Goal: Task Accomplishment & Management: Complete application form

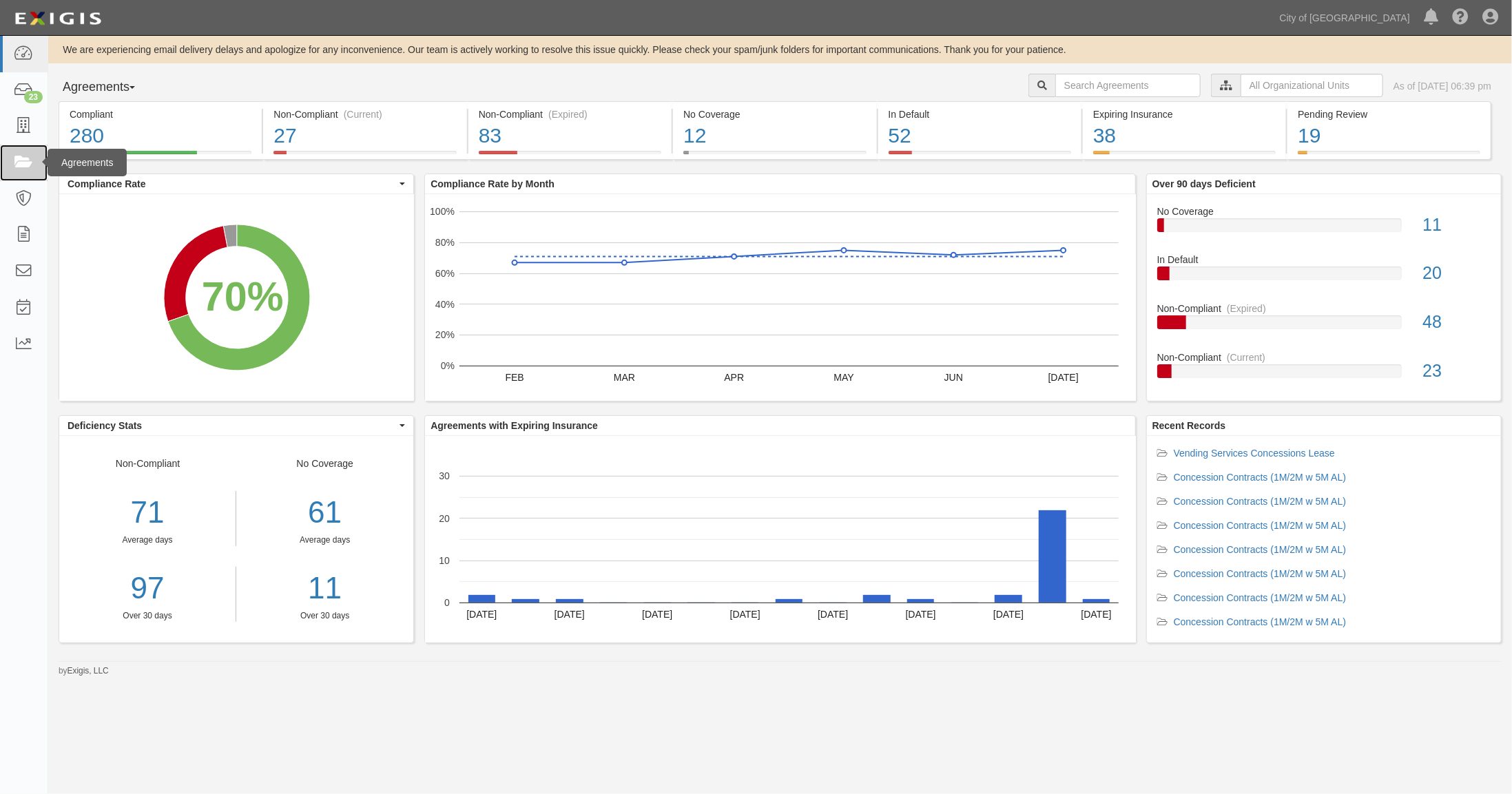
click at [20, 158] on icon at bounding box center [23, 163] width 19 height 16
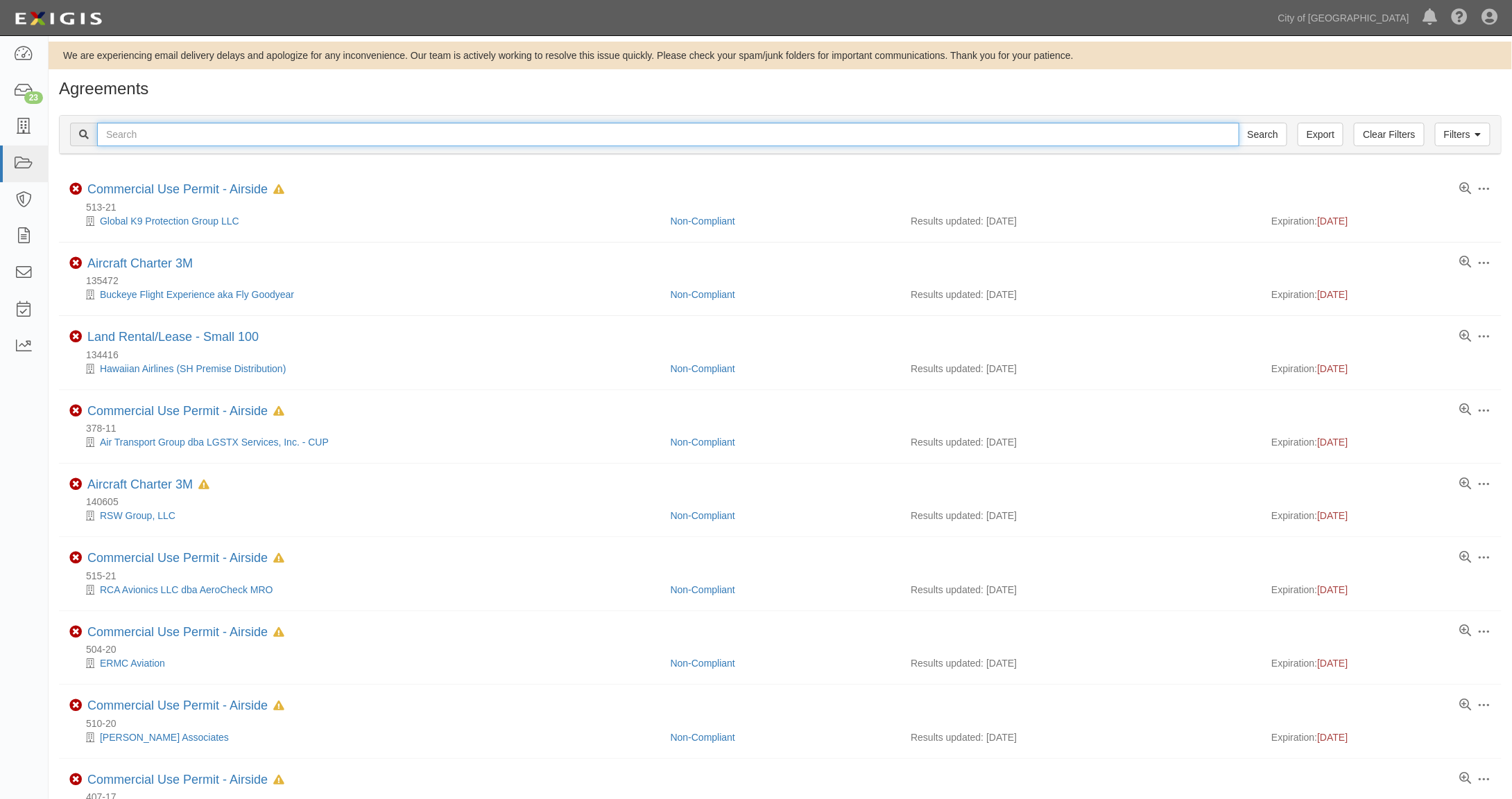
click at [245, 135] on input "text" at bounding box center [668, 135] width 1142 height 24
type input "lgstx"
click at [1239, 123] on input "Search" at bounding box center [1262, 135] width 49 height 24
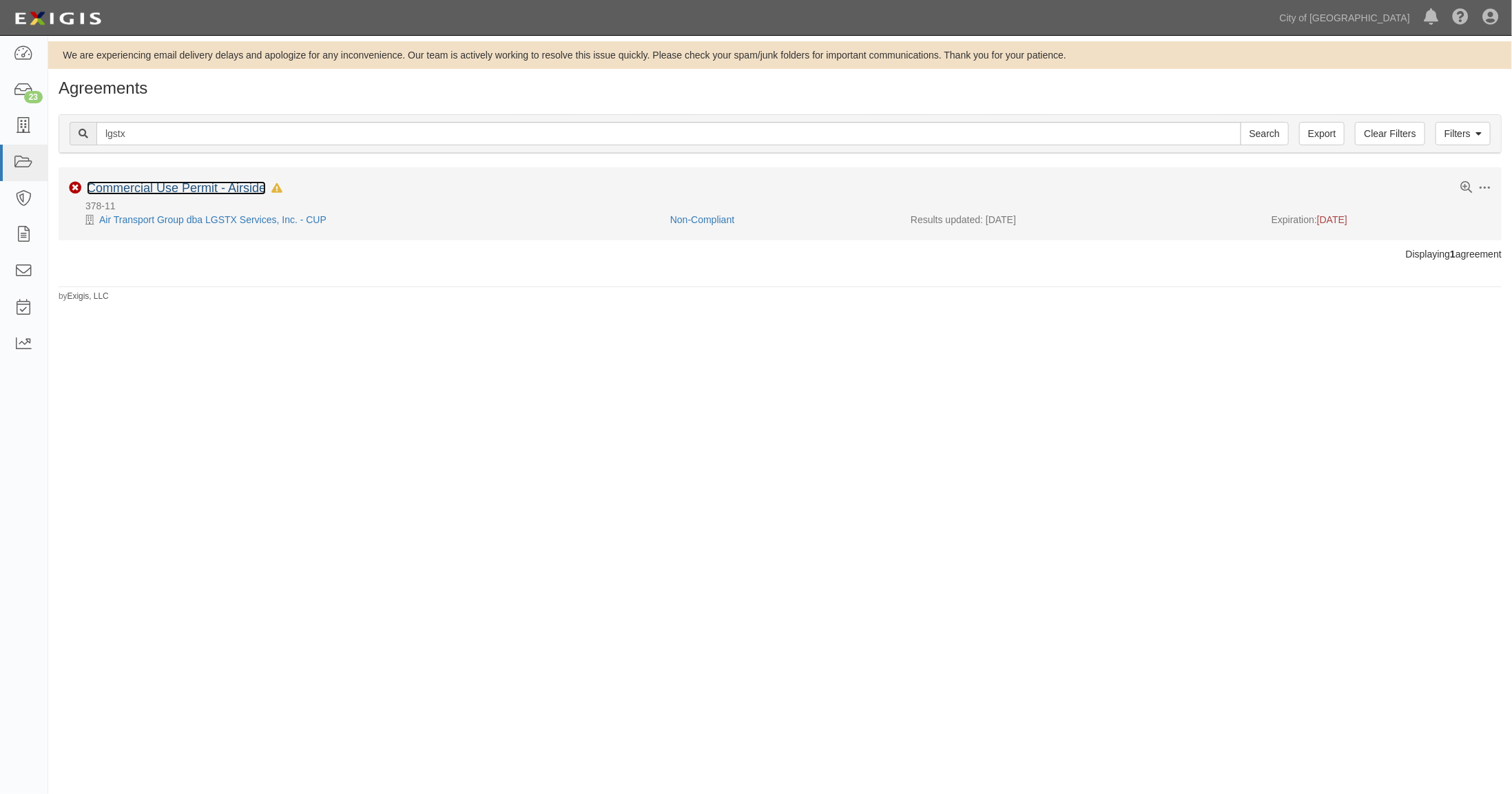
click at [205, 187] on link "Commercial Use Permit - Airside" at bounding box center [176, 188] width 179 height 14
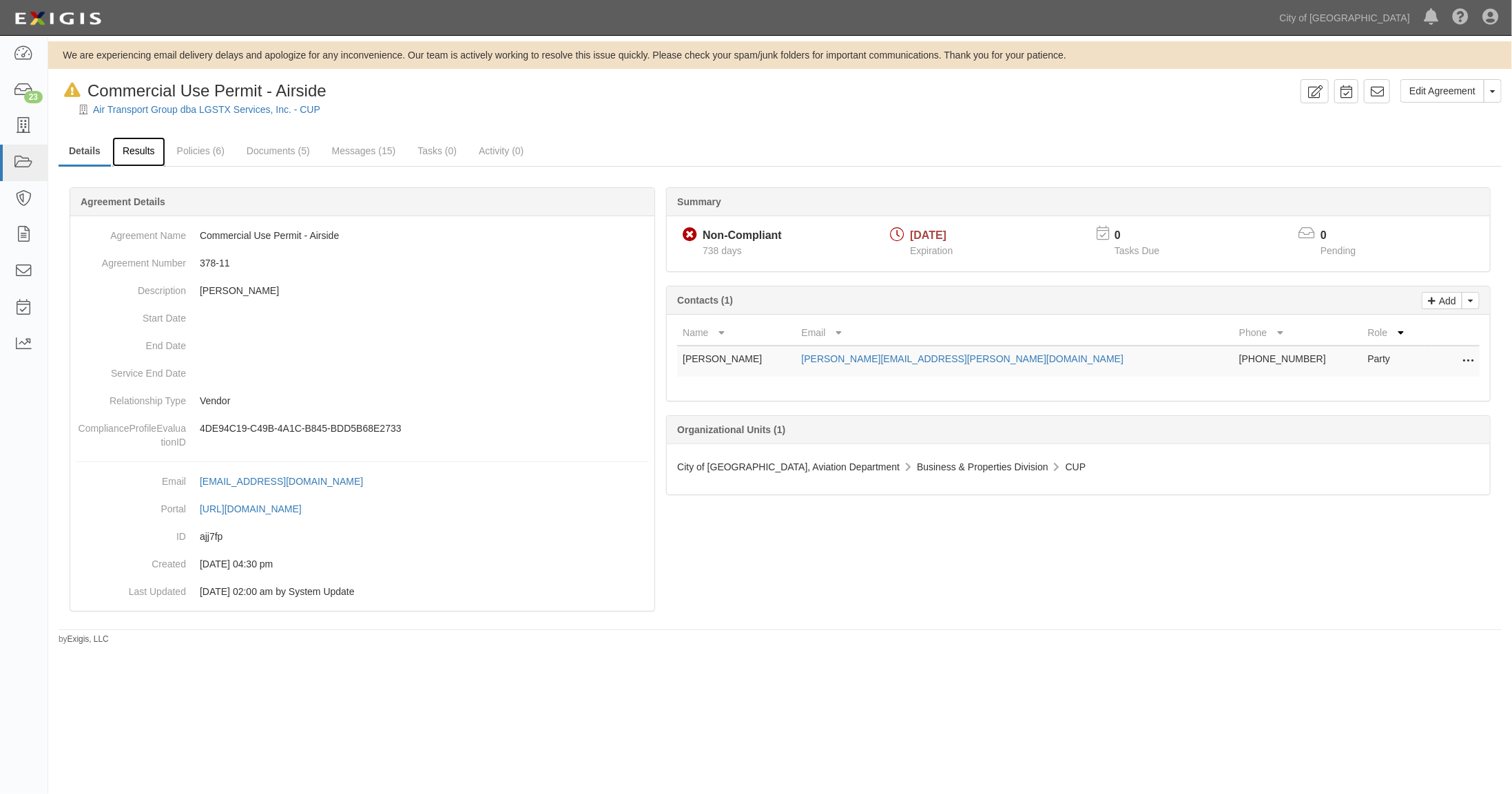
click at [131, 149] on link "Results" at bounding box center [138, 152] width 53 height 30
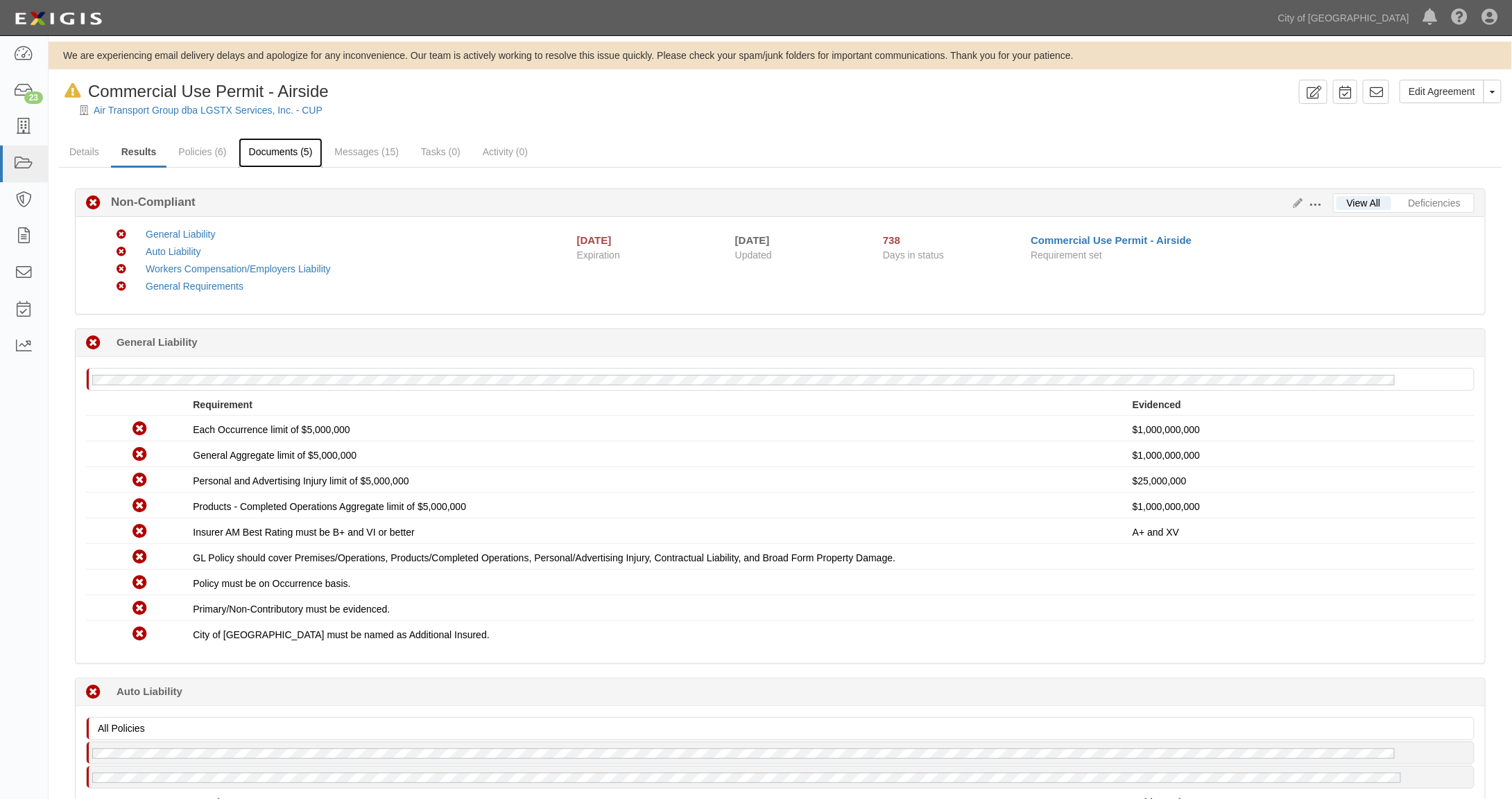
click at [292, 153] on link "Documents (5)" at bounding box center [280, 153] width 85 height 30
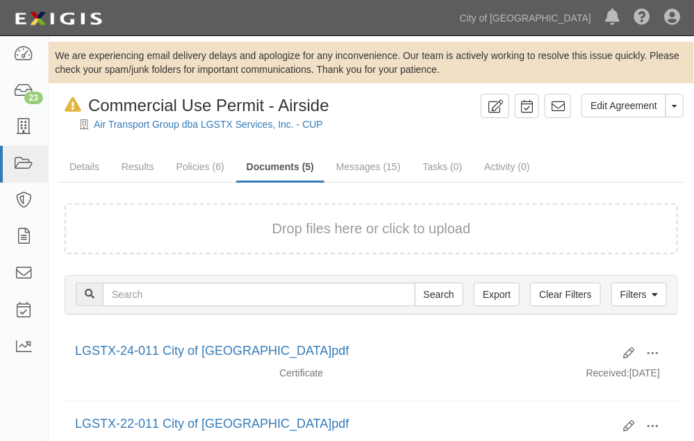
click at [361, 226] on button "Drop files here or click to upload" at bounding box center [371, 229] width 199 height 20
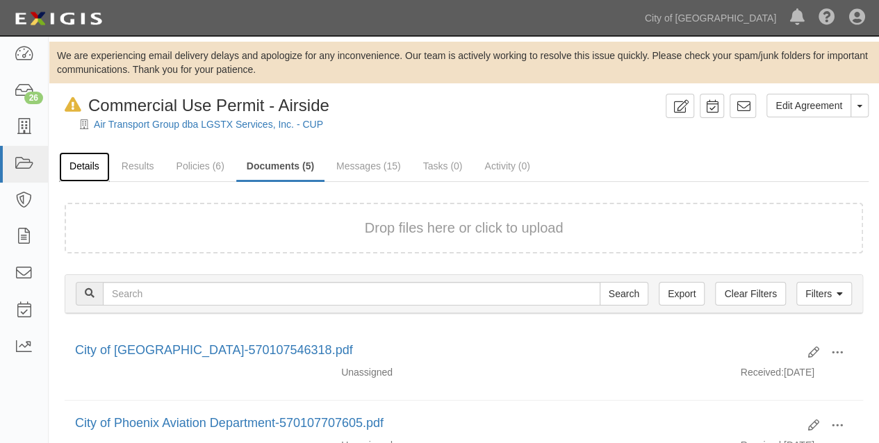
click at [88, 162] on link "Details" at bounding box center [84, 167] width 51 height 30
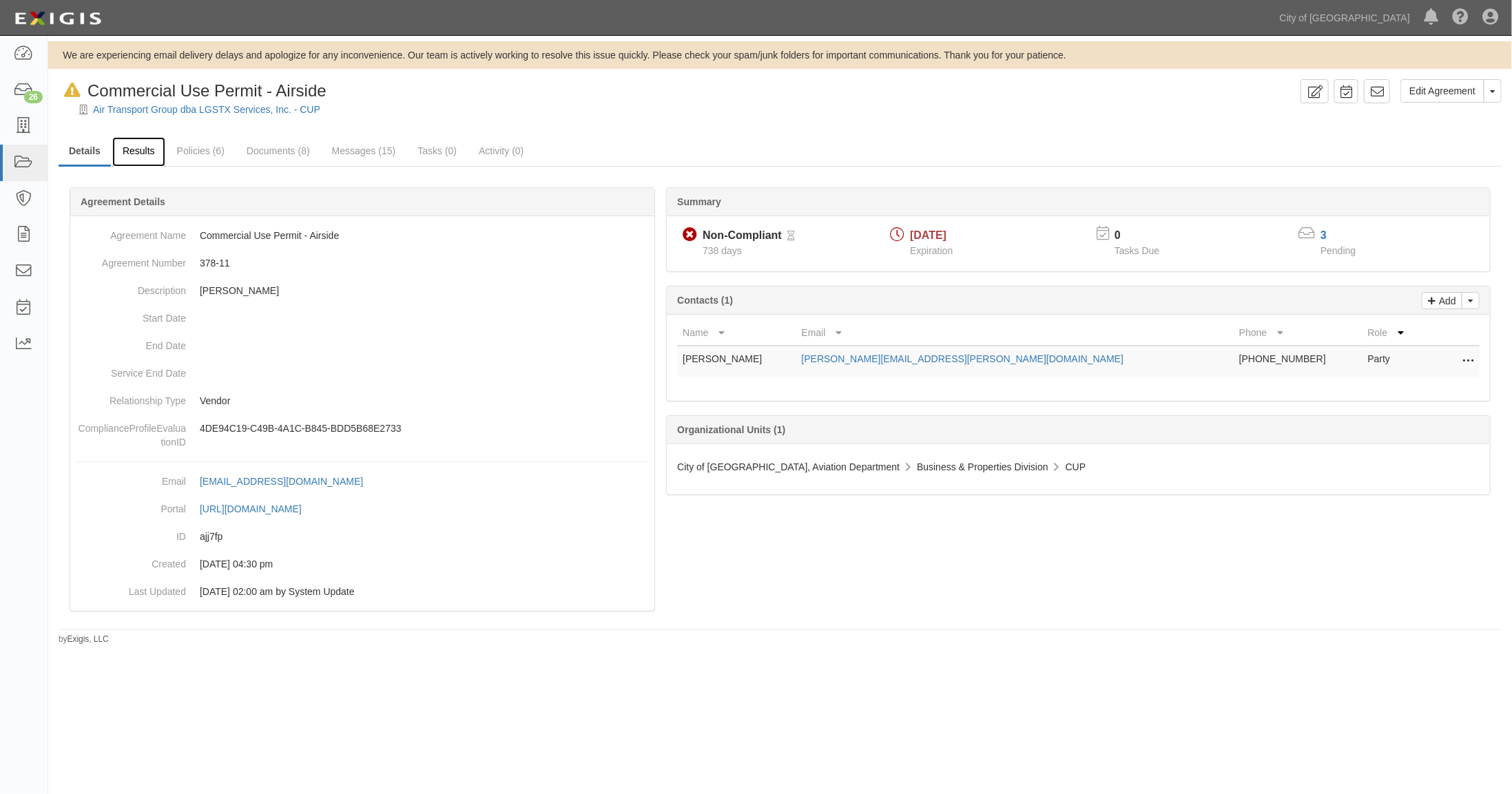
click at [142, 149] on link "Results" at bounding box center [138, 152] width 53 height 30
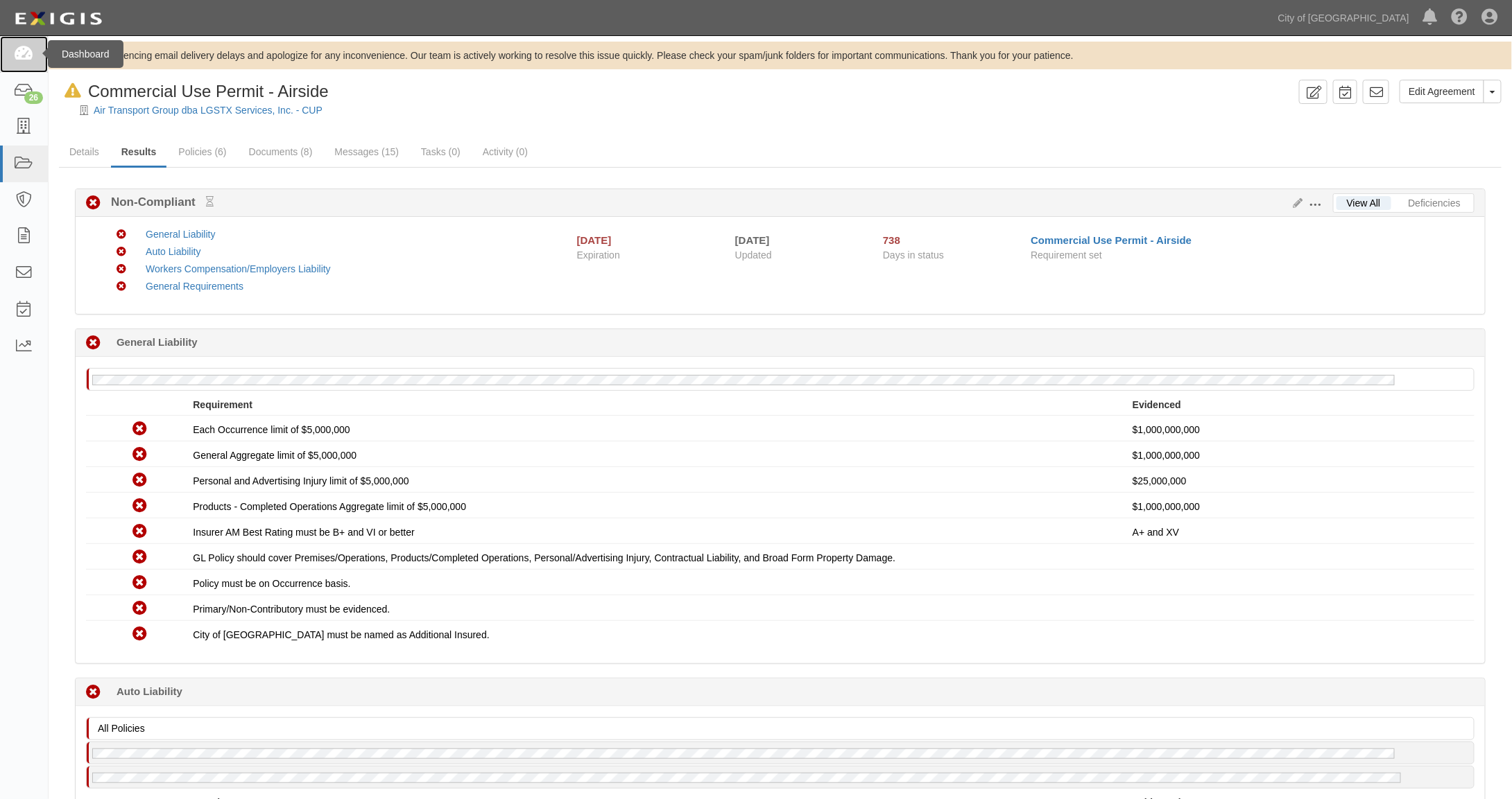
click at [25, 51] on icon at bounding box center [23, 55] width 19 height 16
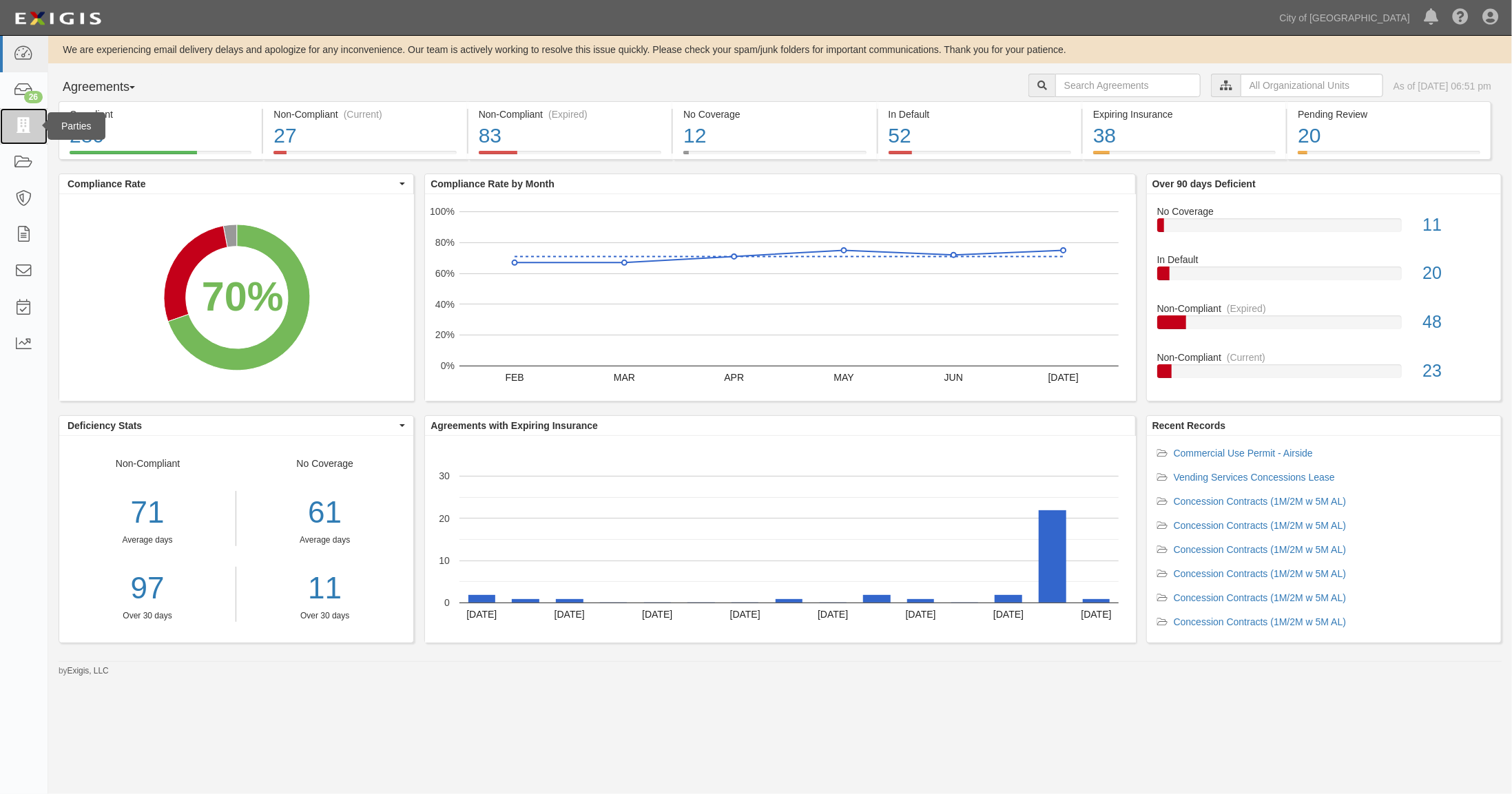
click at [26, 123] on icon at bounding box center [23, 127] width 19 height 16
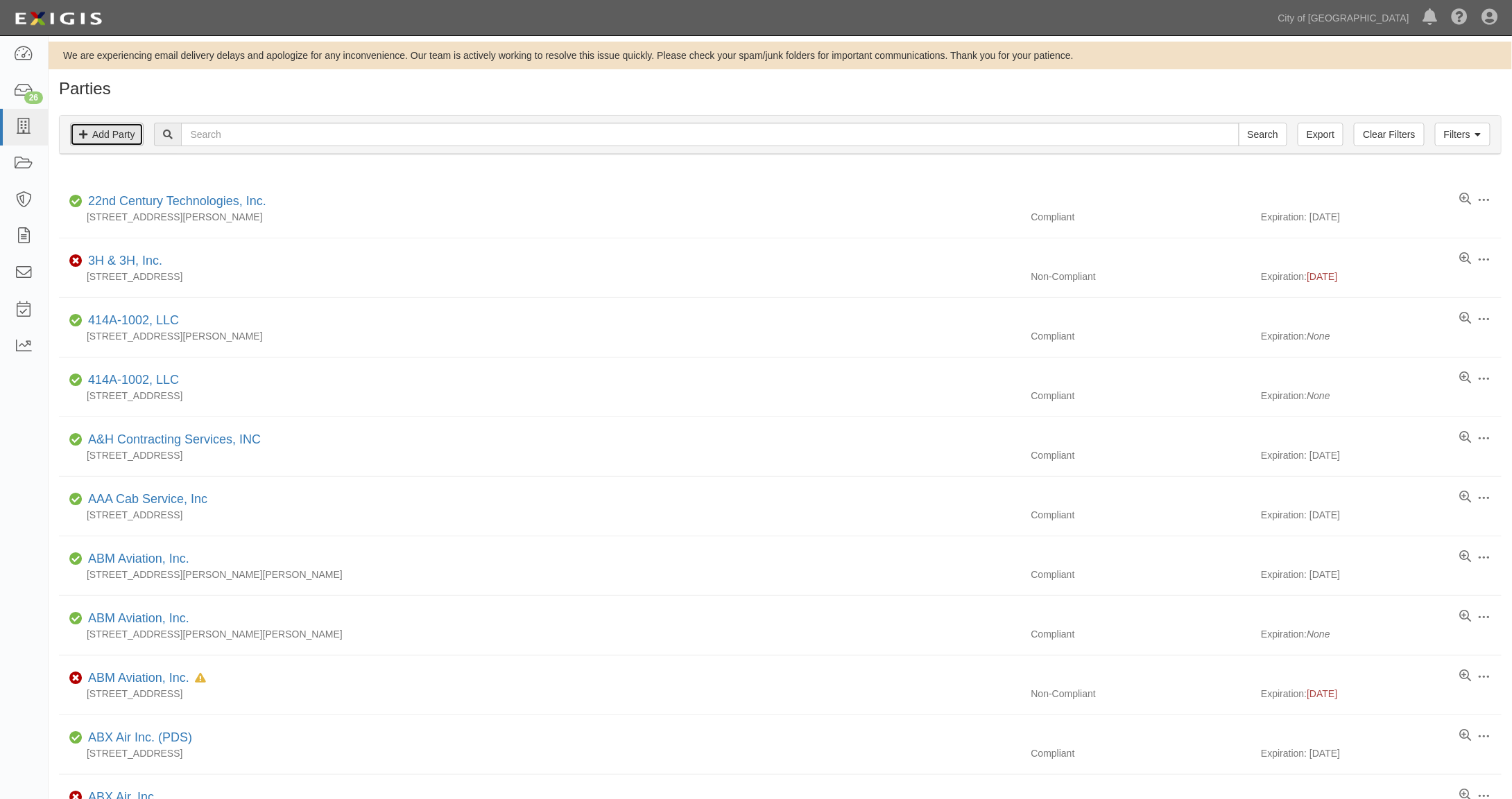
click at [133, 133] on link "Add Party" at bounding box center [107, 135] width 74 height 24
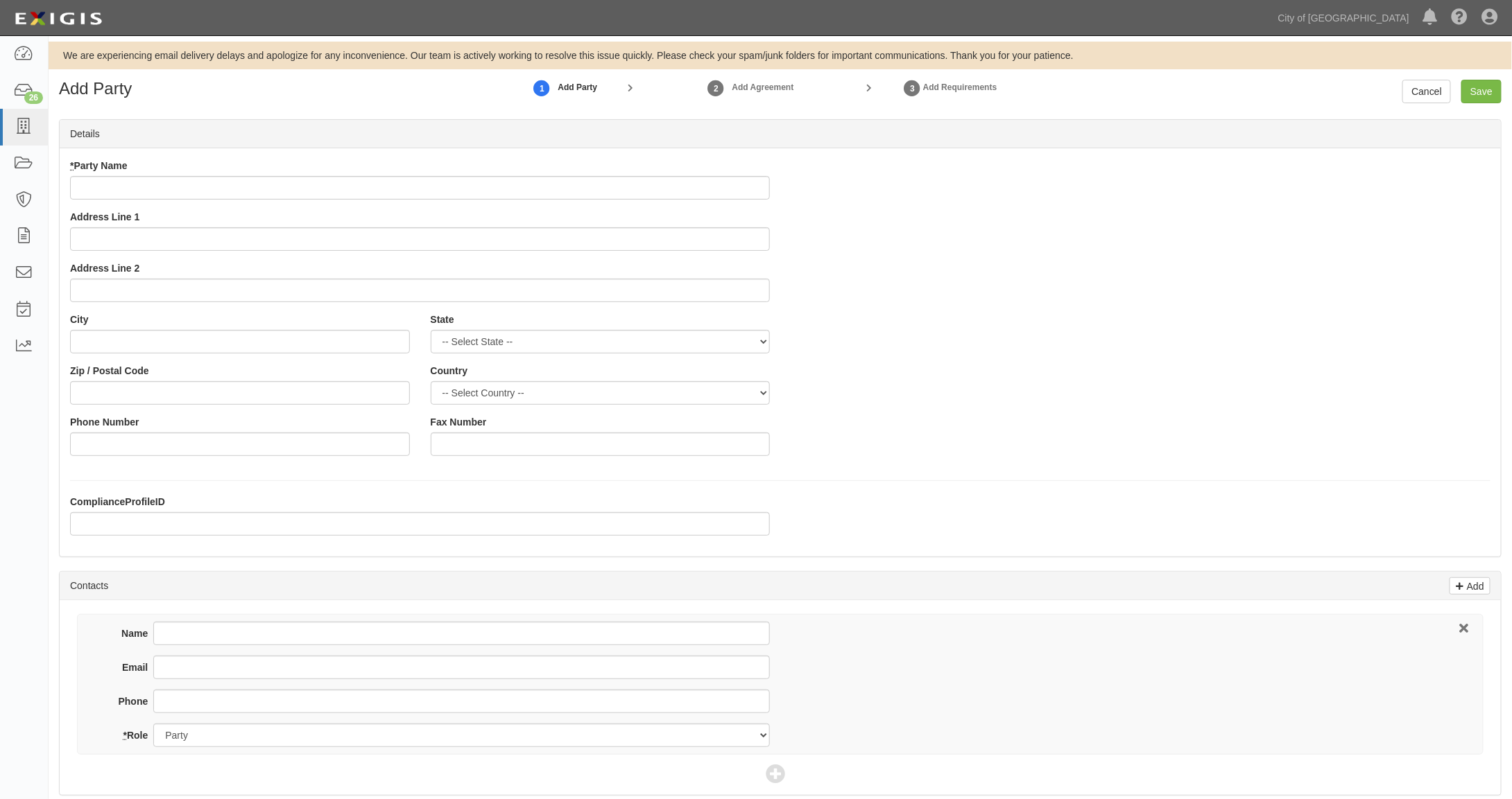
click at [111, 186] on input "* Party Name" at bounding box center [419, 188] width 700 height 24
type input "The Grove Inc."
click at [124, 239] on input "Address Line 1" at bounding box center [419, 239] width 700 height 24
type input "[GEOGRAPHIC_DATA][PERSON_NAME]"
click at [145, 292] on input "Address Line 2" at bounding box center [419, 290] width 700 height 24
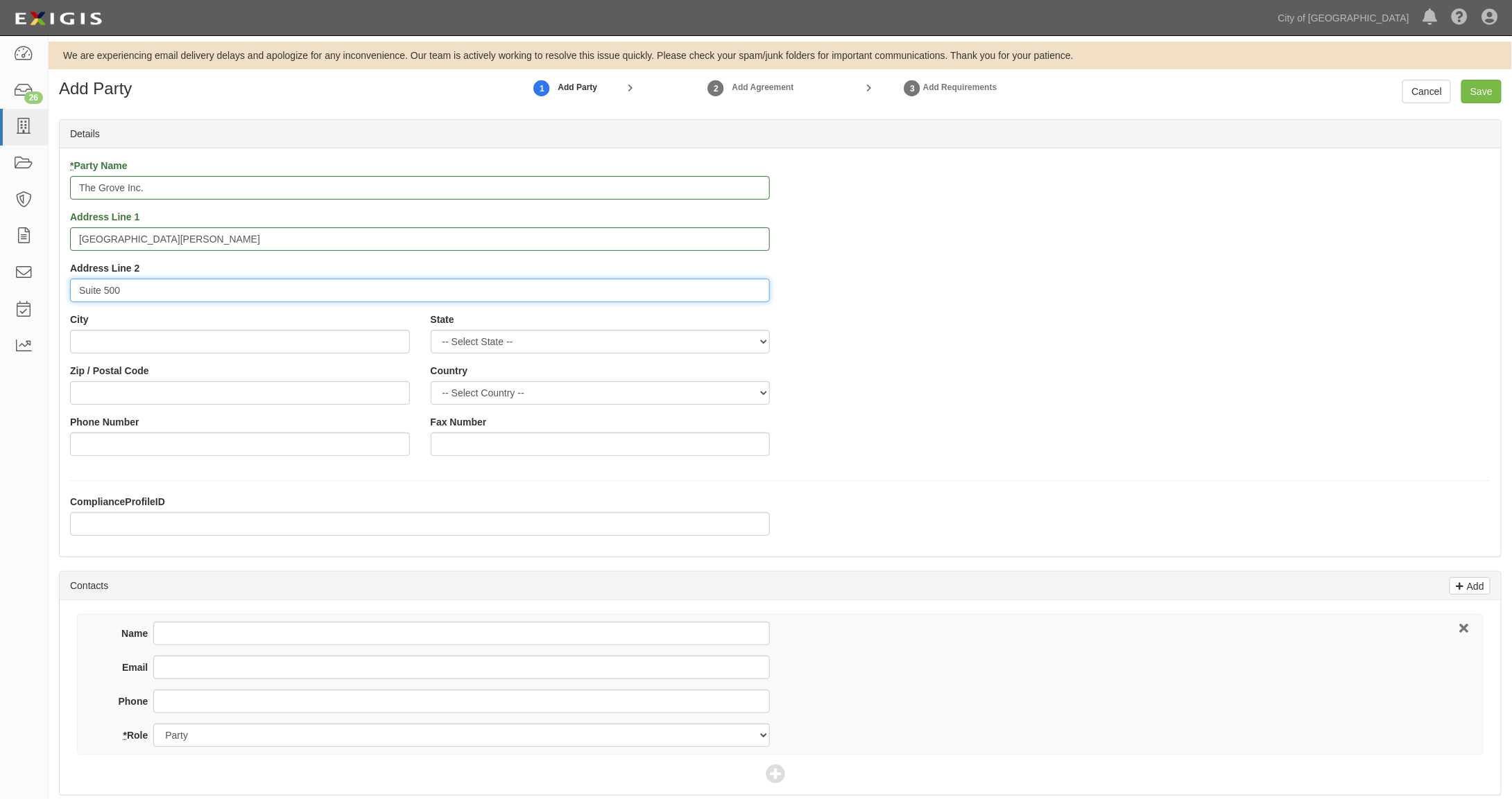
type input "Suite 500"
click at [121, 346] on input "City" at bounding box center [240, 342] width 339 height 24
type input "Westchester"
click at [465, 342] on select "-- Select State -- Alabama Alaska Arizona Arkansas California Colorado Connecti…" at bounding box center [600, 342] width 339 height 24
select select "IL"
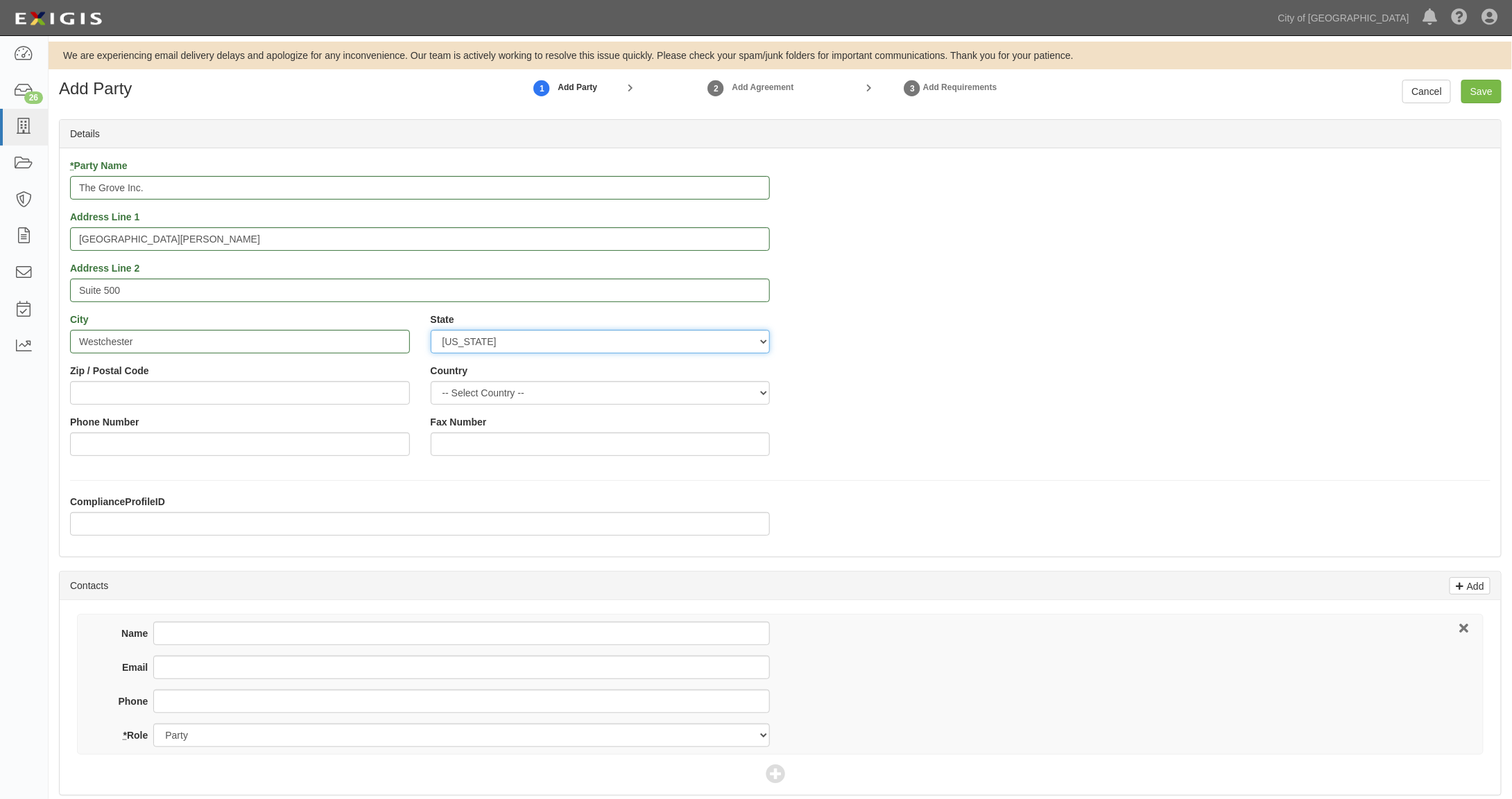
click at [430, 330] on select "-- Select State -- Alabama Alaska Arizona Arkansas California Colorado Connecti…" at bounding box center [600, 342] width 339 height 24
click at [112, 385] on input "Zip / Postal Code" at bounding box center [240, 393] width 339 height 24
type input "61054"
click at [490, 392] on select "-- Select Country -- Canada United States --------------- Afghanistan Åland Isl…" at bounding box center [600, 393] width 339 height 24
select select "US"
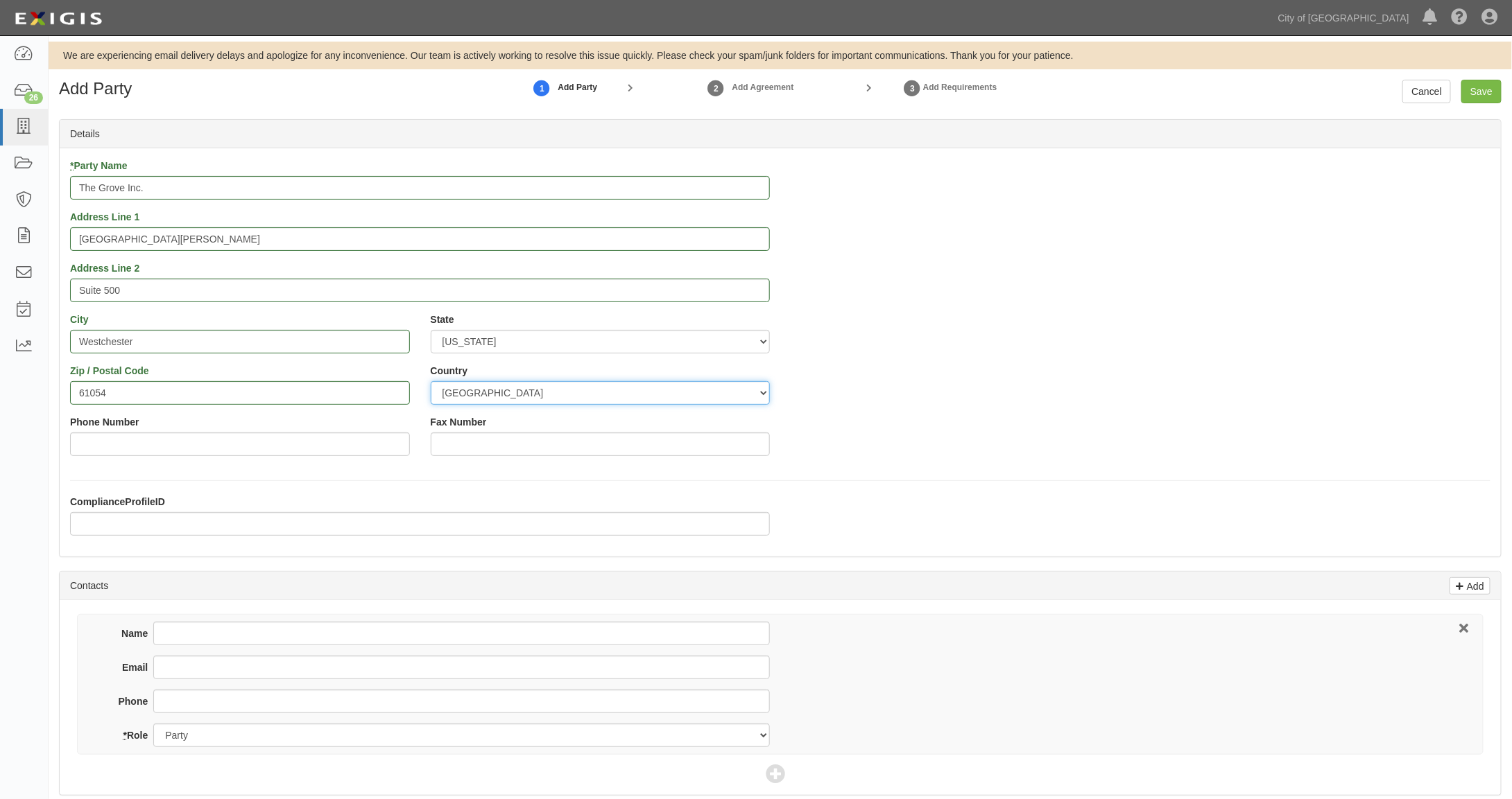
click at [430, 381] on select "-- Select Country -- Canada United States --------------- Afghanistan Åland Isl…" at bounding box center [600, 393] width 339 height 24
click at [113, 444] on input "Phone Number" at bounding box center [240, 445] width 339 height 24
paste input "[PHONE_NUMBER]"
type input "[PHONE_NUMBER]"
click at [188, 629] on input "Name" at bounding box center [462, 633] width 617 height 24
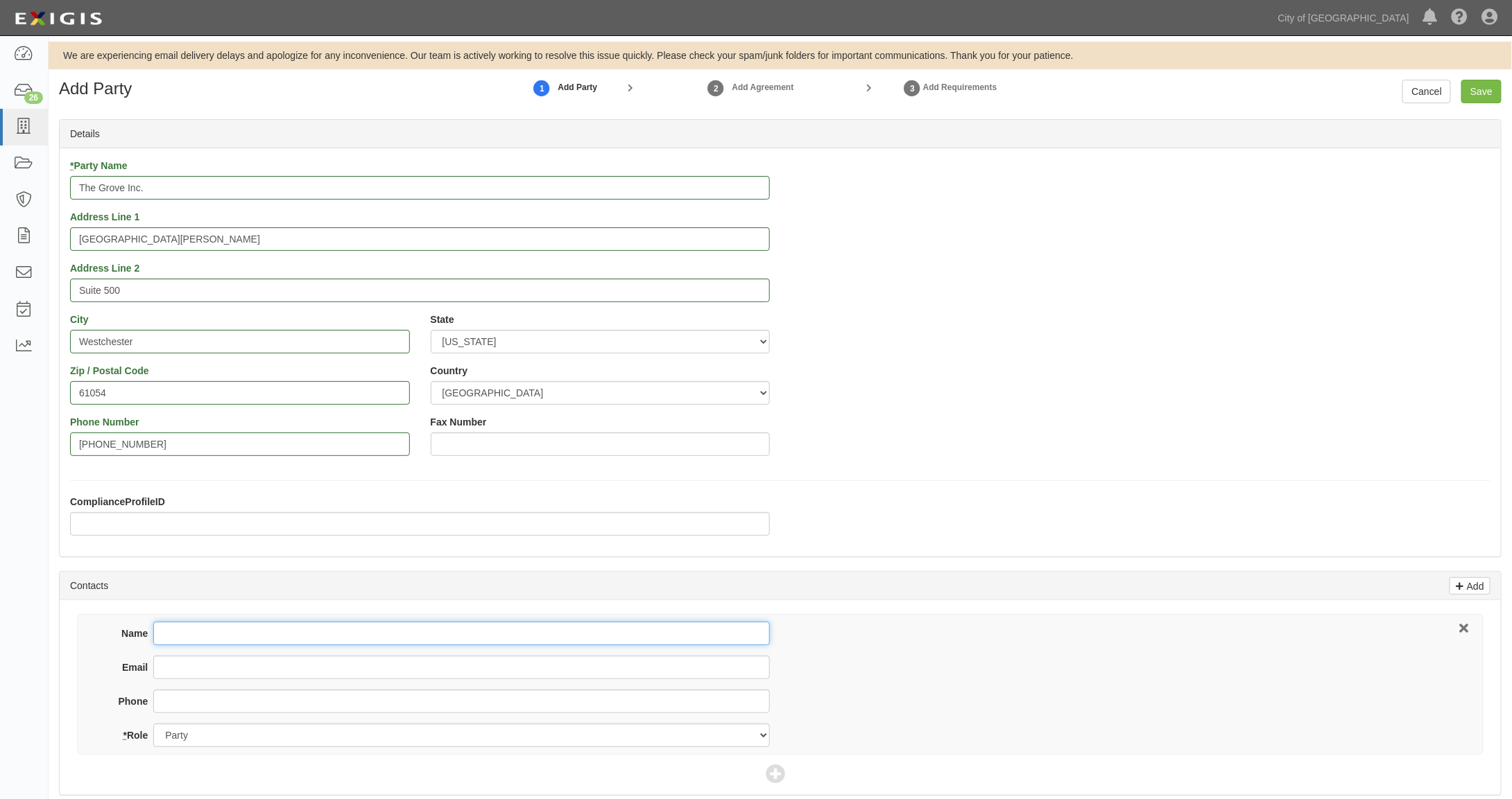
paste input "Angelina Skenandore Property Accounting Manager The Grove T4S2 Yes No askenando…"
drag, startPoint x: 266, startPoint y: 633, endPoint x: 543, endPoint y: 625, distance: 277.1
click at [543, 625] on input "Angelina Skenandore Property Accounting Manager The Grove T4S2 Yes No askenando…" at bounding box center [462, 633] width 617 height 24
drag, startPoint x: 406, startPoint y: 632, endPoint x: 271, endPoint y: 632, distance: 135.0
click at [271, 632] on input "Angelina Skenandore askenandore@thegroveinc.com" at bounding box center [462, 633] width 617 height 24
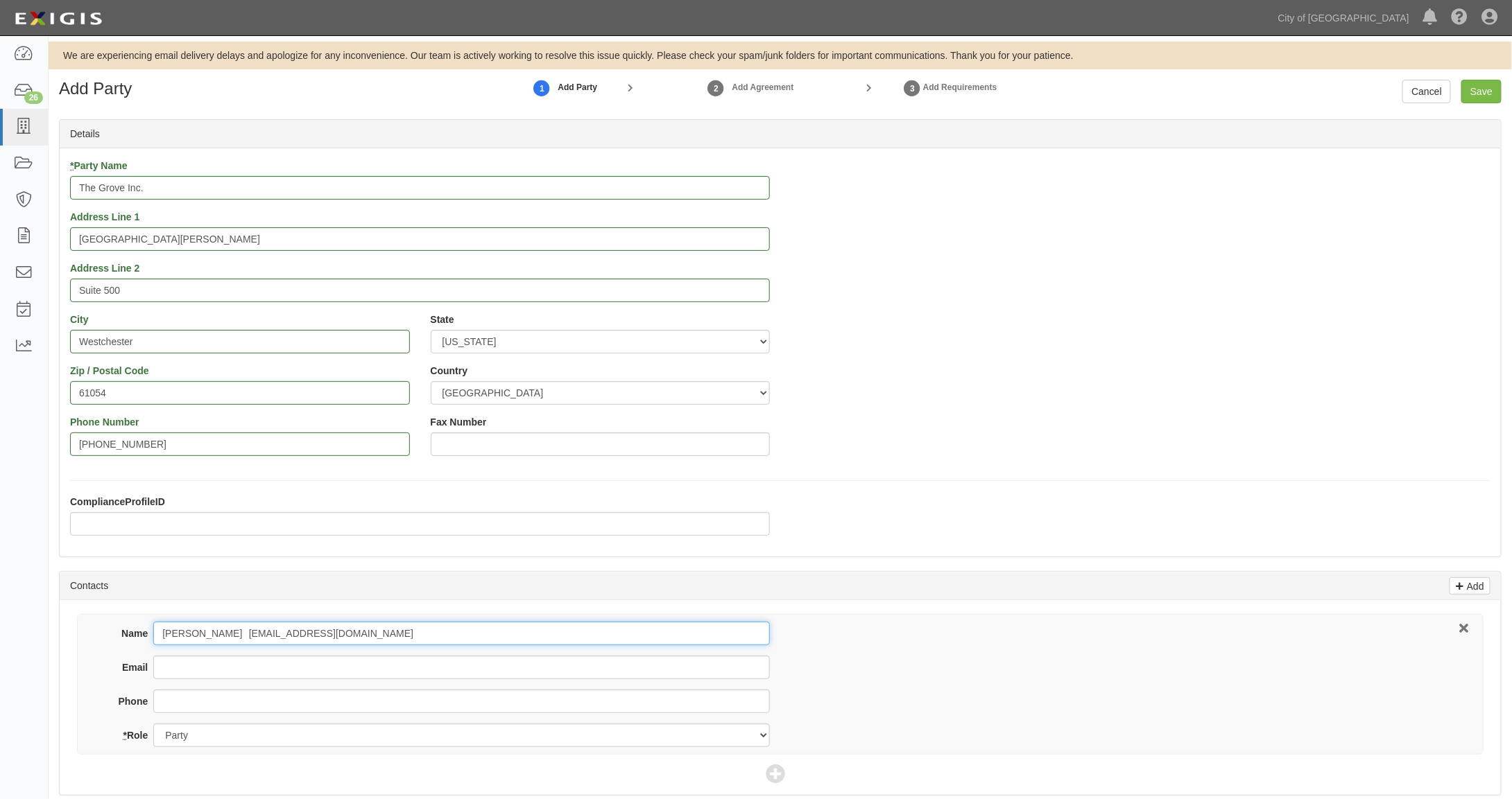
type input "Angelina Skenandore askenandore@thegroveinc.com"
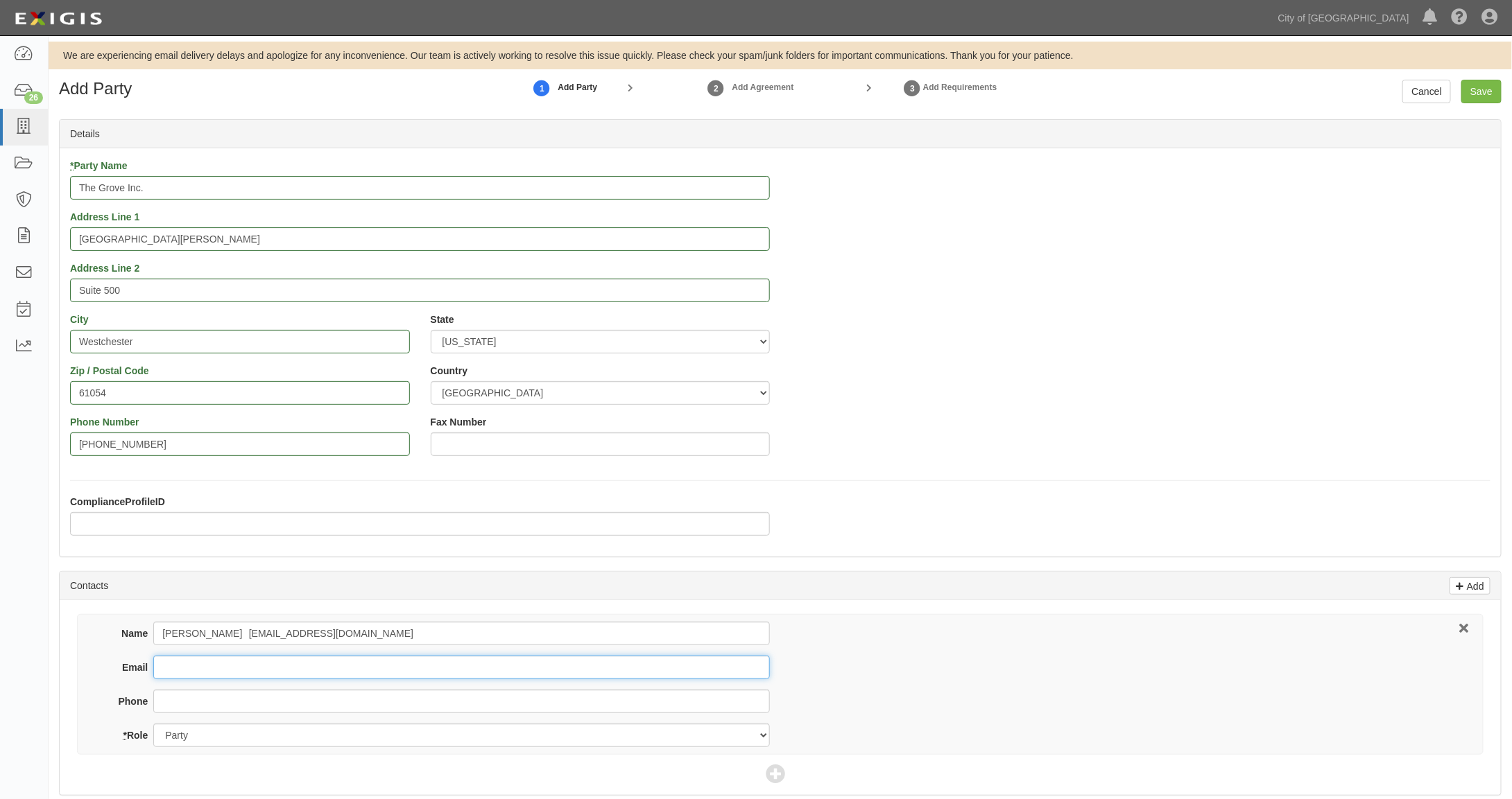
click at [221, 666] on input "Email" at bounding box center [462, 667] width 617 height 24
paste input "[EMAIL_ADDRESS][DOMAIN_NAME]"
type input "[EMAIL_ADDRESS][DOMAIN_NAME]"
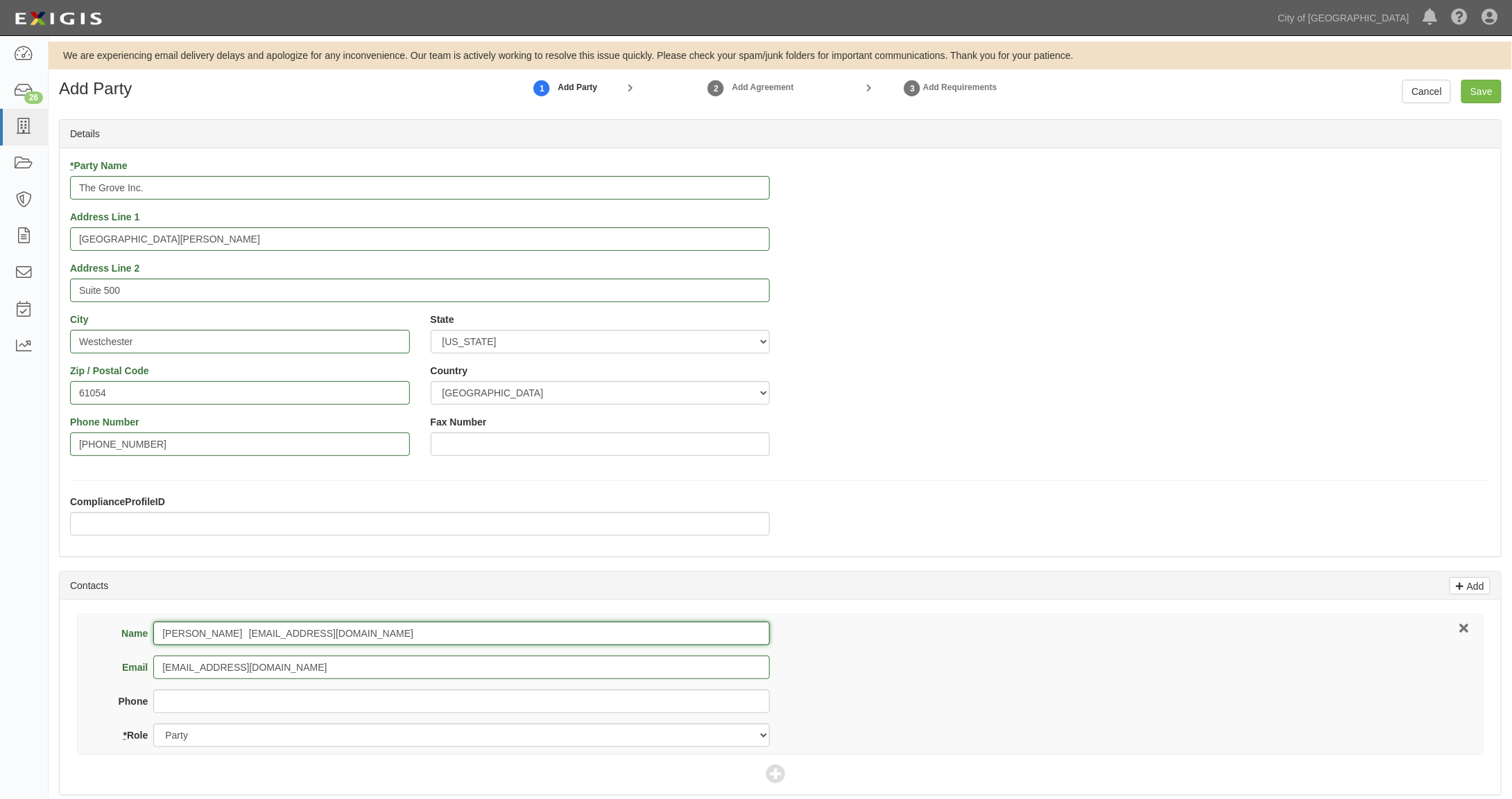
drag, startPoint x: 417, startPoint y: 631, endPoint x: 339, endPoint y: 633, distance: 78.0
click at [339, 633] on input "Angelina Skenandore askenandore@thegroveinc.com" at bounding box center [462, 633] width 617 height 24
type input "[PERSON_NAME]"
drag, startPoint x: 156, startPoint y: 436, endPoint x: 17, endPoint y: 428, distance: 139.2
click at [17, 428] on body "Toggle navigation Dashboard 26 Inbox Parties Agreements Coverages Documents Mes…" at bounding box center [756, 572] width 1512 height 1143
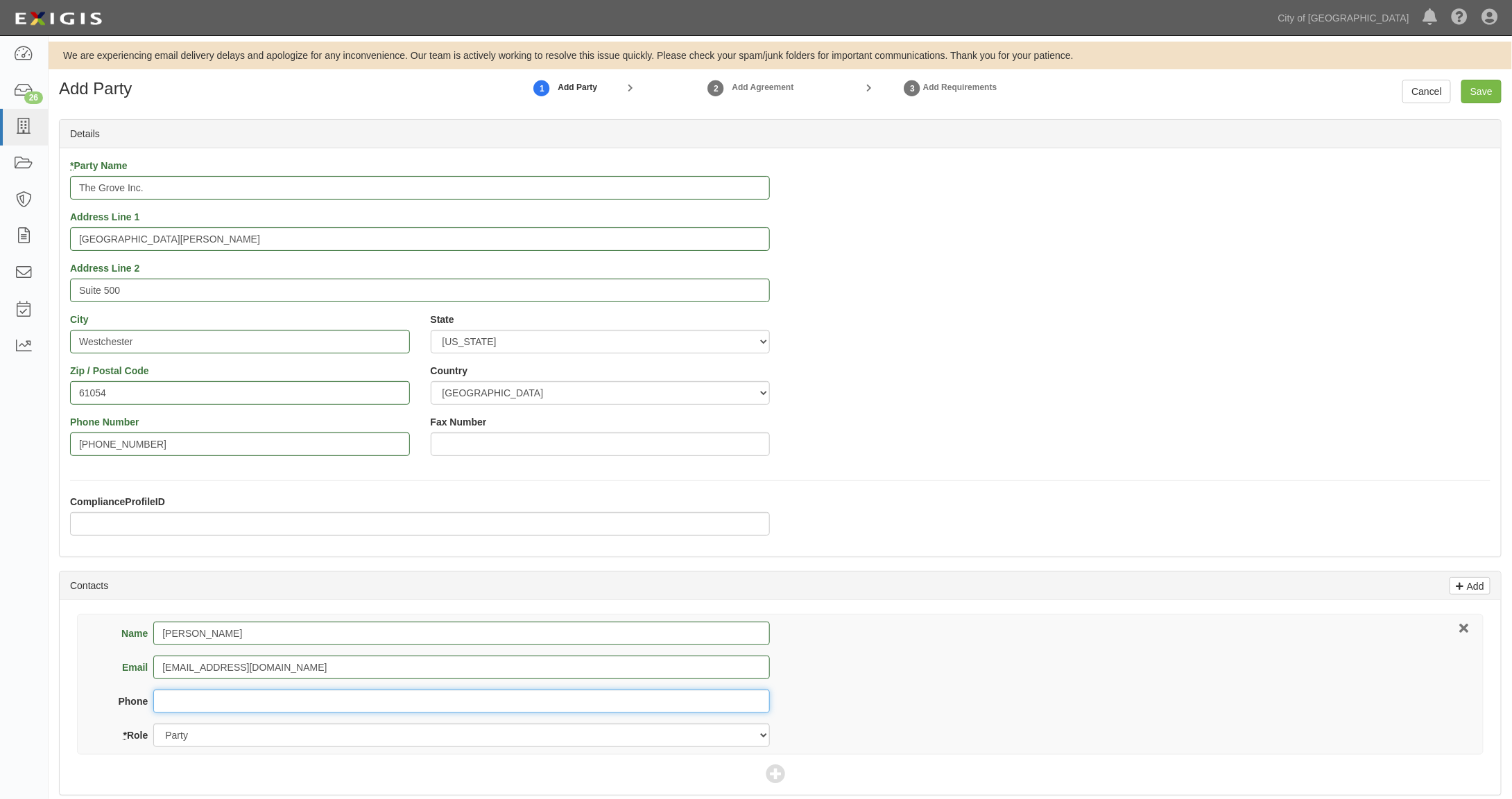
click at [165, 694] on input "Phone" at bounding box center [462, 701] width 617 height 24
paste input "[PHONE_NUMBER]"
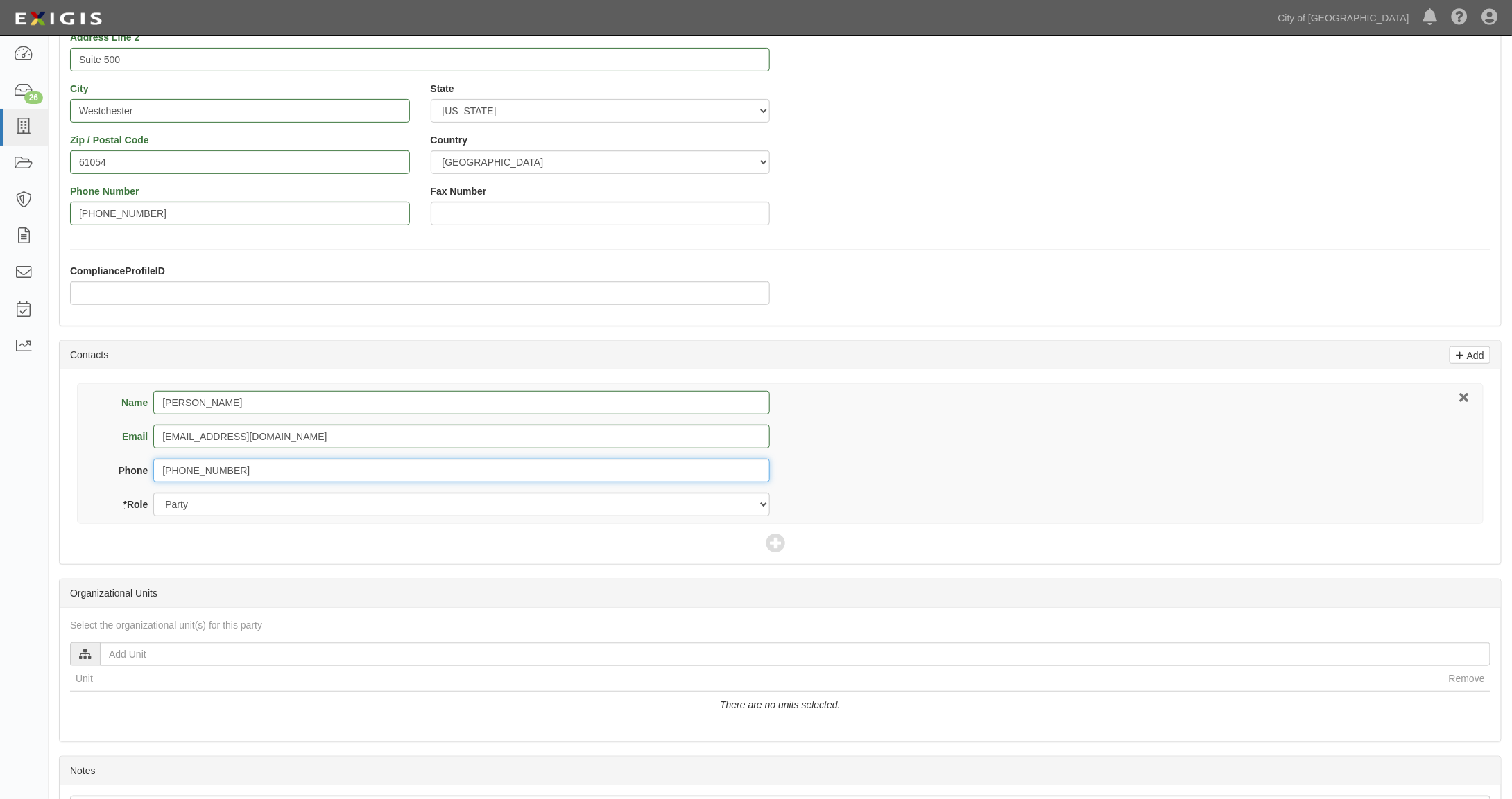
scroll to position [337, 0]
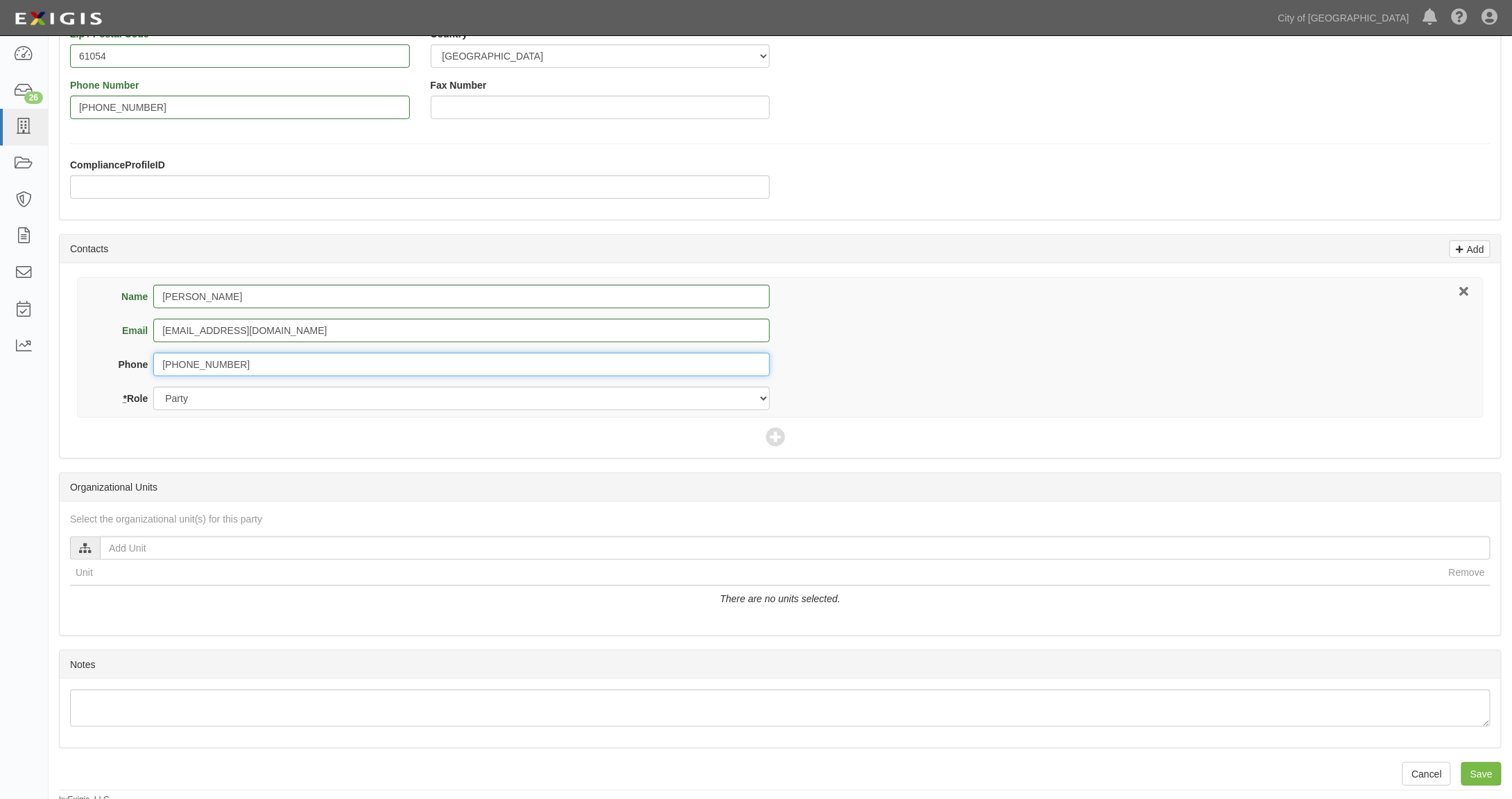
type input "[PHONE_NUMBER]"
click at [81, 544] on icon at bounding box center [85, 549] width 13 height 10
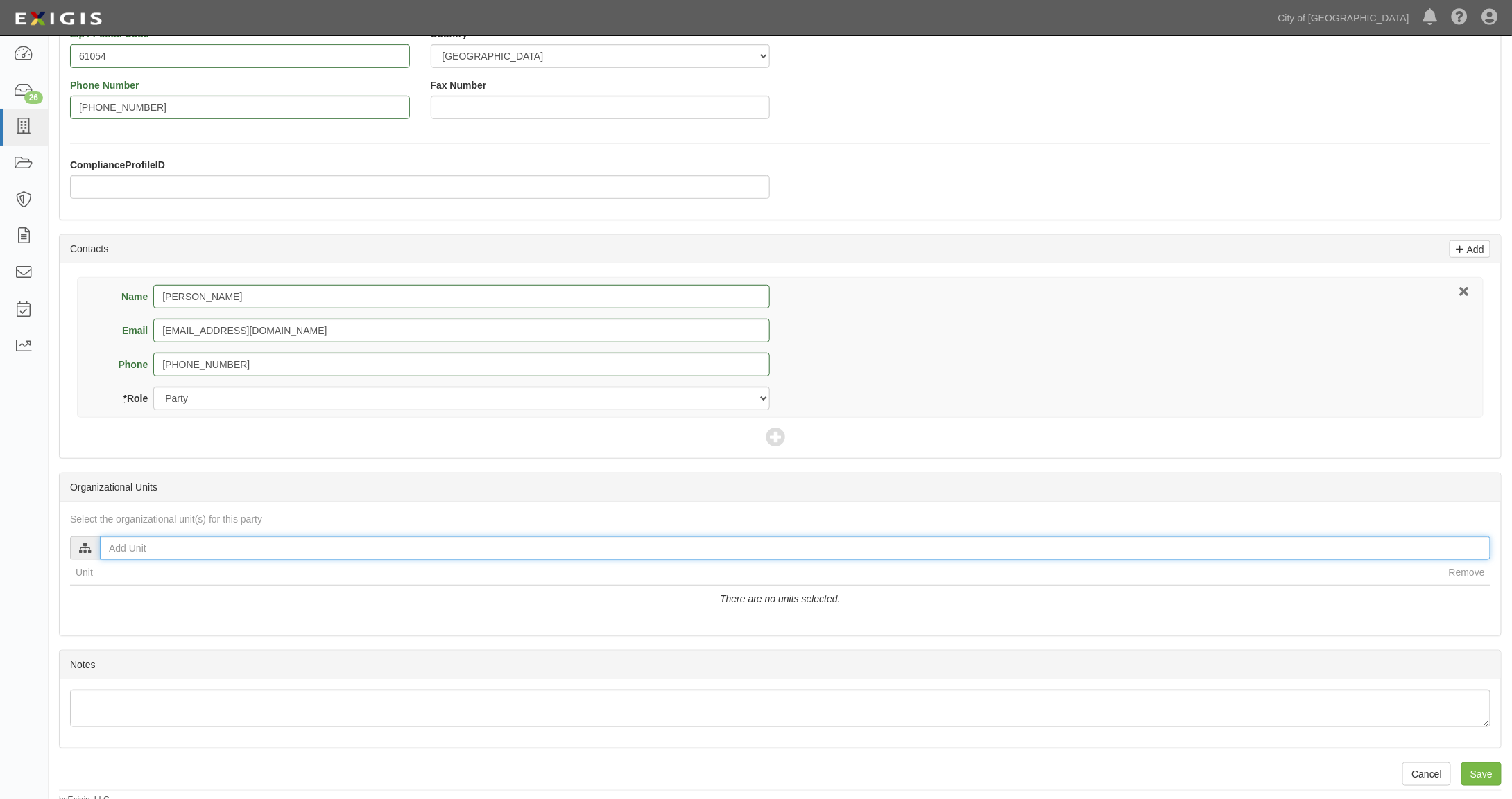
click at [120, 546] on input "text" at bounding box center [794, 549] width 1390 height 24
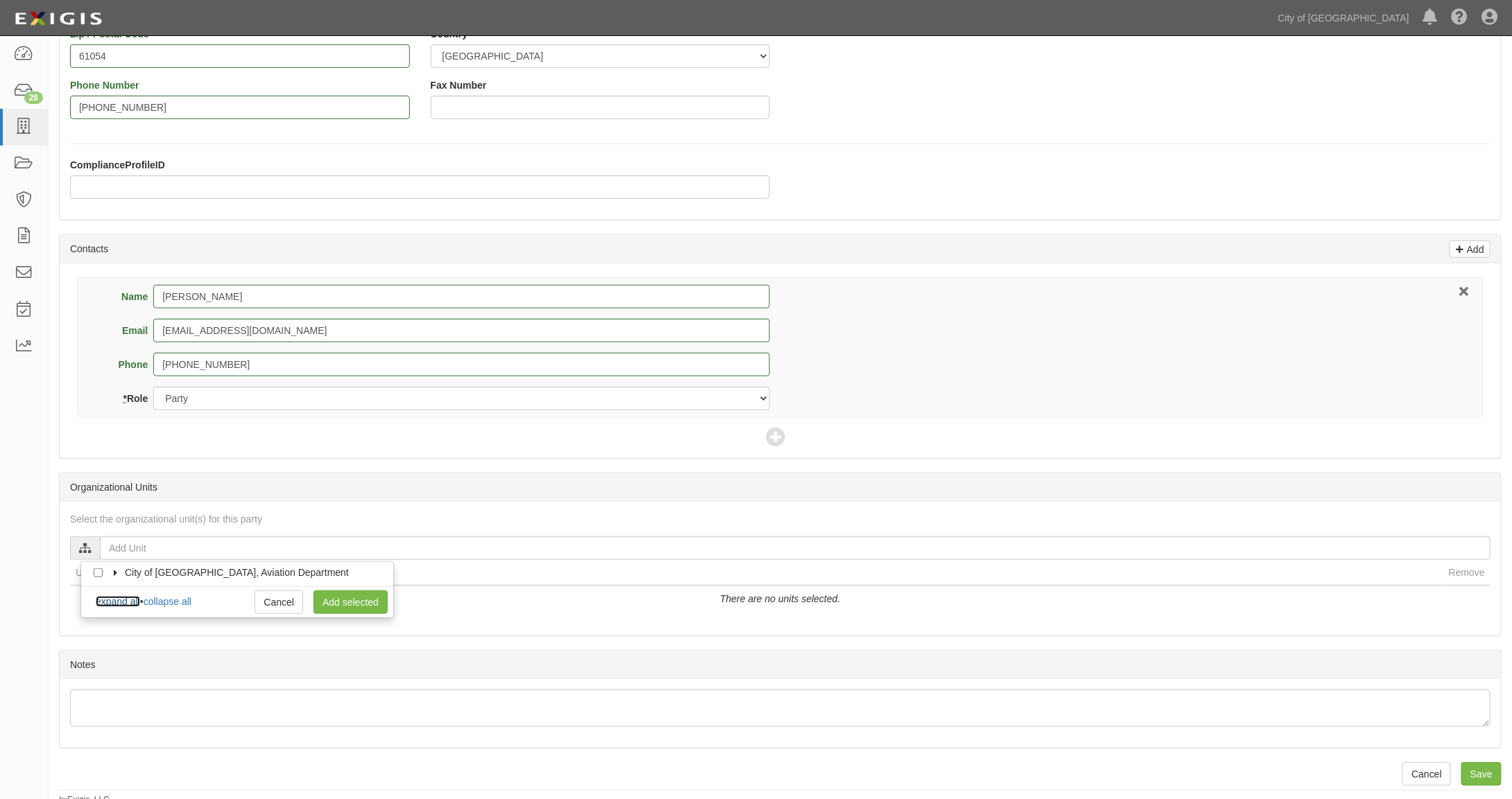
click at [129, 599] on link "expand all" at bounding box center [118, 601] width 44 height 11
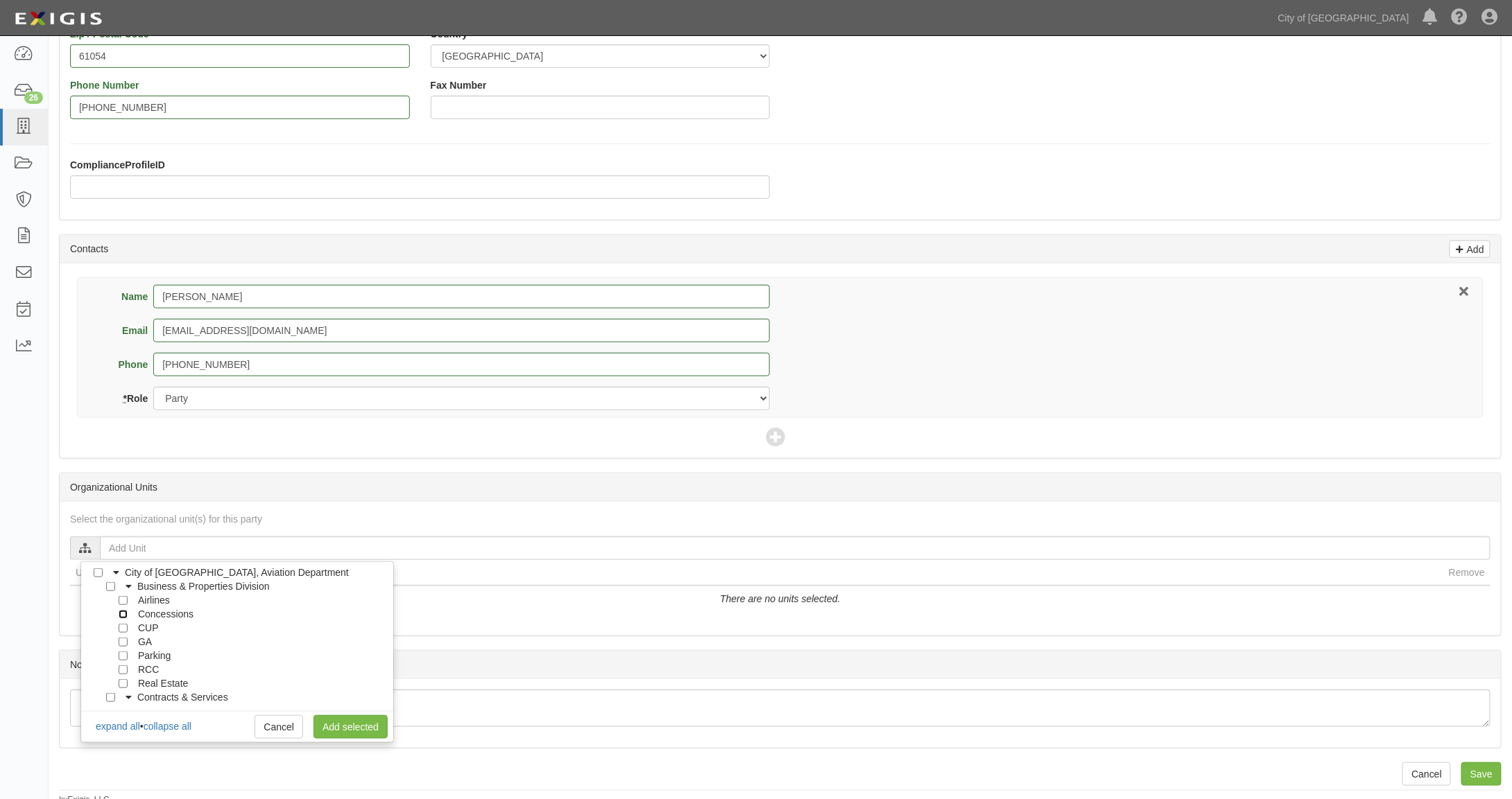
click at [125, 610] on input "Concessions" at bounding box center [123, 613] width 9 height 9
checkbox input "true"
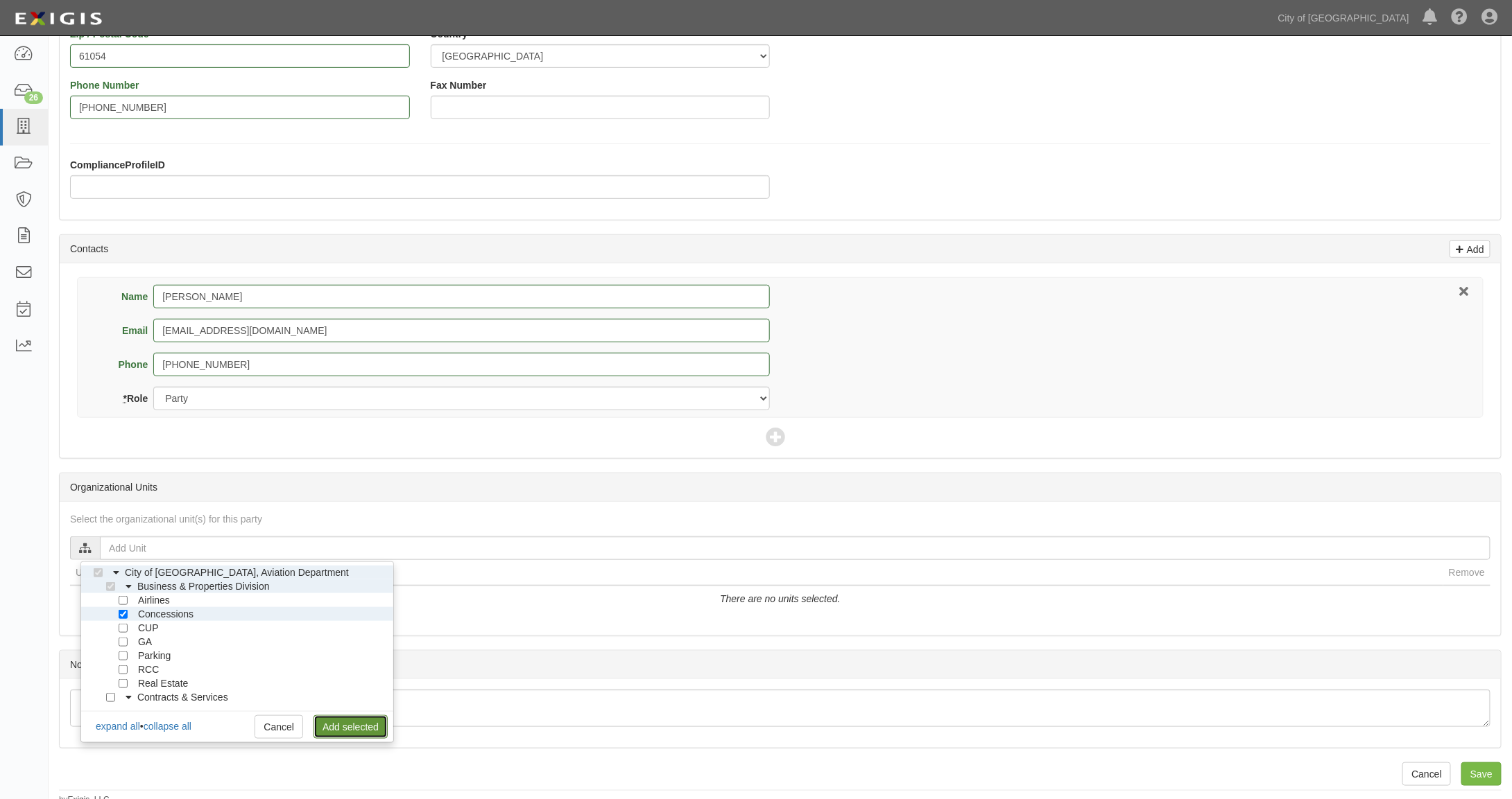
click at [355, 723] on link "Add selected" at bounding box center [350, 727] width 74 height 24
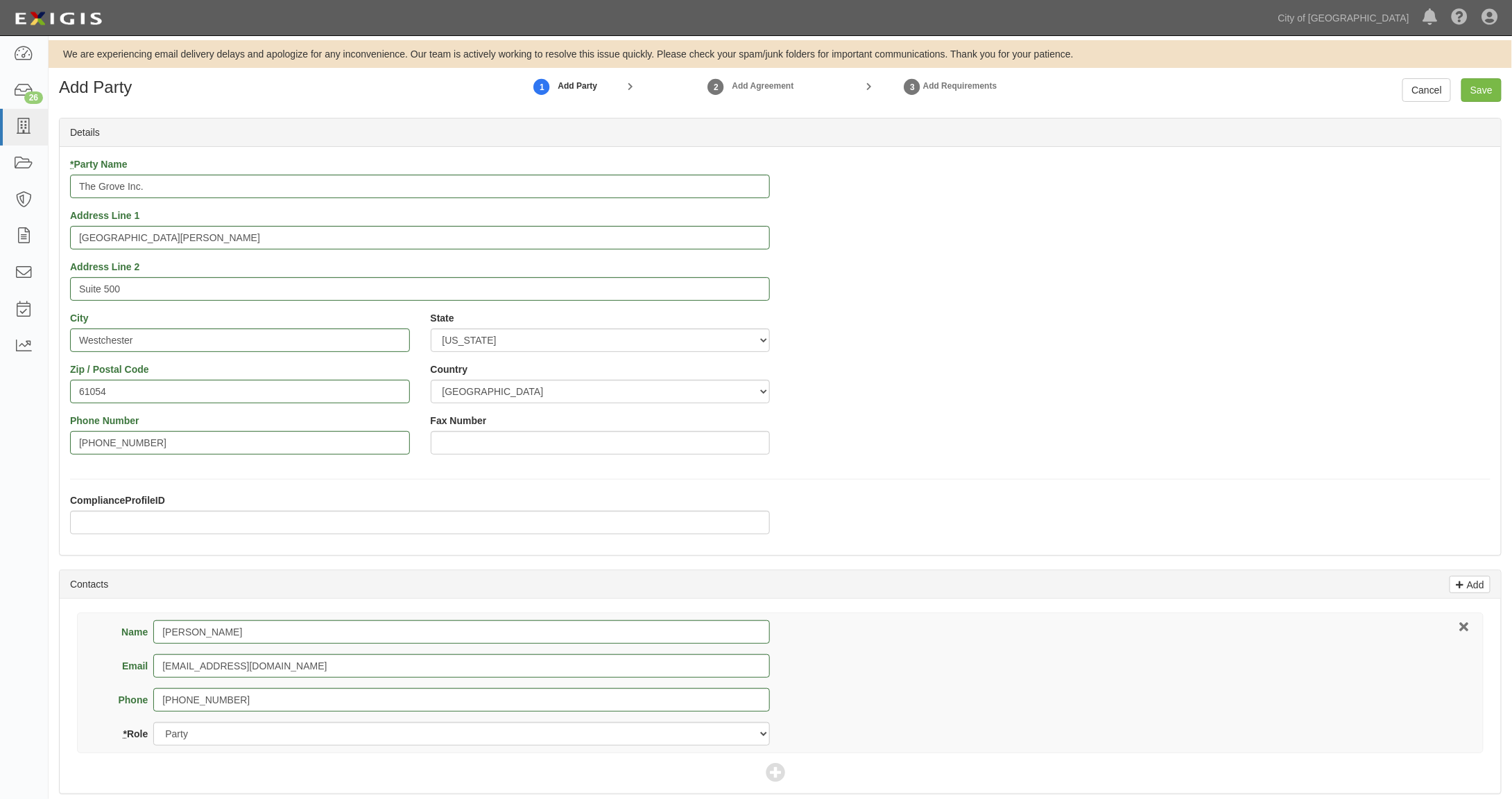
scroll to position [0, 0]
click at [1484, 94] on input "Save" at bounding box center [1481, 92] width 40 height 24
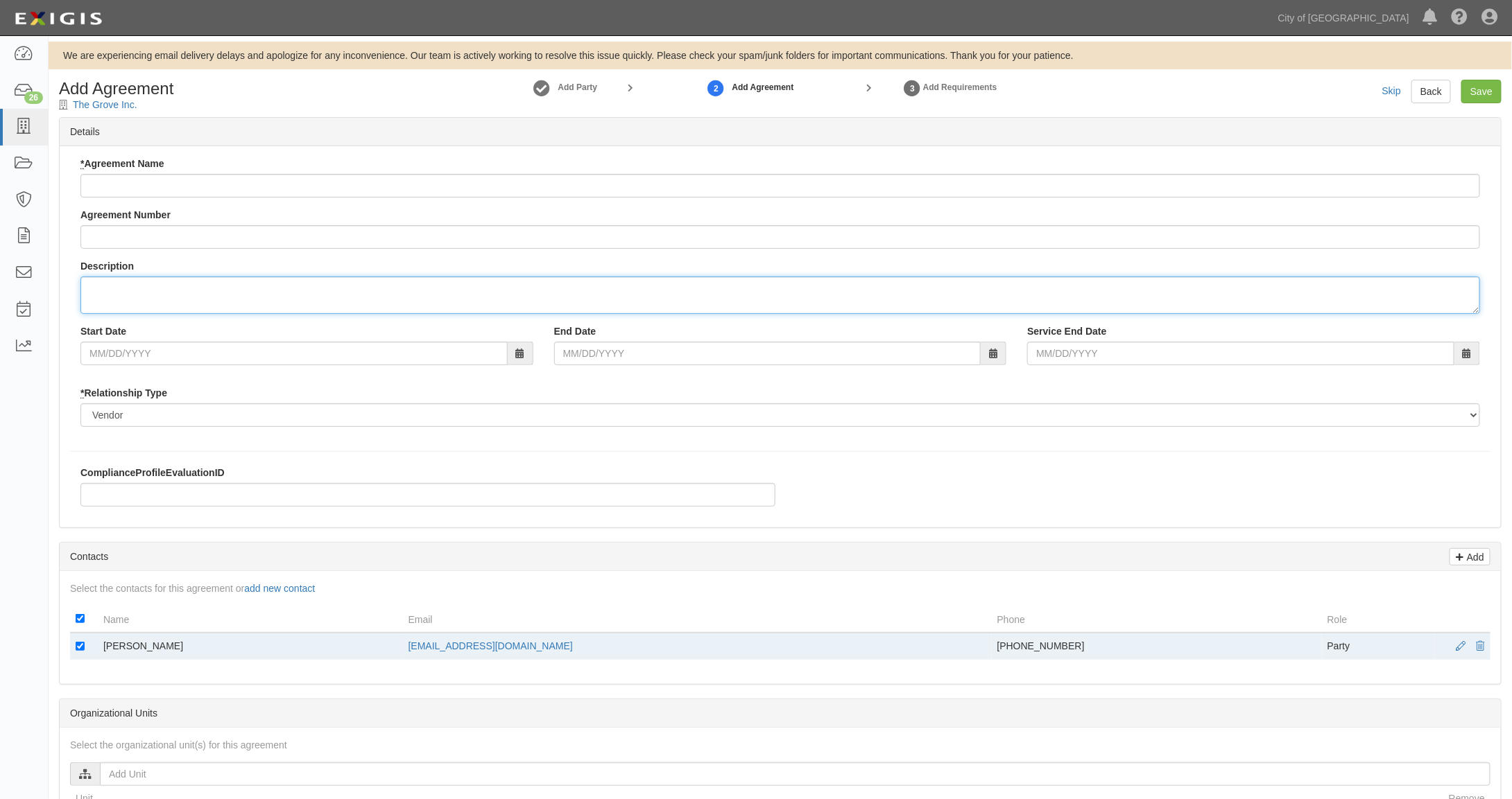
click at [104, 286] on textarea "Description" at bounding box center [780, 295] width 1399 height 38
type textarea "[PERSON_NAME]"
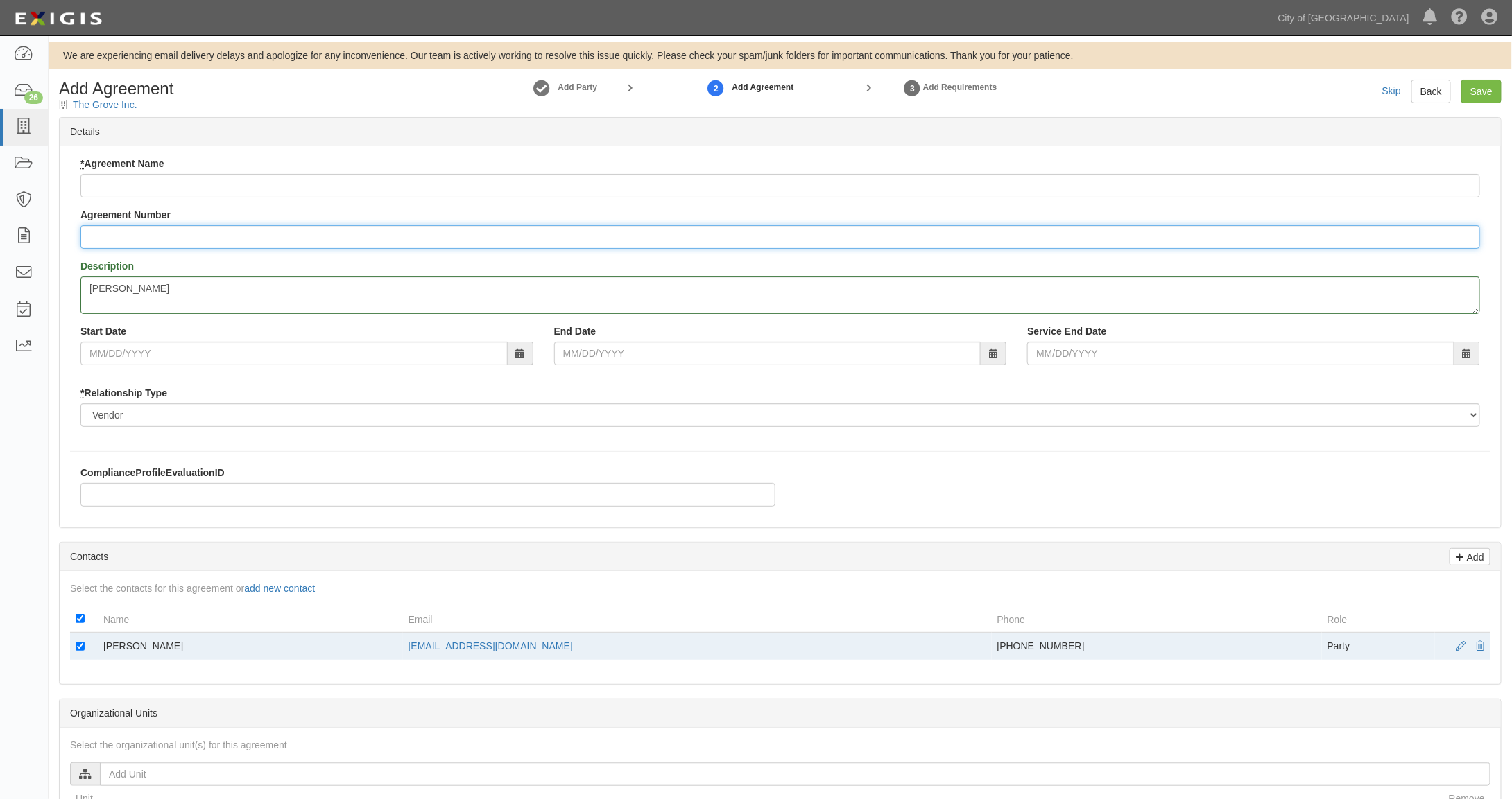
click at [98, 233] on input "Agreement Number" at bounding box center [780, 237] width 1399 height 24
type input "156325"
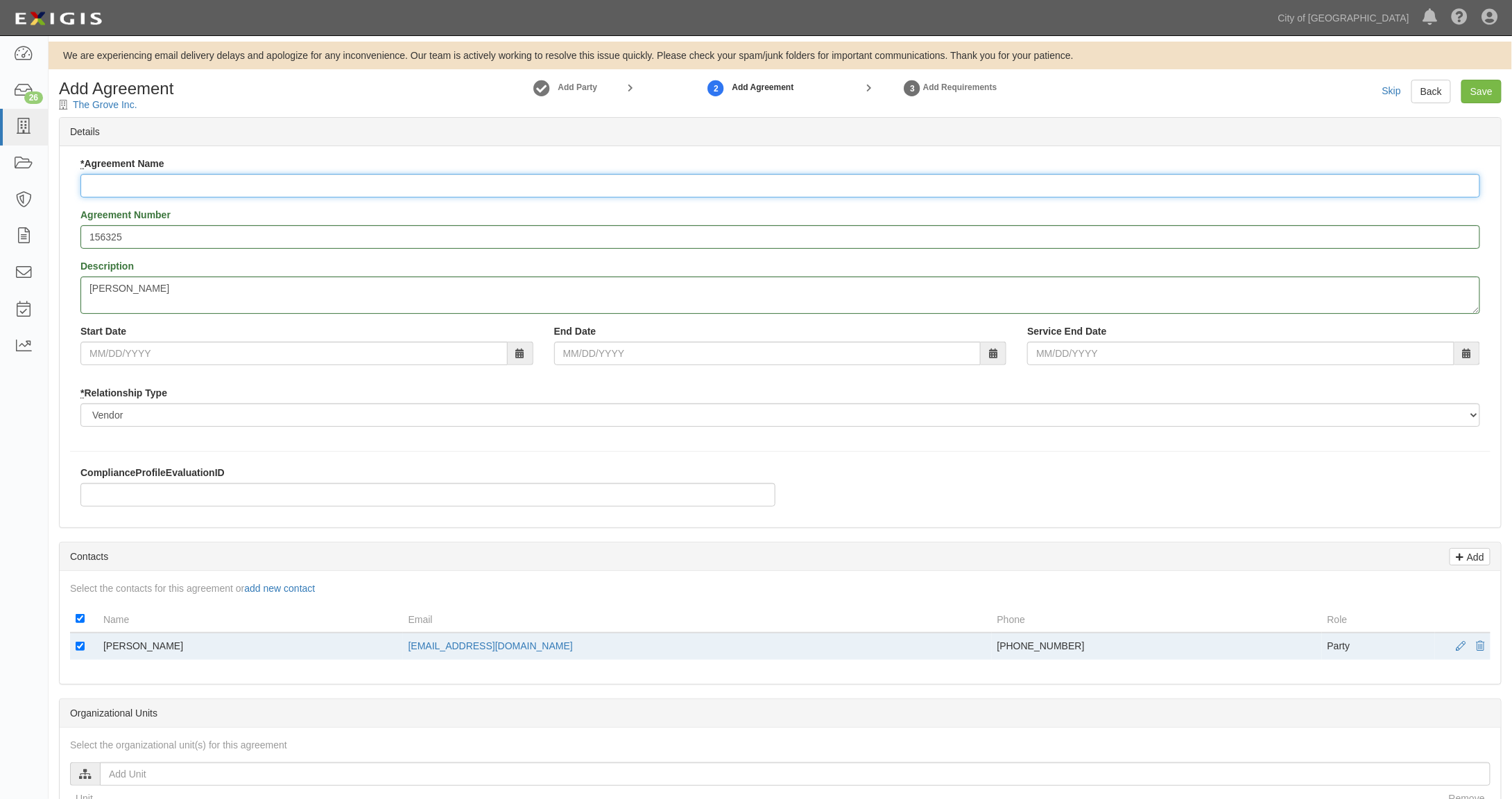
click at [129, 187] on input "* Agreement Name" at bounding box center [780, 186] width 1399 height 24
click at [98, 186] on input "T$N! Concourse Food and Beverage Phase 1 Concessions Lease" at bounding box center [780, 186] width 1399 height 24
drag, startPoint x: 100, startPoint y: 181, endPoint x: 111, endPoint y: 184, distance: 11.4
click at [111, 184] on input "T4N! Concourse Food and Beverage Phase 1 Concessions Lease" at bounding box center [780, 186] width 1399 height 24
type input "T4S1 Concourse Food and Beverage Phase 1 Concessions Lease"
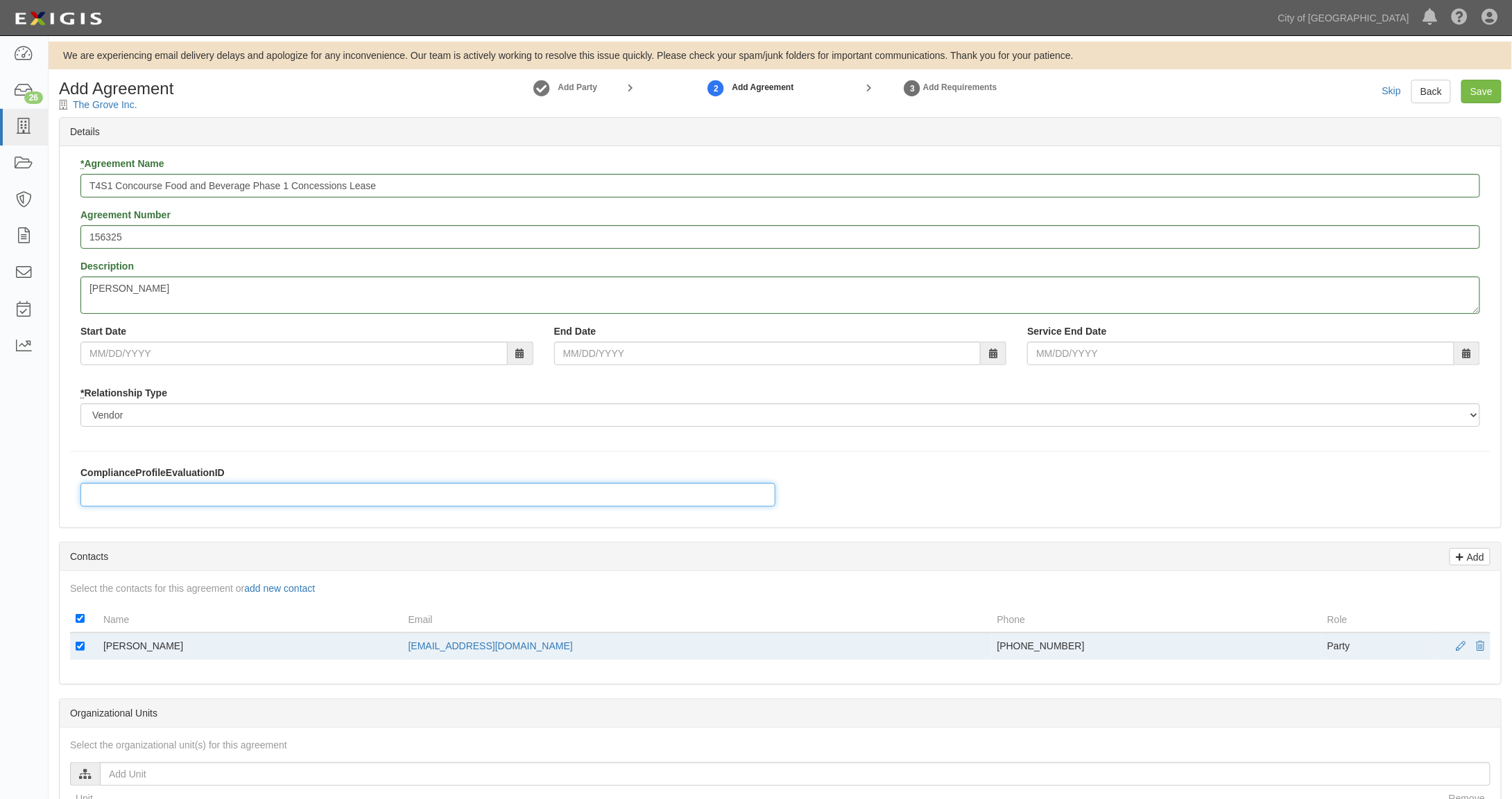
click at [124, 495] on input "ComplianceProfileEvaluationID" at bounding box center [428, 495] width 695 height 24
click at [107, 496] on input "ComplianceProfileEvaluationID" at bounding box center [428, 495] width 695 height 24
paste input "Concession Contracts 5M w Liquor Liab"
type input "Concession Contracts 5M w Liquor Liab"
click at [830, 495] on div "ComplianceProfileEvaluationID Concession Contracts 5M w Liquor Liab" at bounding box center [780, 491] width 1441 height 51
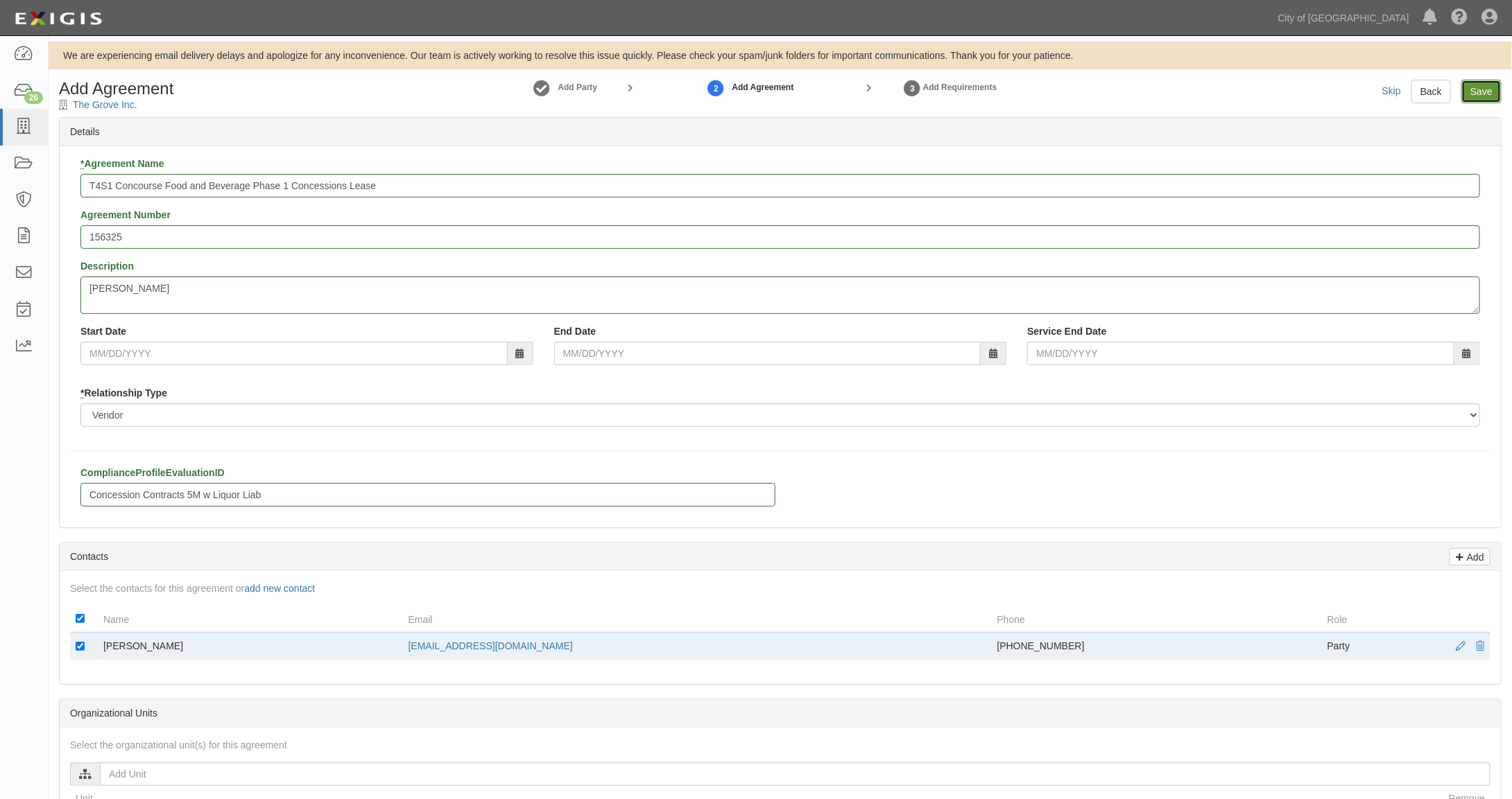
click at [1487, 88] on input "Save" at bounding box center [1481, 92] width 40 height 24
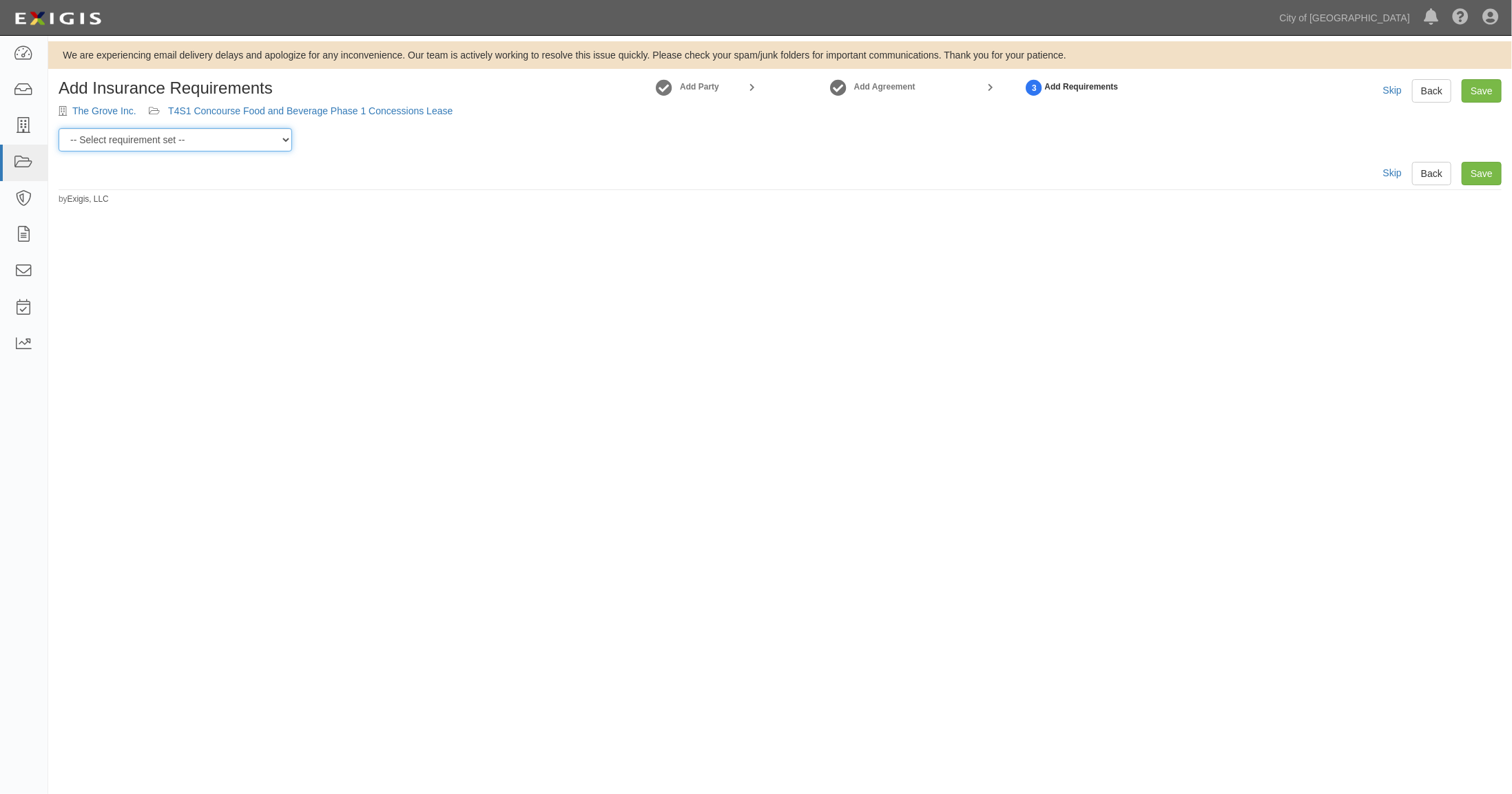
click at [177, 141] on select "-- Select requirement set -- Aircraft Charter 10M Aircraft Charter 3M Aircraft …" at bounding box center [175, 140] width 234 height 24
select select "37534"
click at [58, 128] on select "-- Select requirement set -- Aircraft Charter 10M Aircraft Charter 3M Aircraft …" at bounding box center [175, 140] width 234 height 24
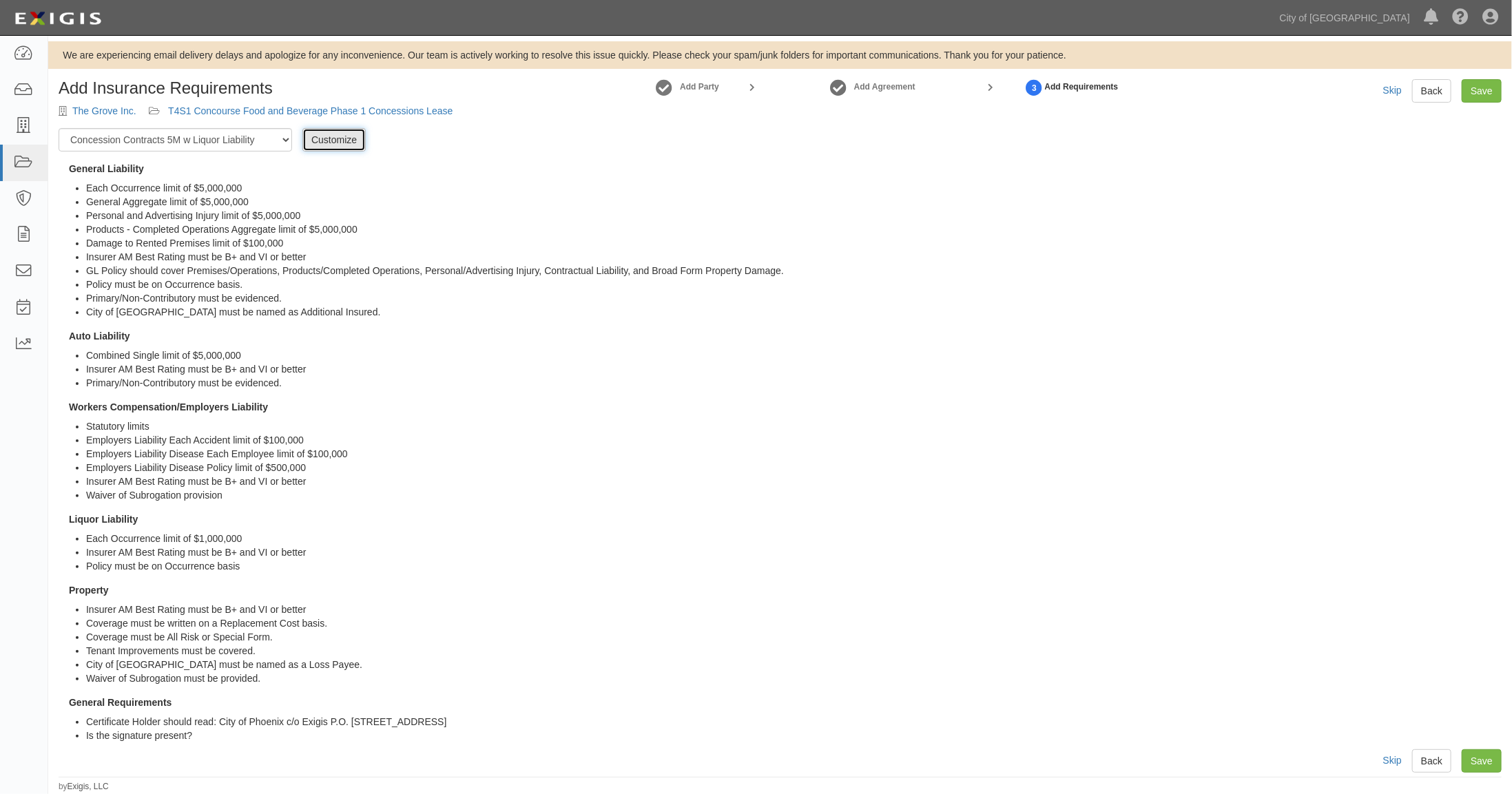
click at [319, 144] on link "Customize" at bounding box center [334, 140] width 63 height 24
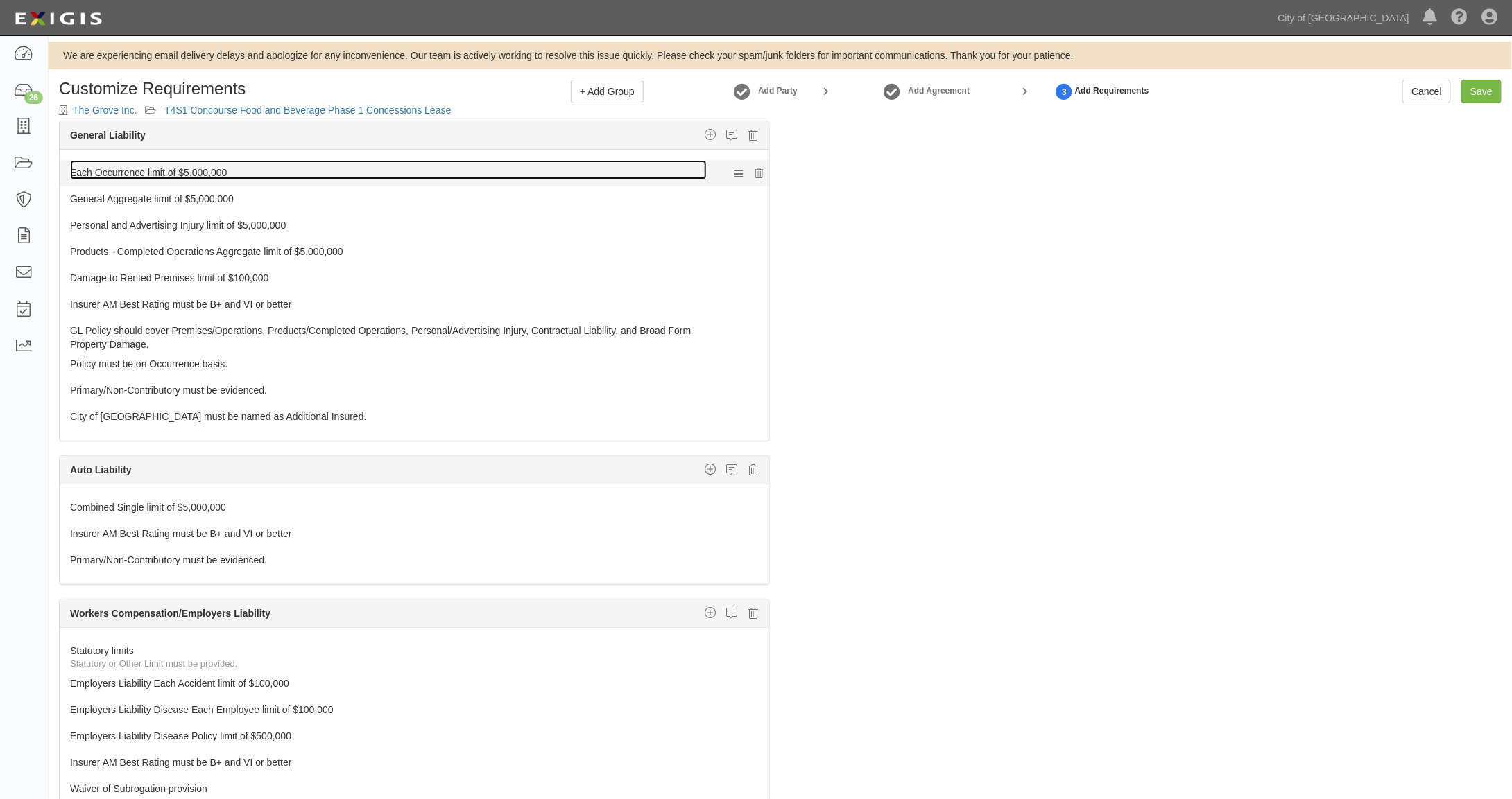
click at [132, 171] on link "Each Occurrence limit of $5,000,000" at bounding box center [388, 169] width 637 height 19
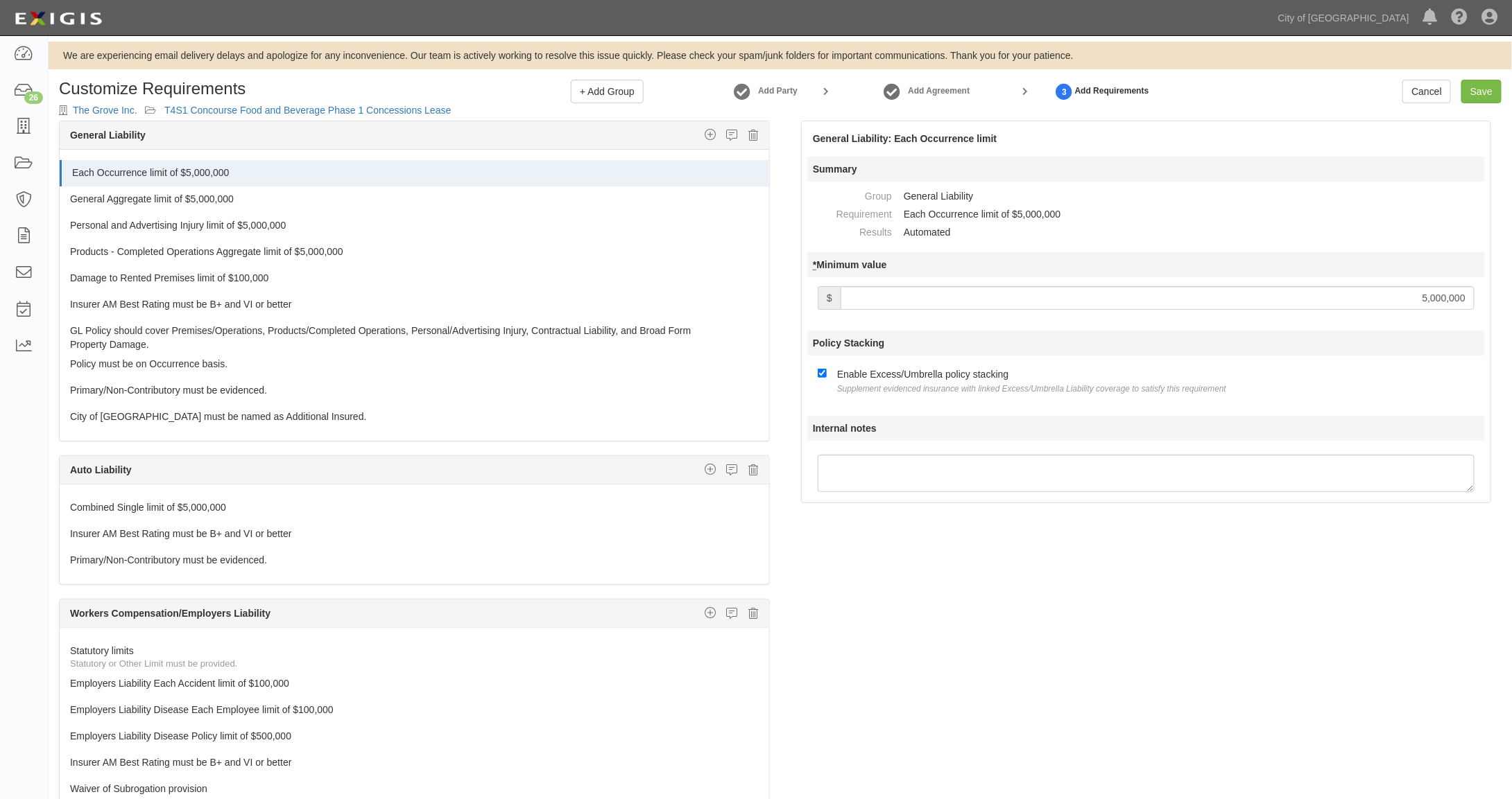
click at [1428, 292] on input "5,000,000" at bounding box center [1157, 298] width 634 height 24
type input "1,000,000"
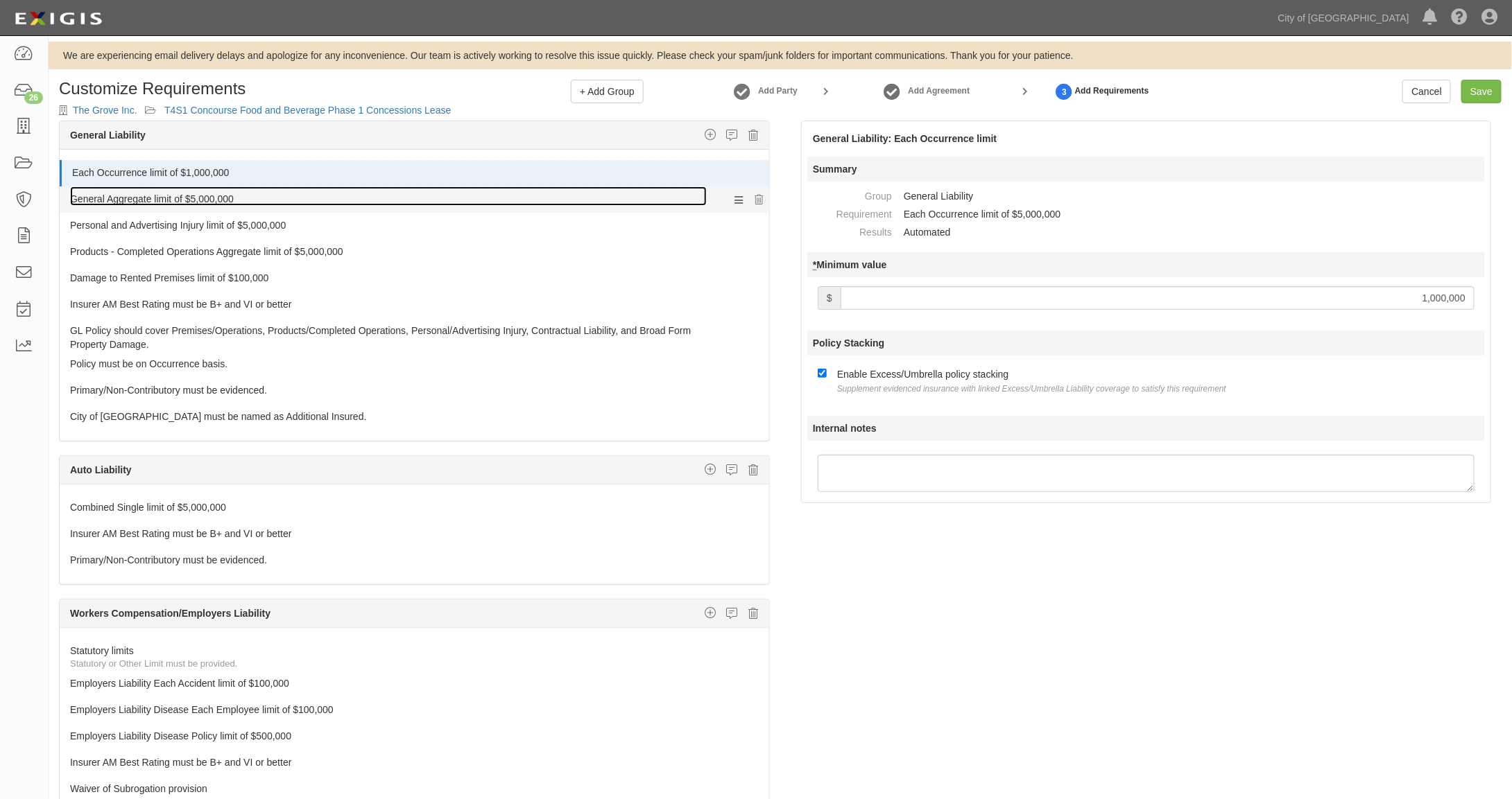
click at [167, 197] on link "General Aggregate limit of $5,000,000" at bounding box center [388, 196] width 637 height 19
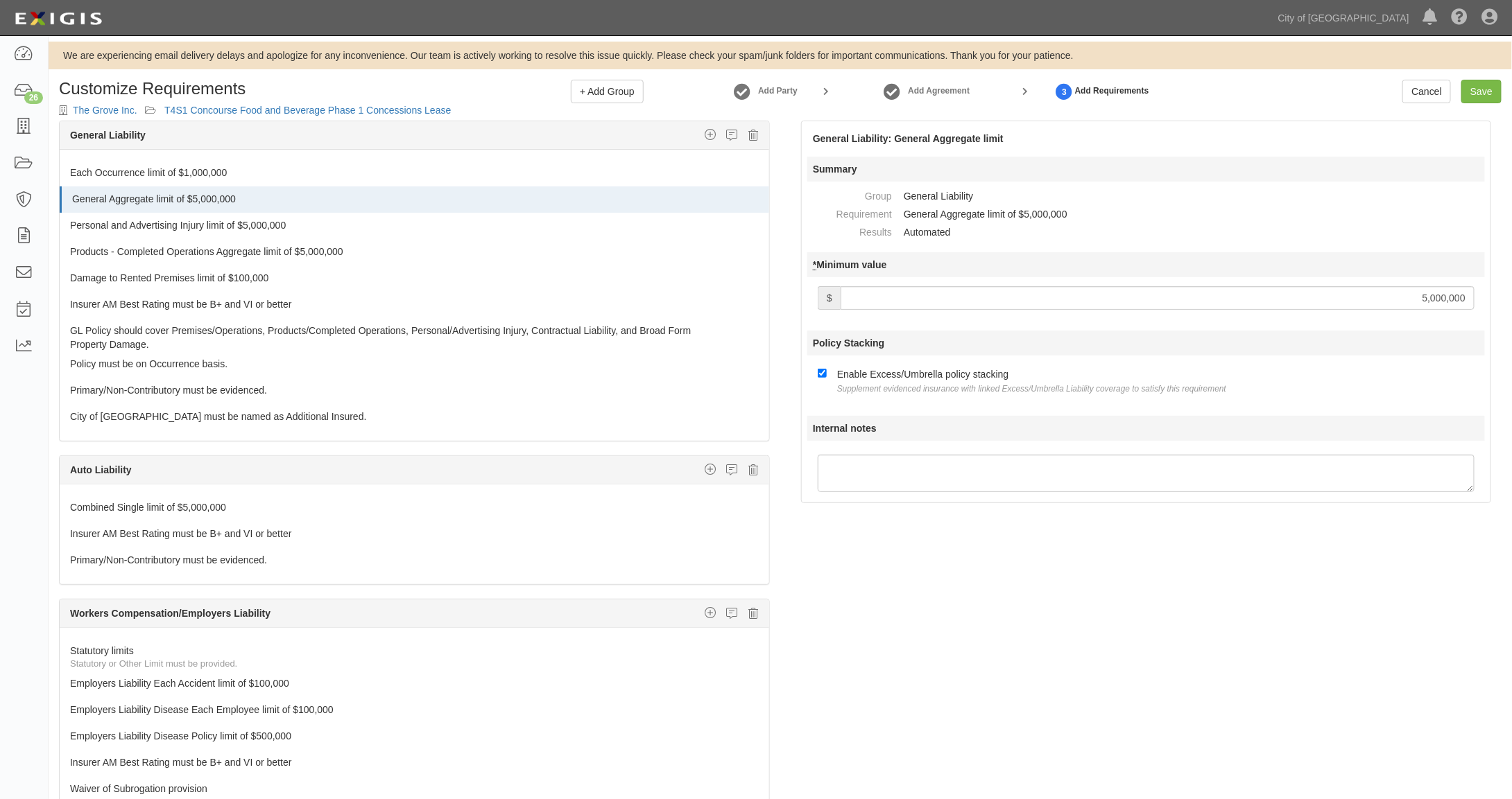
click at [1427, 294] on input "5,000,000" at bounding box center [1157, 298] width 634 height 24
type input "2,000,000"
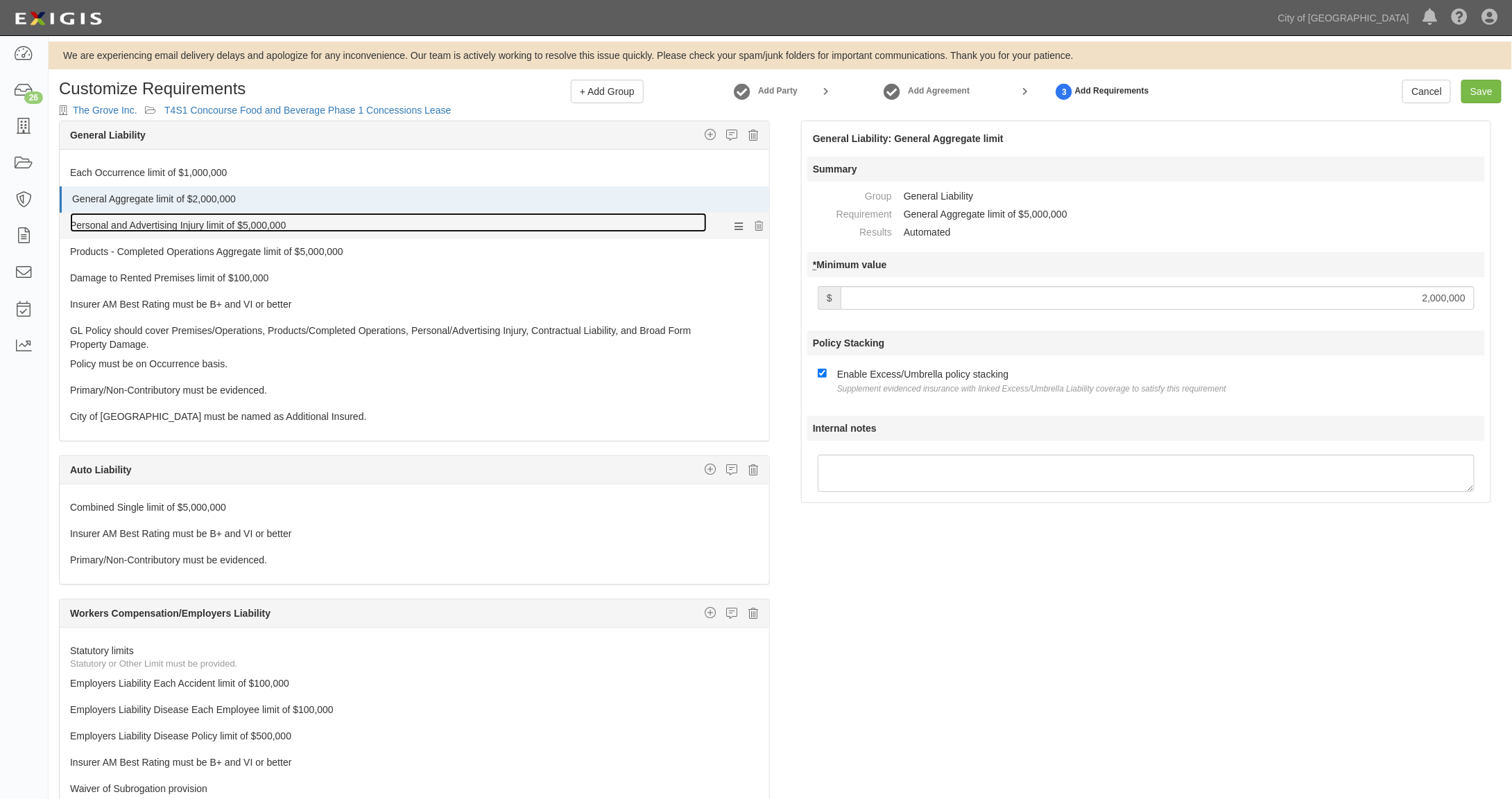
click at [210, 217] on link "Personal and Advertising Injury limit of $5,000,000" at bounding box center [388, 221] width 637 height 19
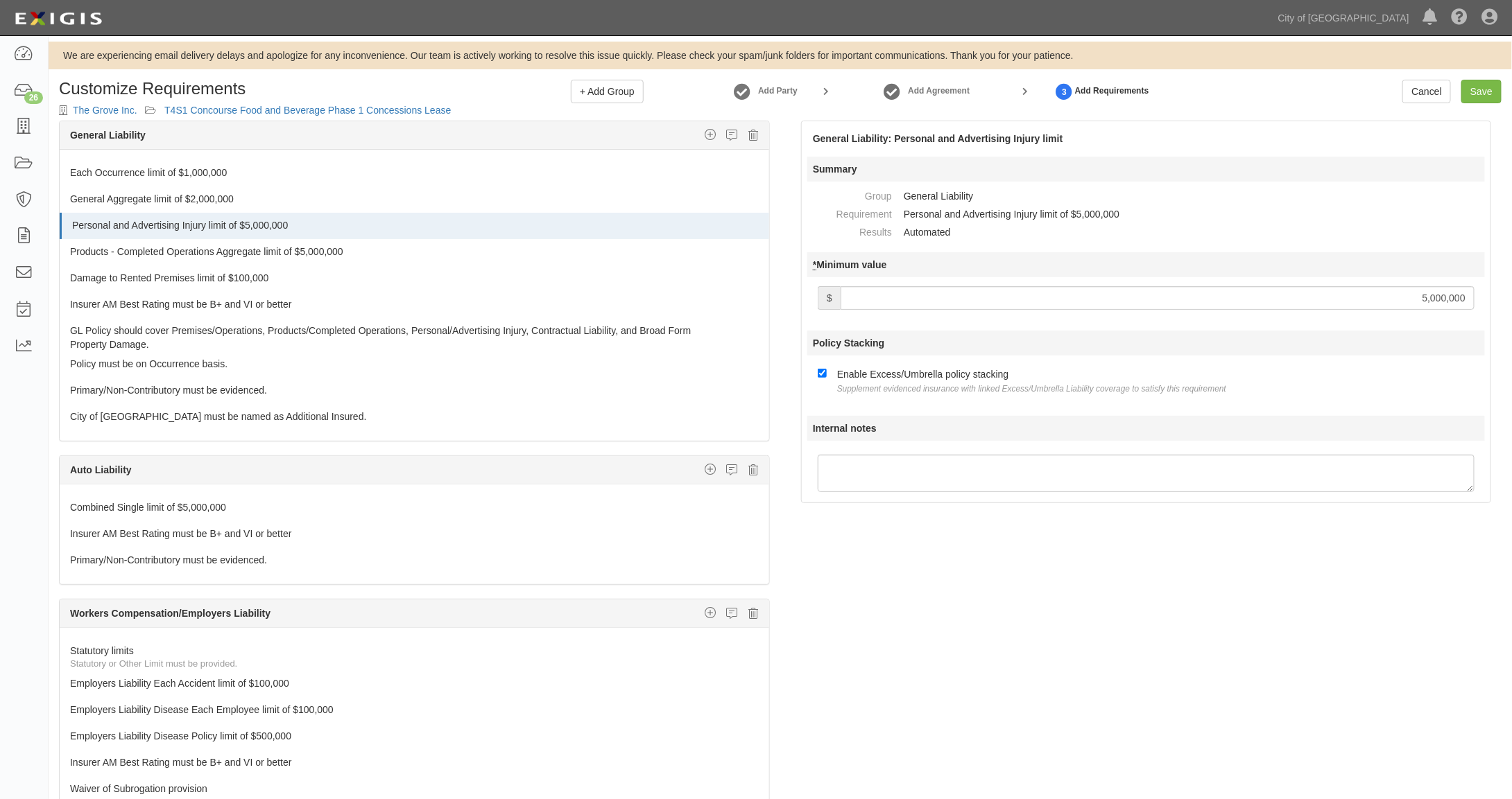
drag, startPoint x: 1419, startPoint y: 294, endPoint x: 1427, endPoint y: 293, distance: 8.1
click at [1427, 293] on input "5,000,000" at bounding box center [1157, 298] width 634 height 24
drag, startPoint x: 1454, startPoint y: 294, endPoint x: 1472, endPoint y: 294, distance: 18.0
click at [1472, 294] on input "0" at bounding box center [1157, 298] width 634 height 24
type input "1,000,000"
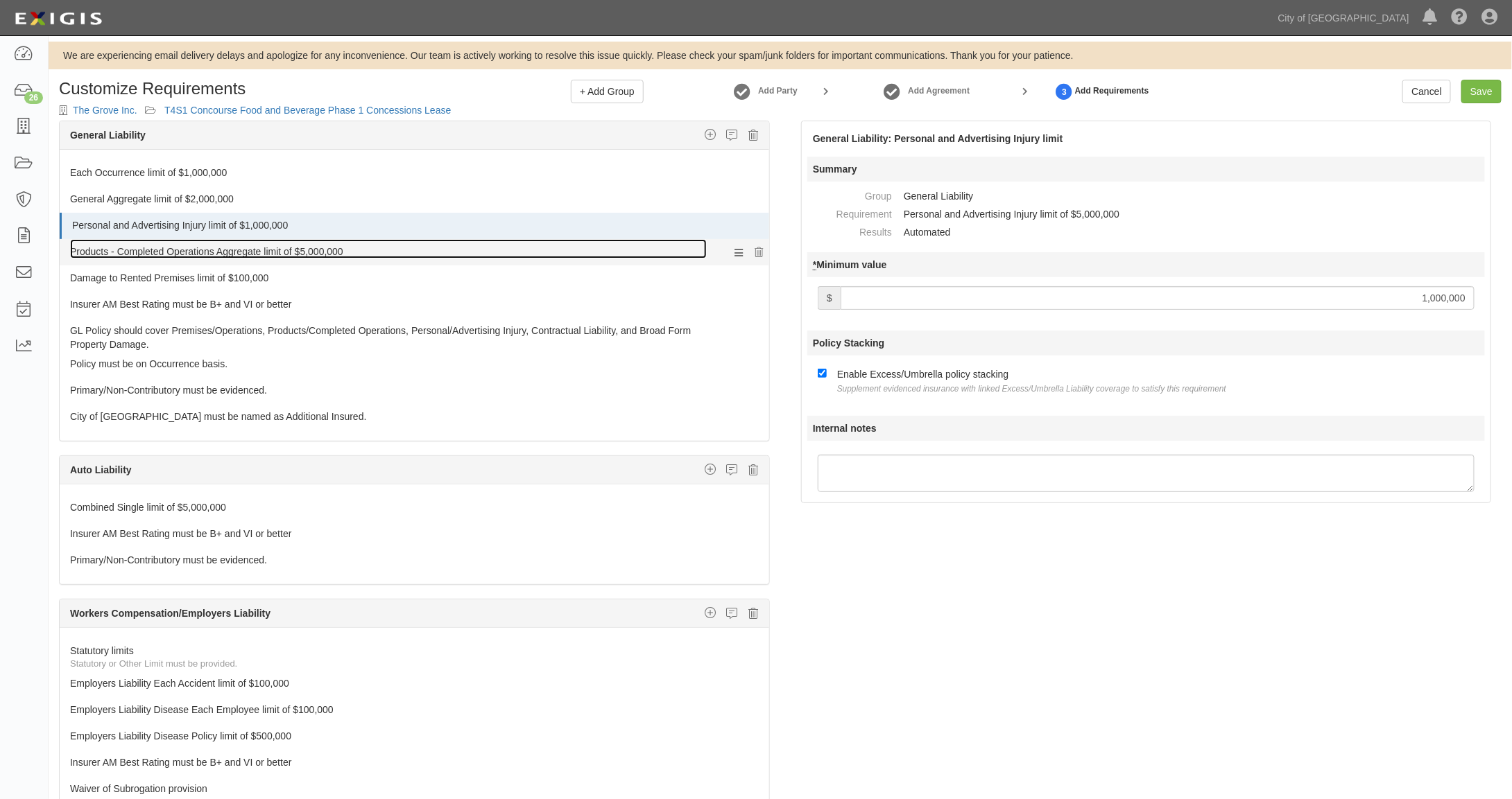
click at [316, 249] on link "Products - Completed Operations Aggregate limit of $5,000,000" at bounding box center [388, 248] width 637 height 19
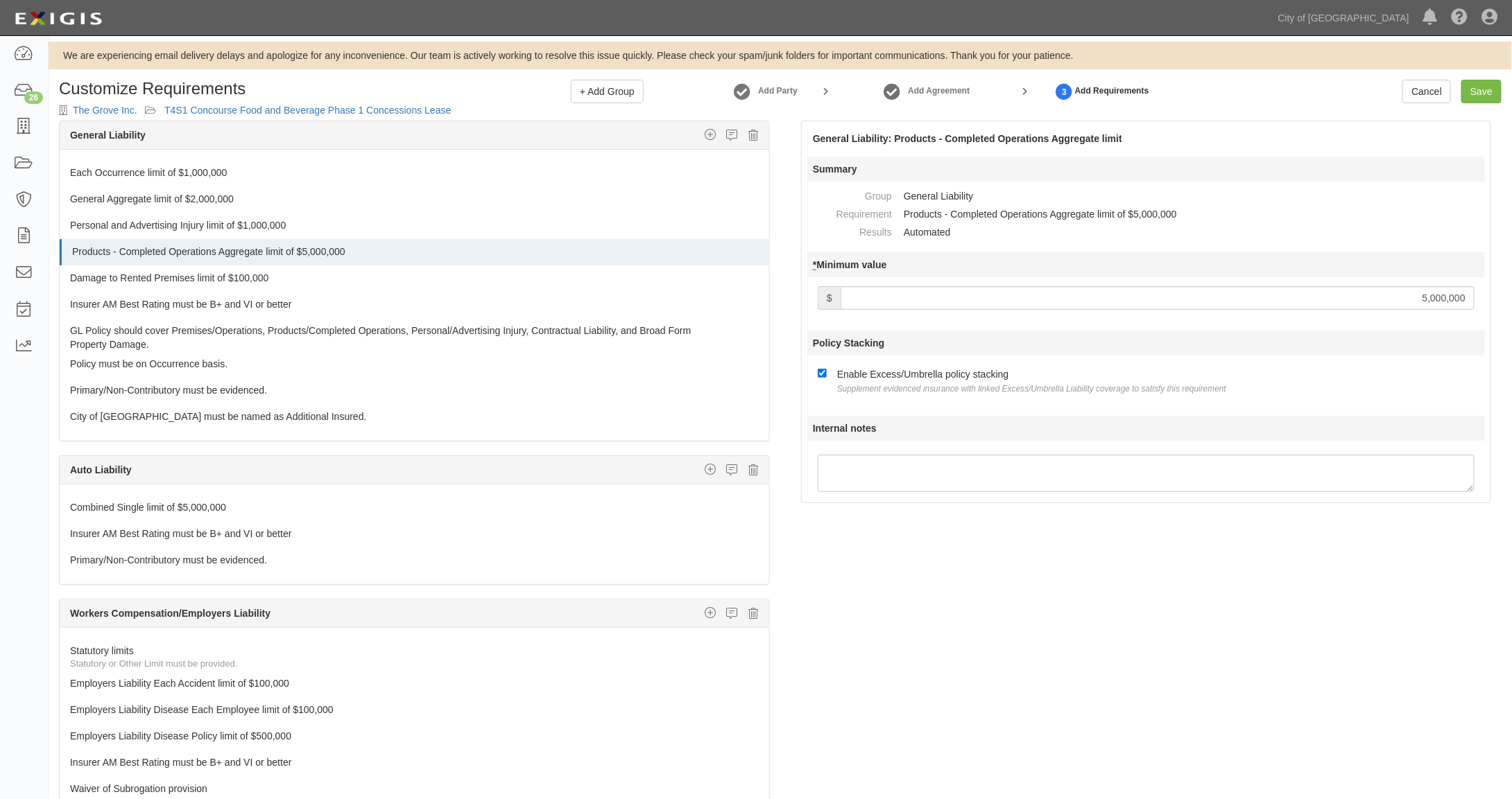
click at [1425, 294] on input "5,000,000" at bounding box center [1157, 298] width 634 height 24
type input "1,000,000"
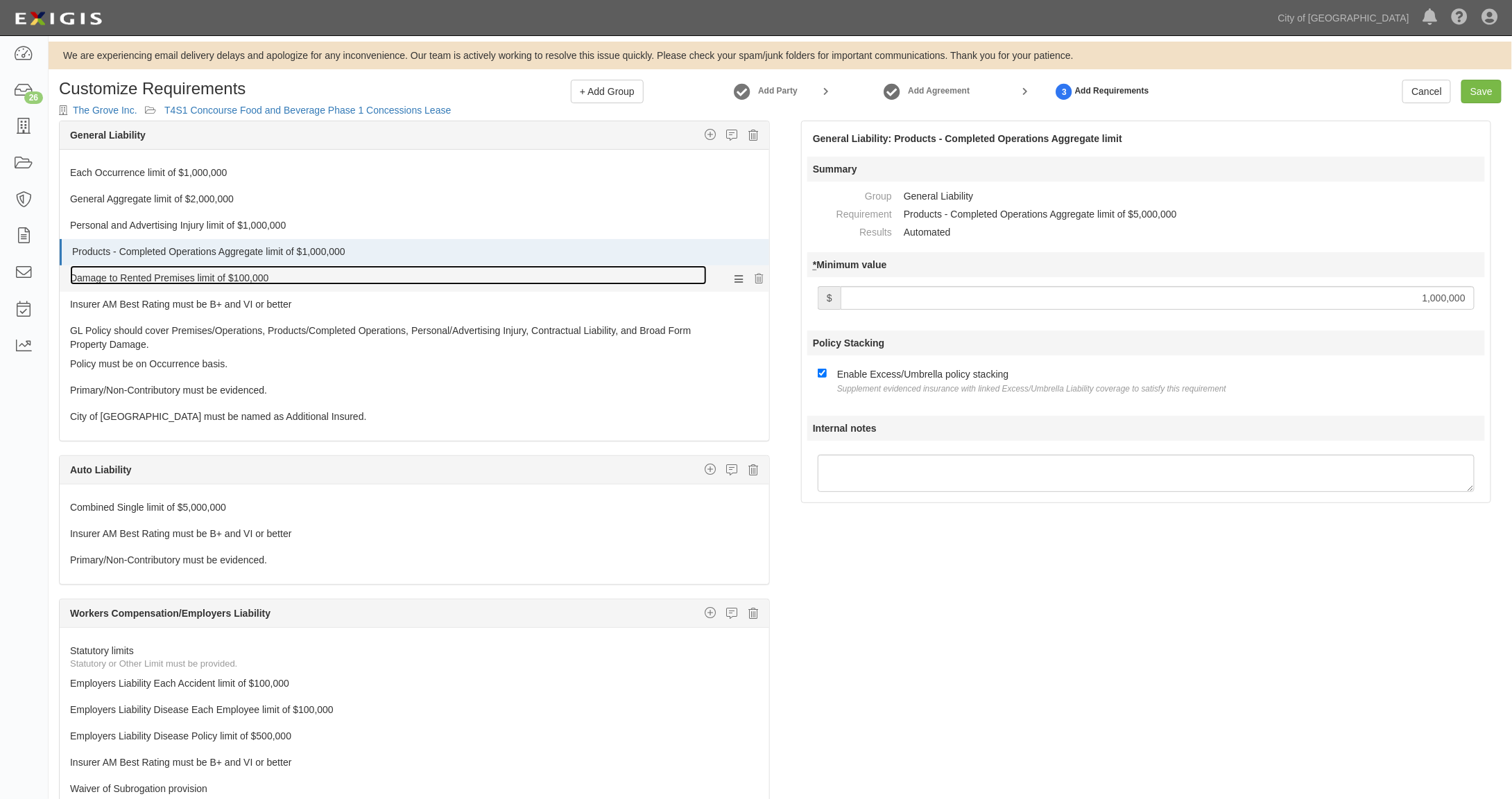
click at [140, 271] on link "Damage to Rented Premises limit of $100,000" at bounding box center [388, 274] width 637 height 19
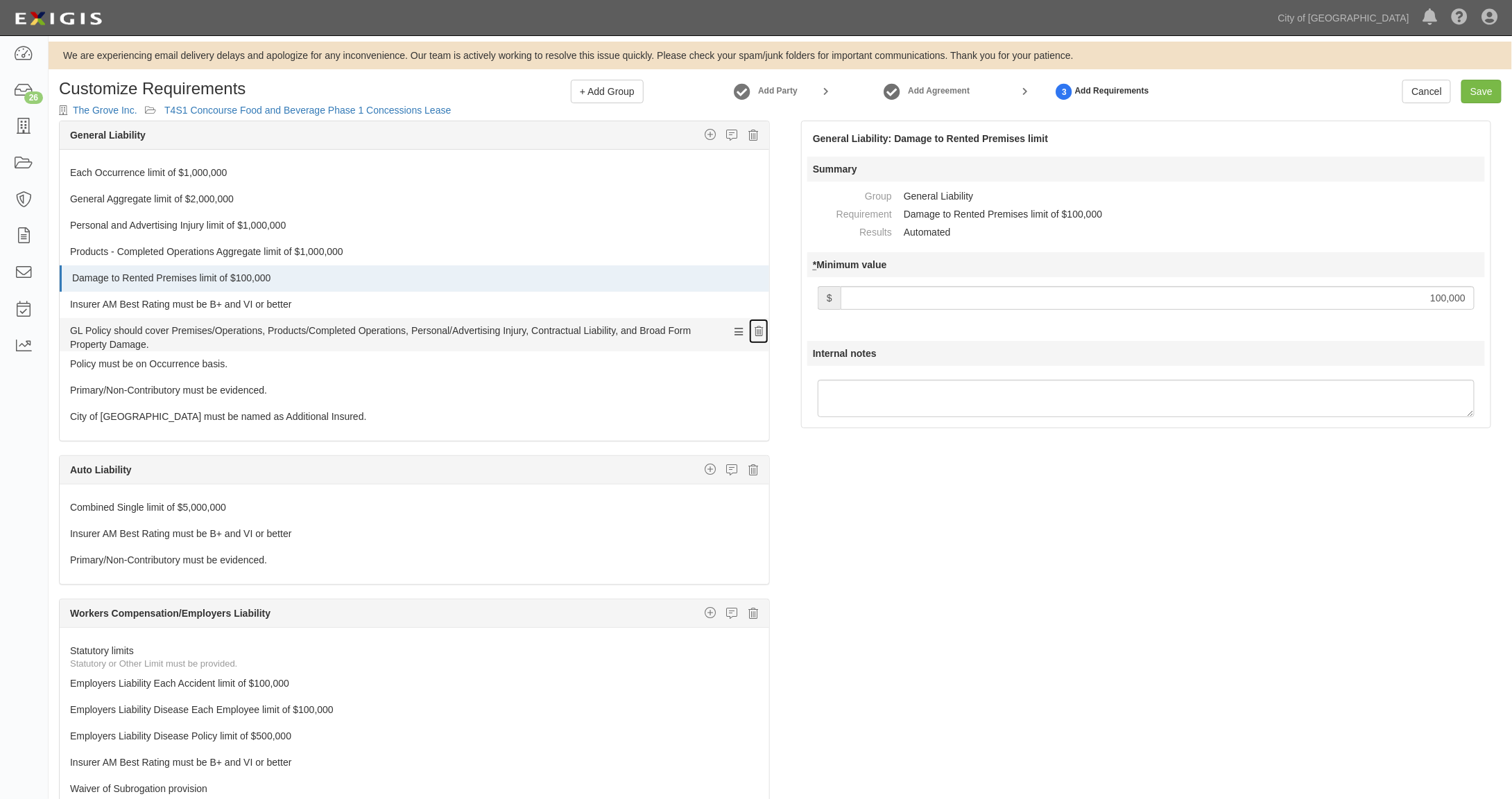
click at [755, 330] on icon at bounding box center [758, 332] width 8 height 10
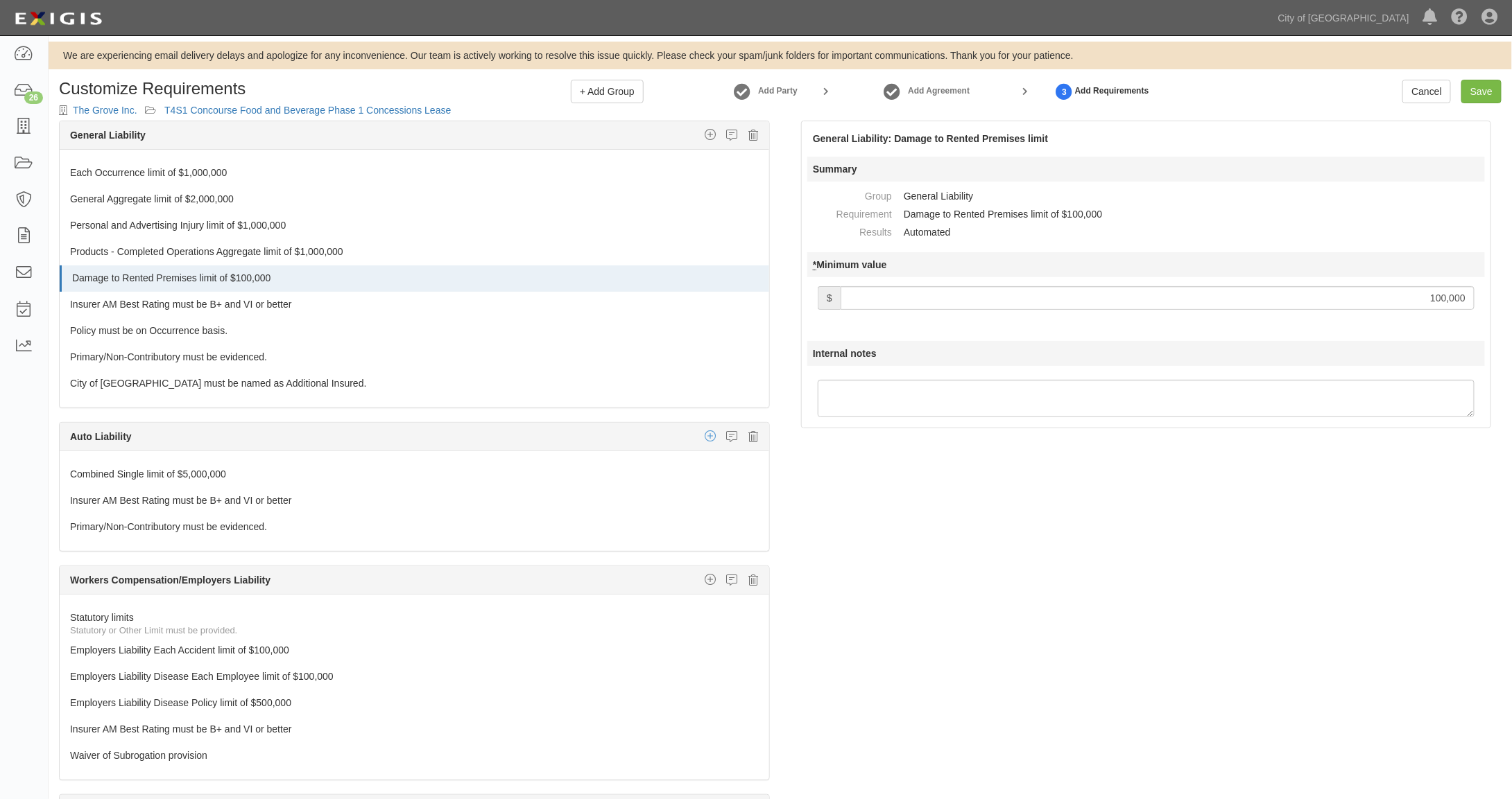
click at [705, 430] on icon "button" at bounding box center [710, 436] width 11 height 13
click at [685, 455] on link "Additional Insured coverage" at bounding box center [694, 464] width 149 height 18
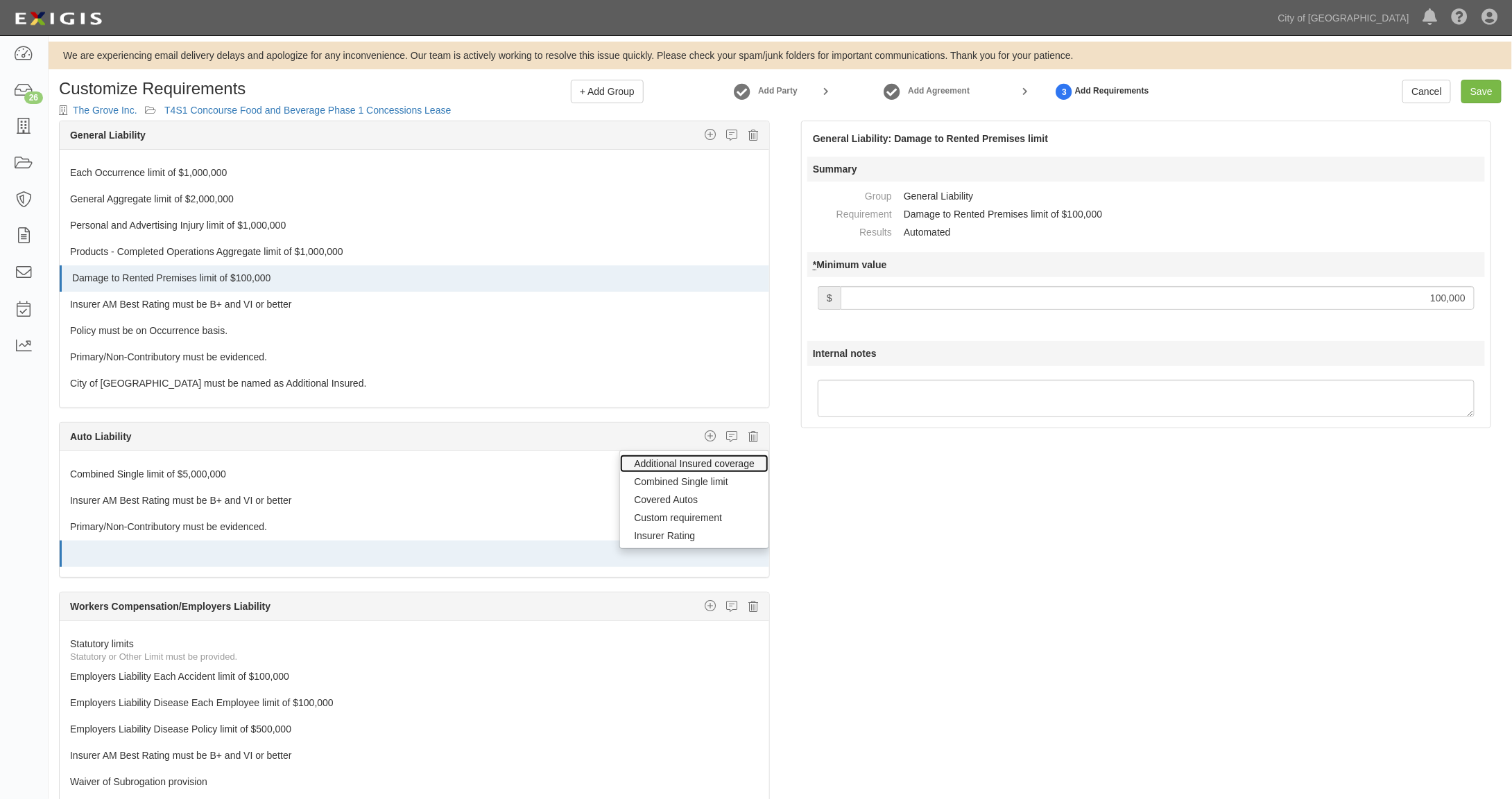
click at [658, 456] on link "Additional Insured coverage" at bounding box center [694, 464] width 149 height 18
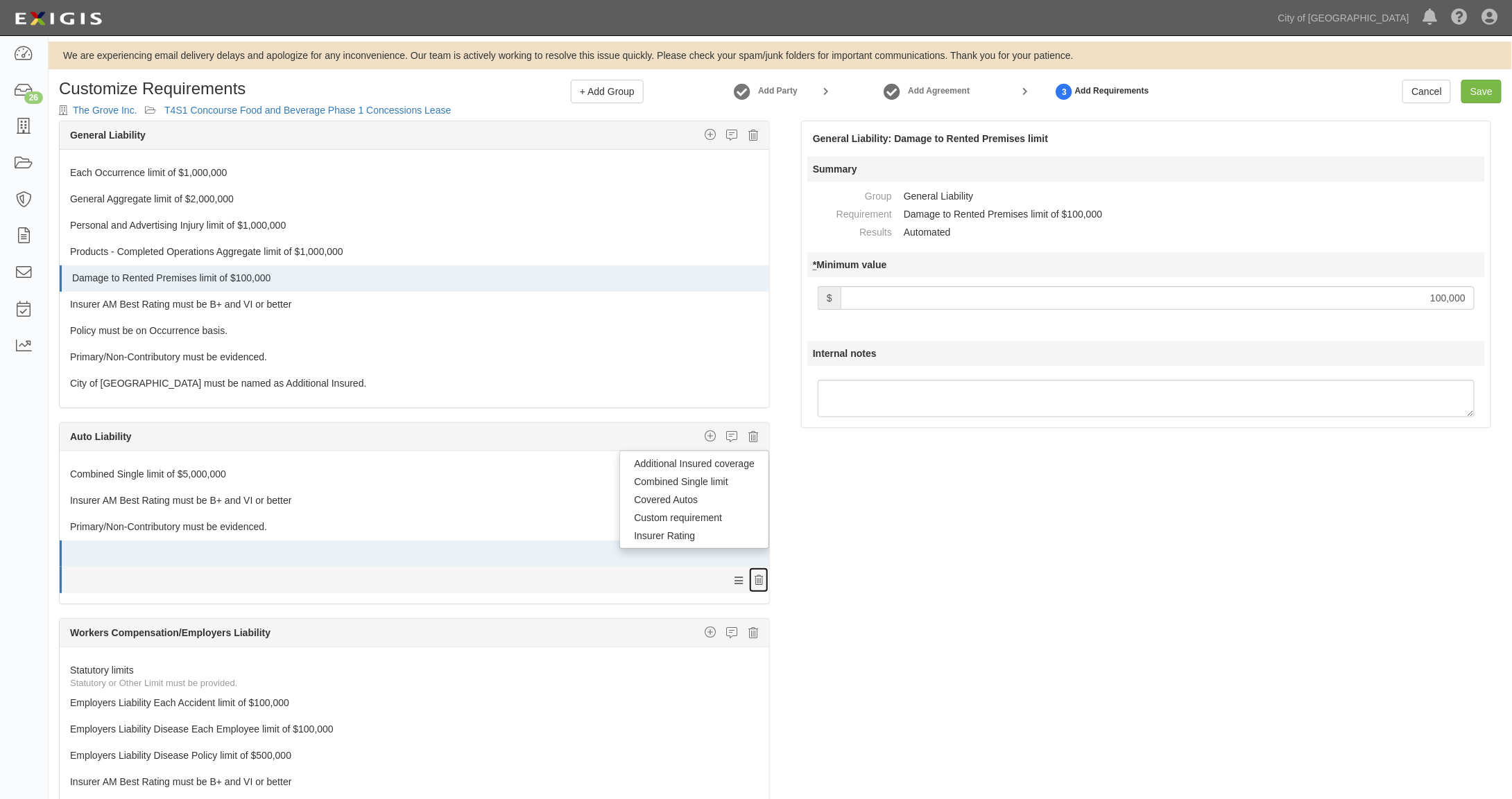
click at [755, 560] on icon at bounding box center [758, 555] width 8 height 10
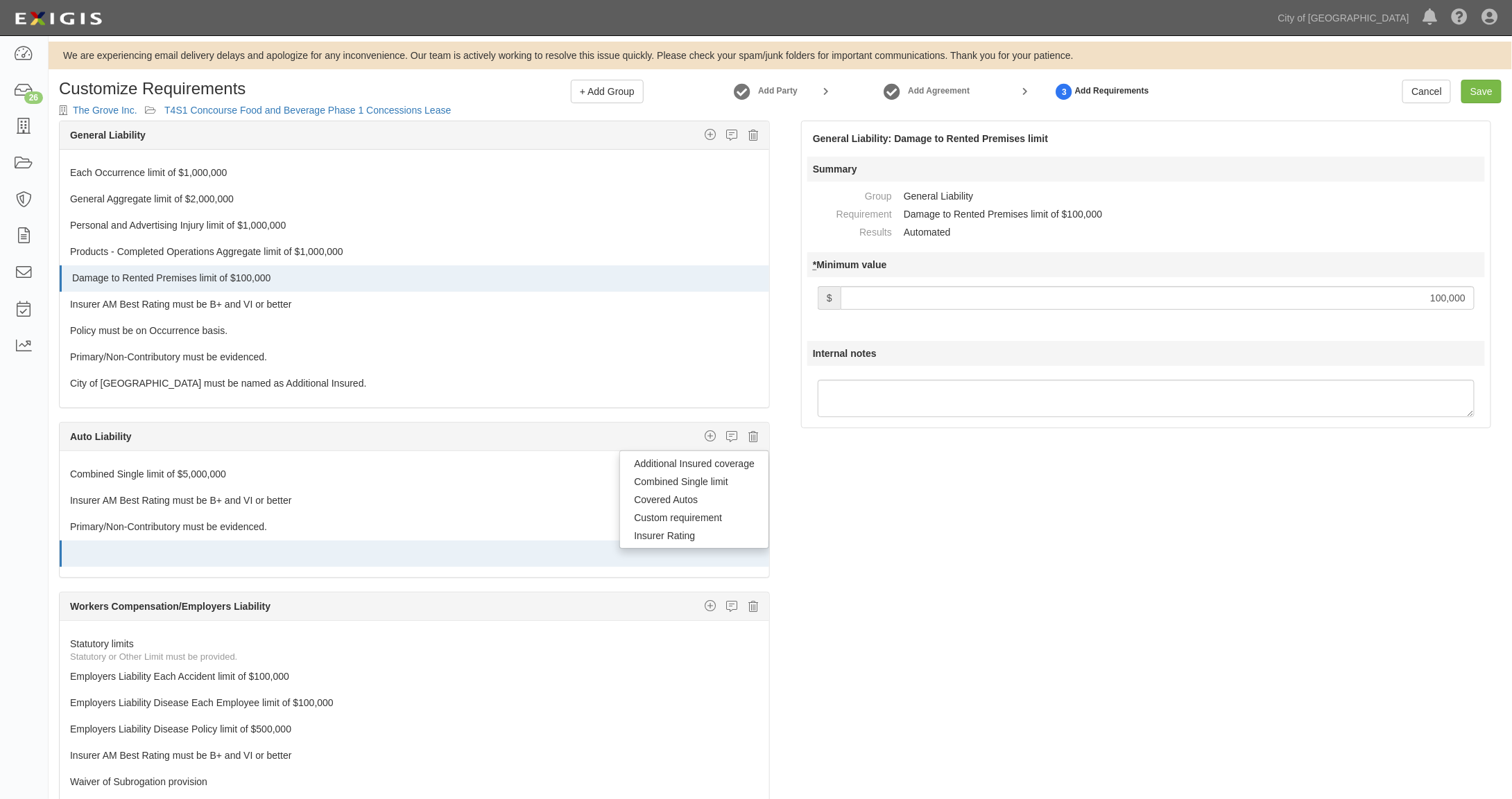
click at [103, 431] on strong "Auto Liability" at bounding box center [101, 436] width 62 height 11
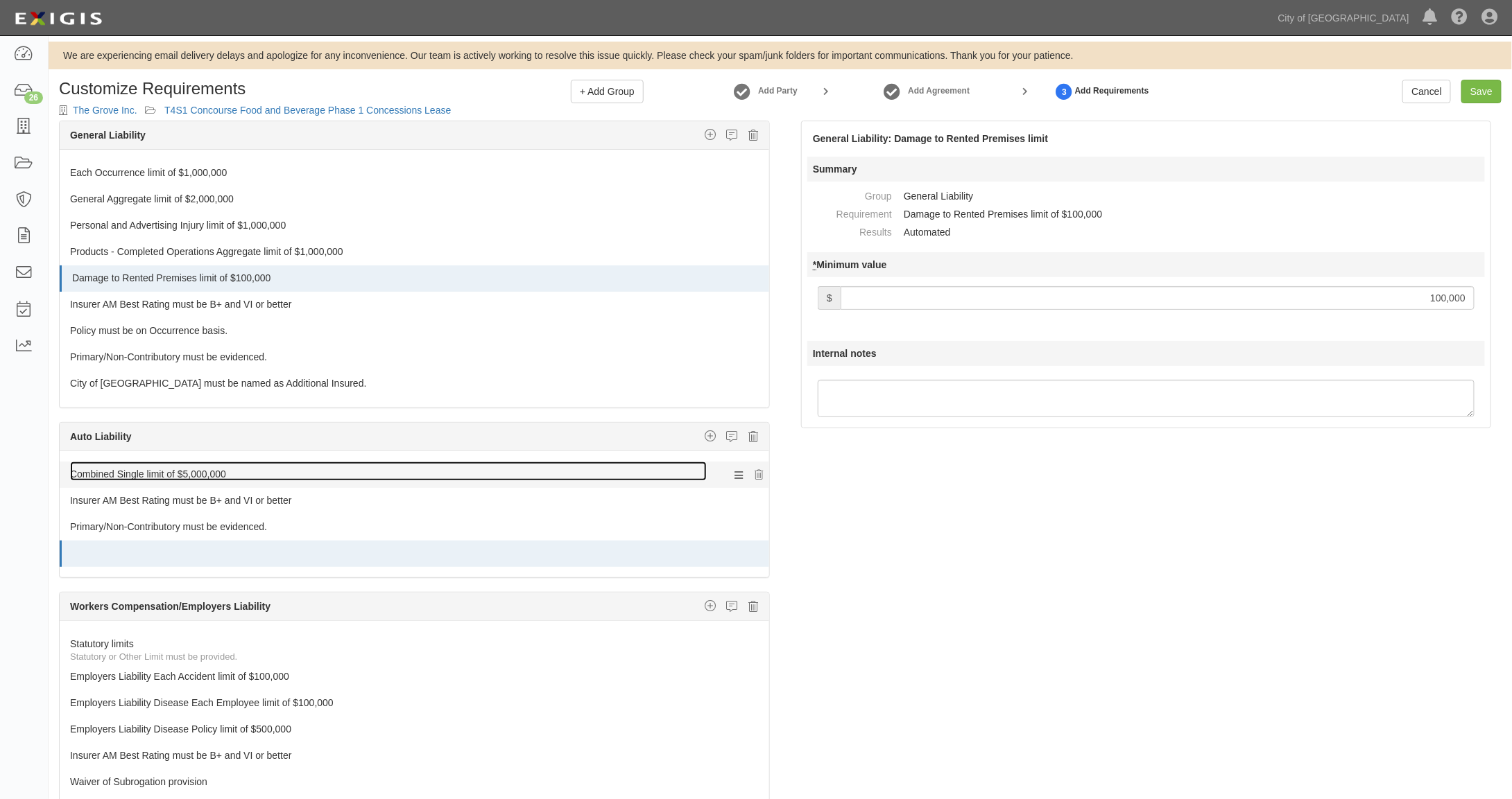
click at [175, 462] on link "Combined Single limit of $5,000,000" at bounding box center [388, 471] width 637 height 19
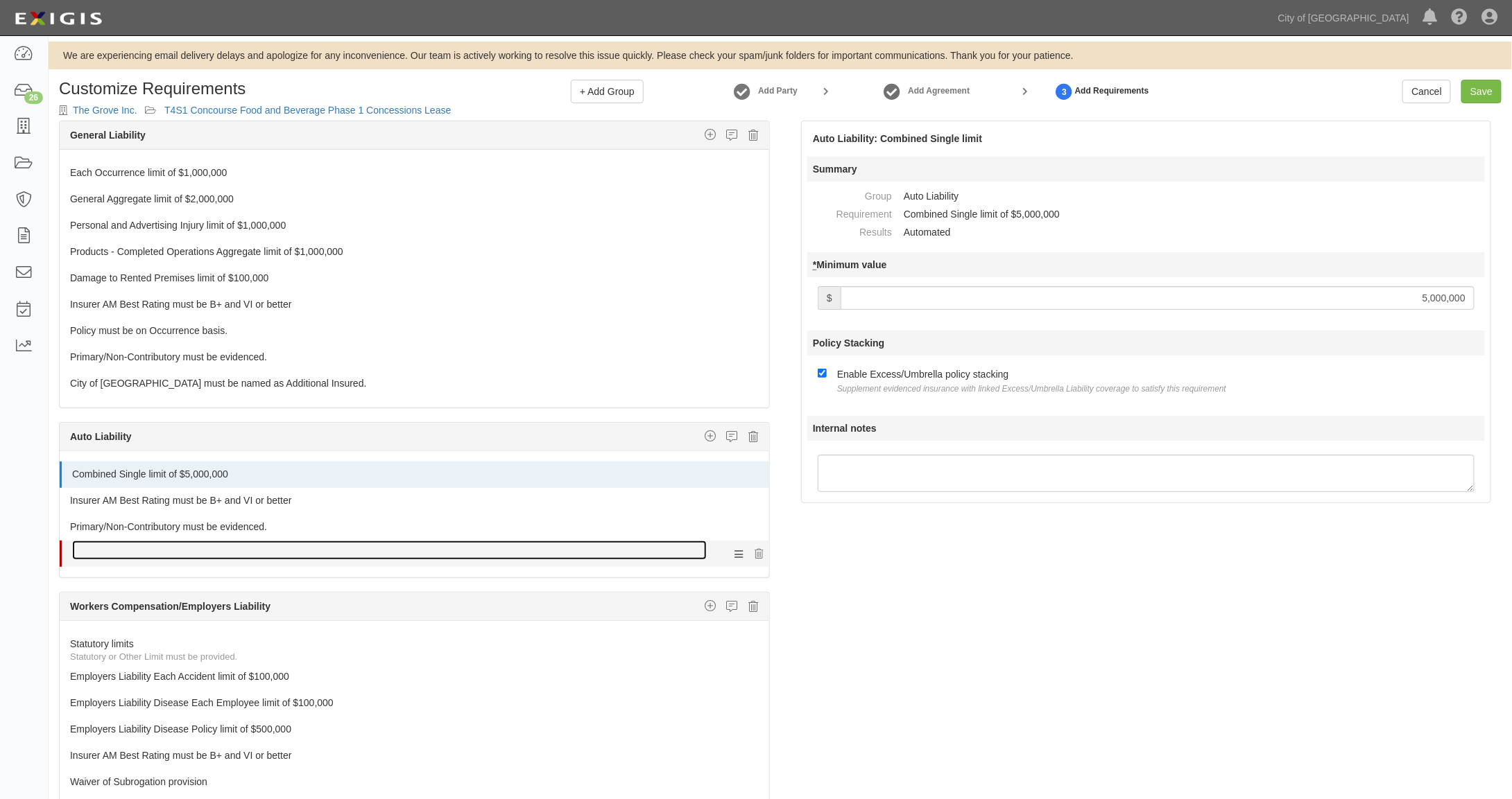
click at [217, 541] on link at bounding box center [389, 550] width 635 height 19
click at [206, 546] on link at bounding box center [389, 550] width 635 height 19
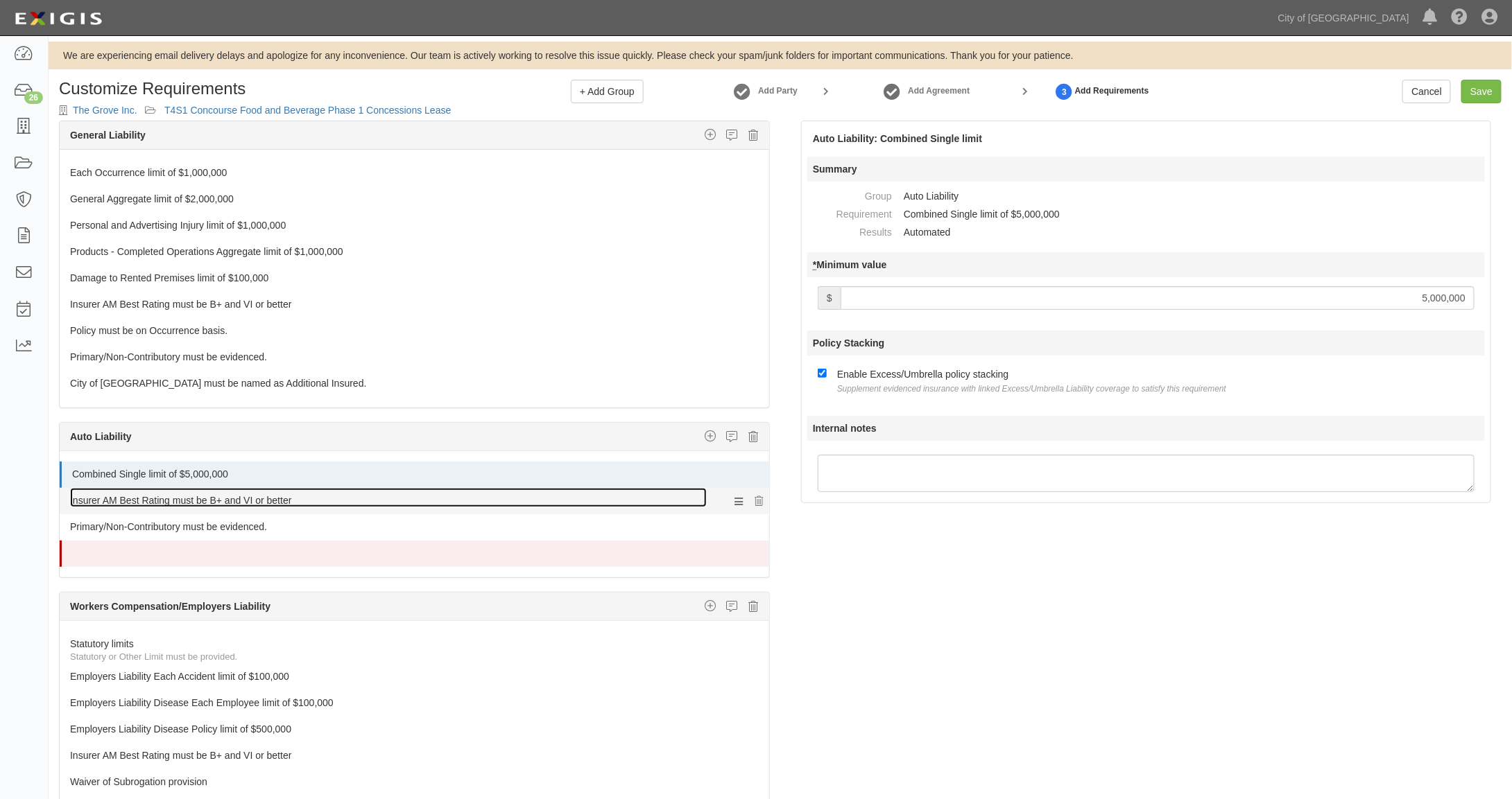
click at [215, 495] on link "Insurer AM Best Rating must be B+ and VI or better" at bounding box center [388, 497] width 637 height 19
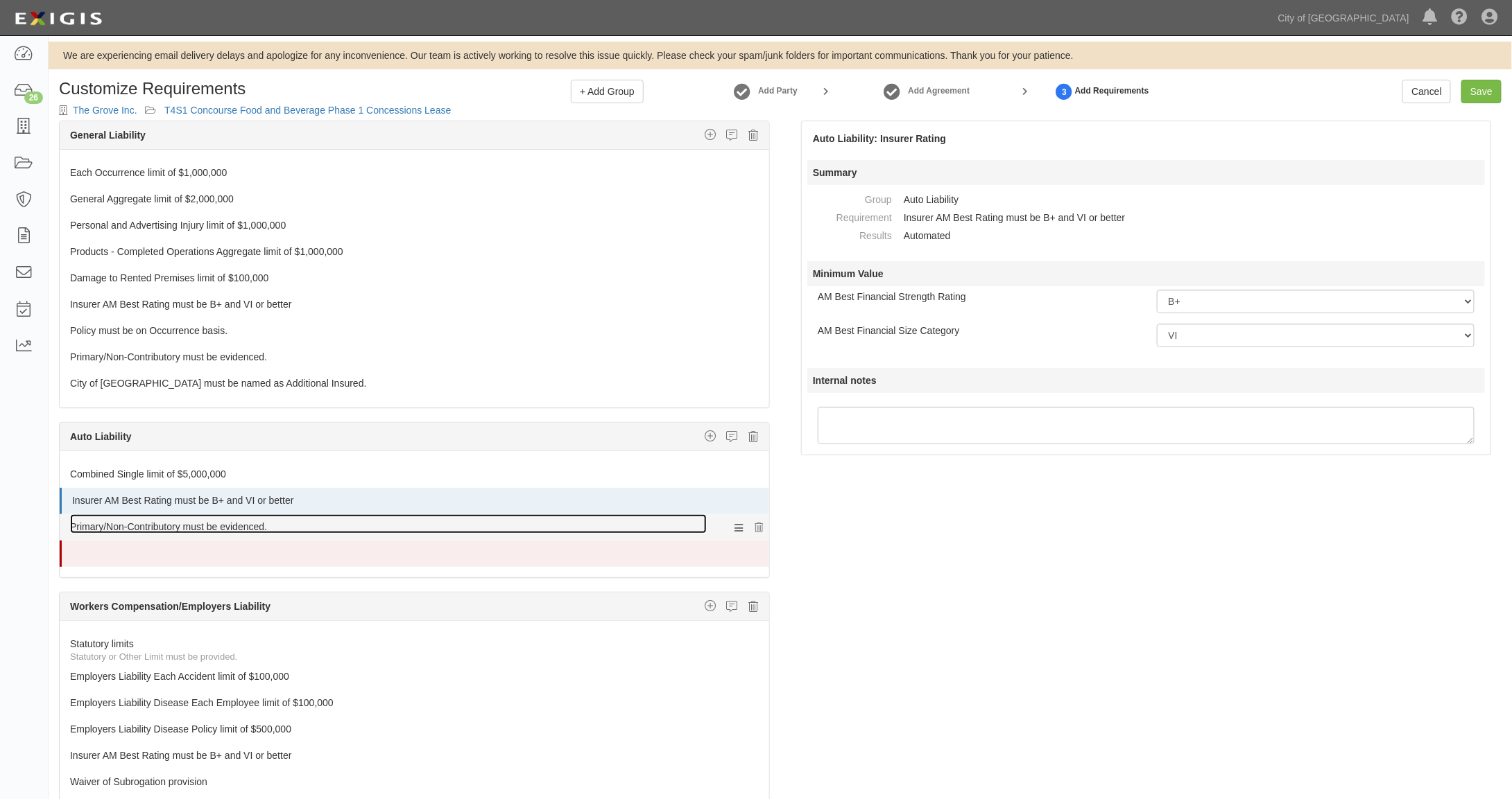
click at [206, 516] on link "Primary/Non-Contributory must be evidenced." at bounding box center [388, 524] width 637 height 19
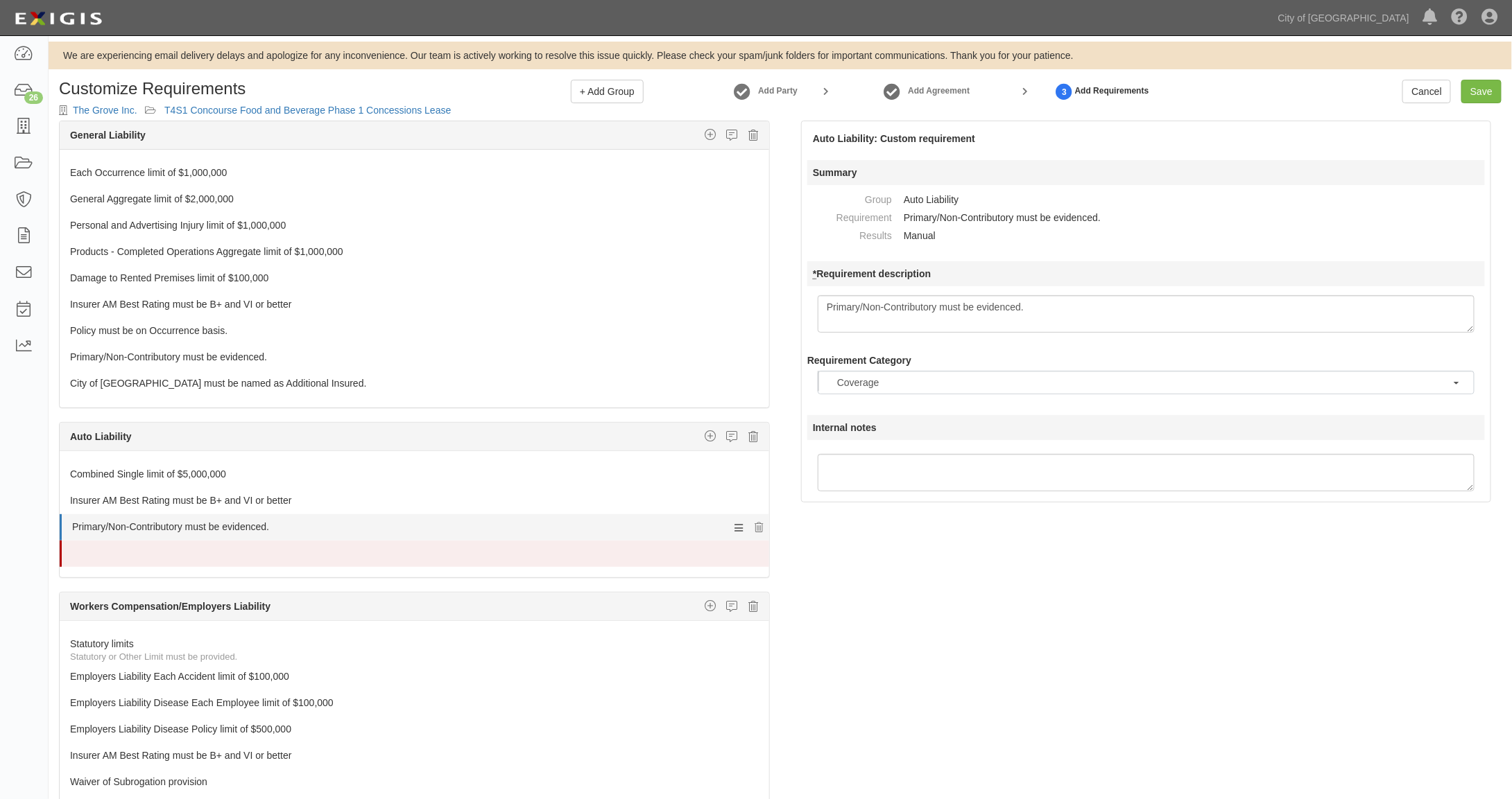
scroll to position [15, 0]
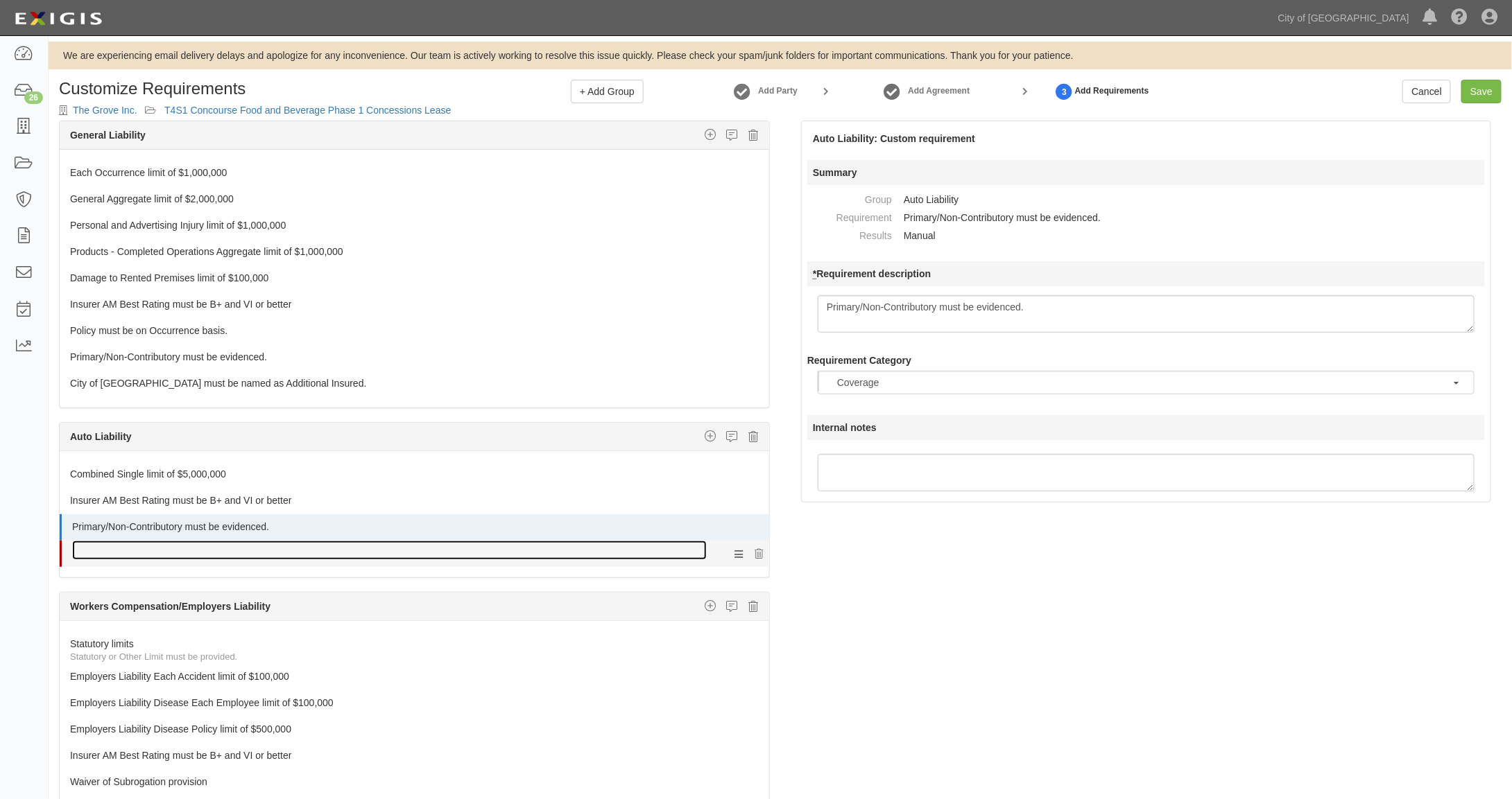
click at [202, 541] on link at bounding box center [389, 550] width 635 height 19
click at [679, 547] on link at bounding box center [389, 550] width 635 height 19
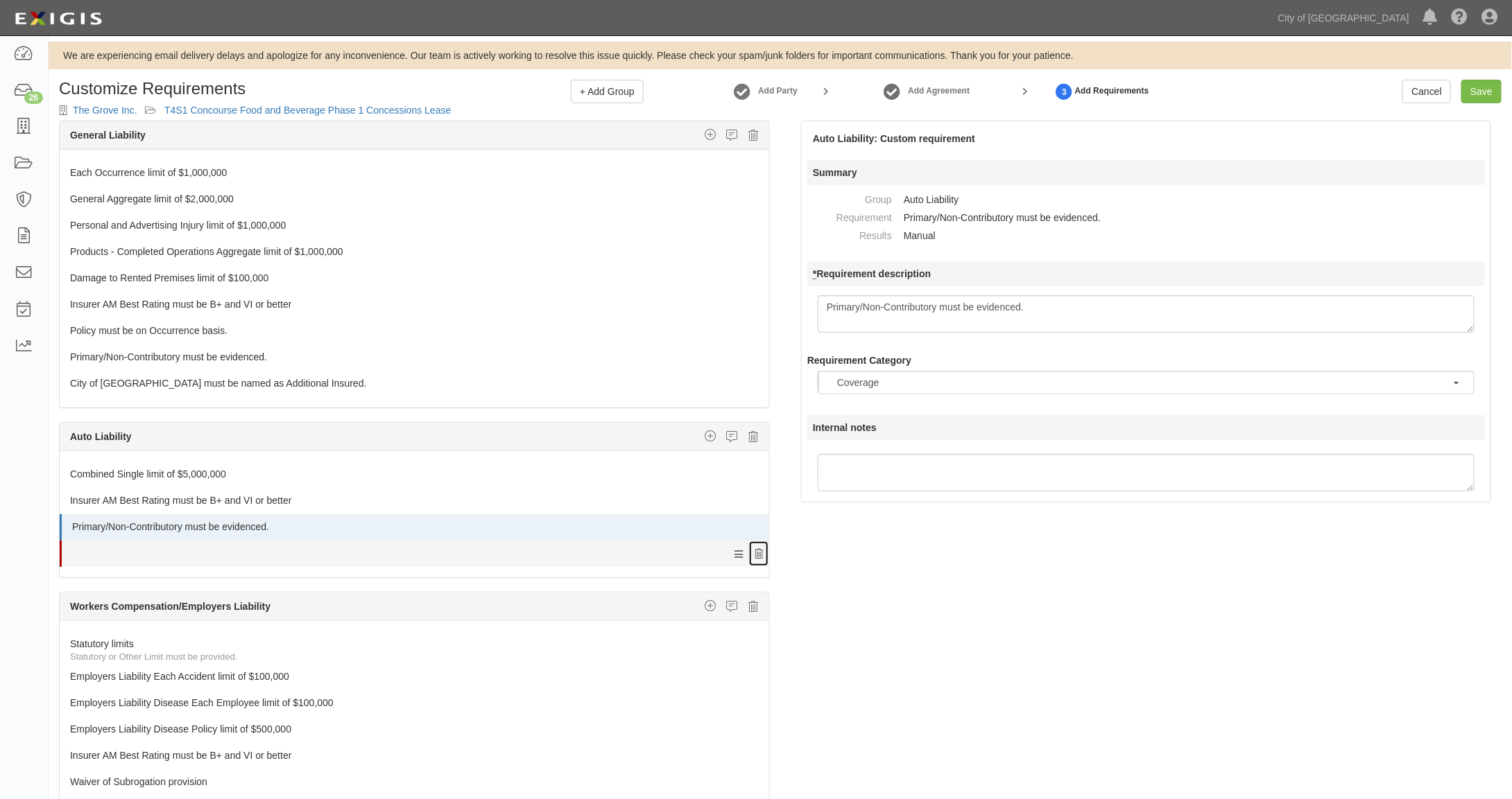
click at [755, 550] on icon at bounding box center [758, 555] width 8 height 10
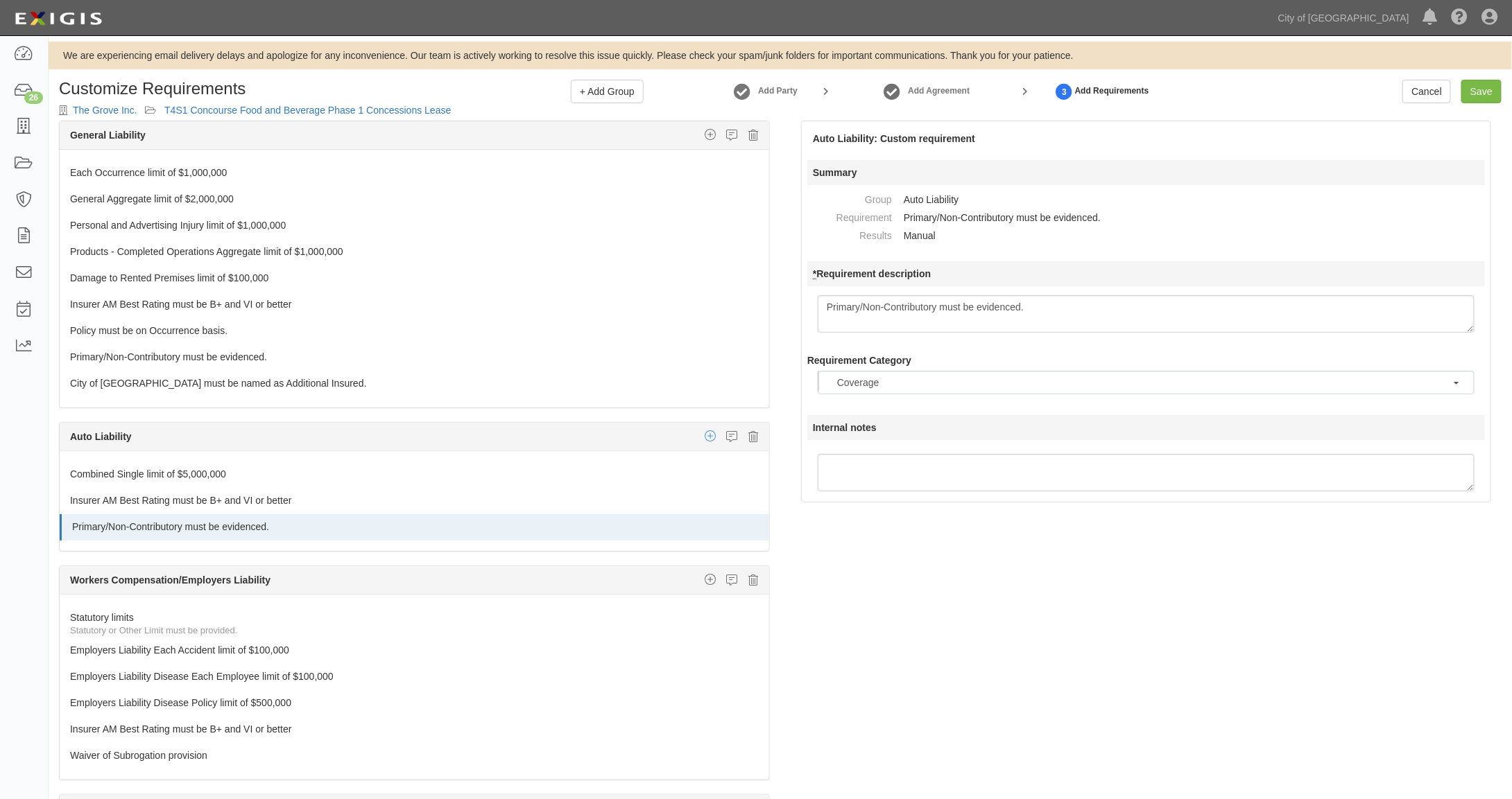
click at [705, 430] on icon "button" at bounding box center [710, 436] width 11 height 13
click at [681, 458] on link "Additional Insured coverage" at bounding box center [694, 464] width 149 height 18
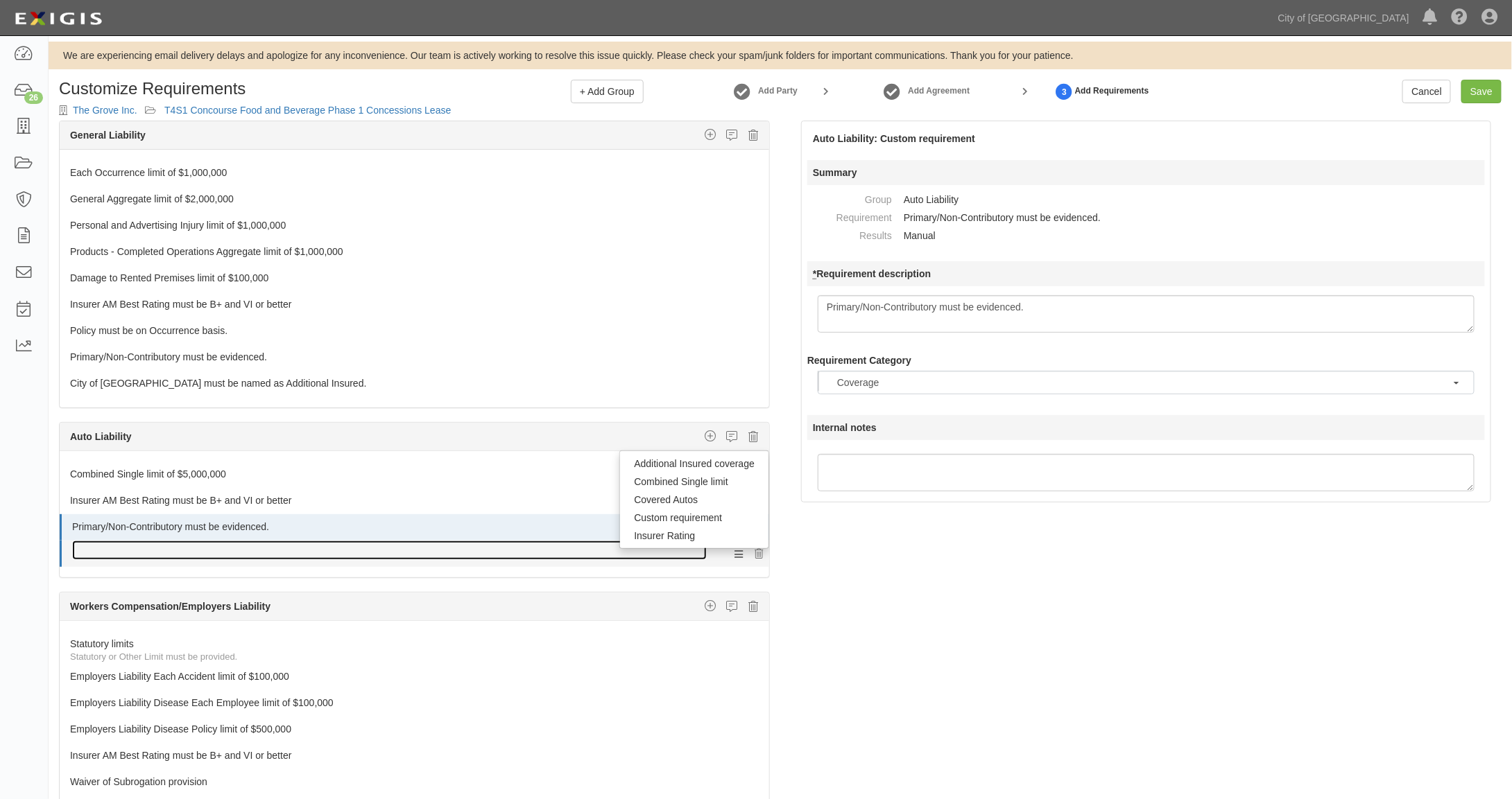
click at [472, 546] on link at bounding box center [389, 550] width 635 height 19
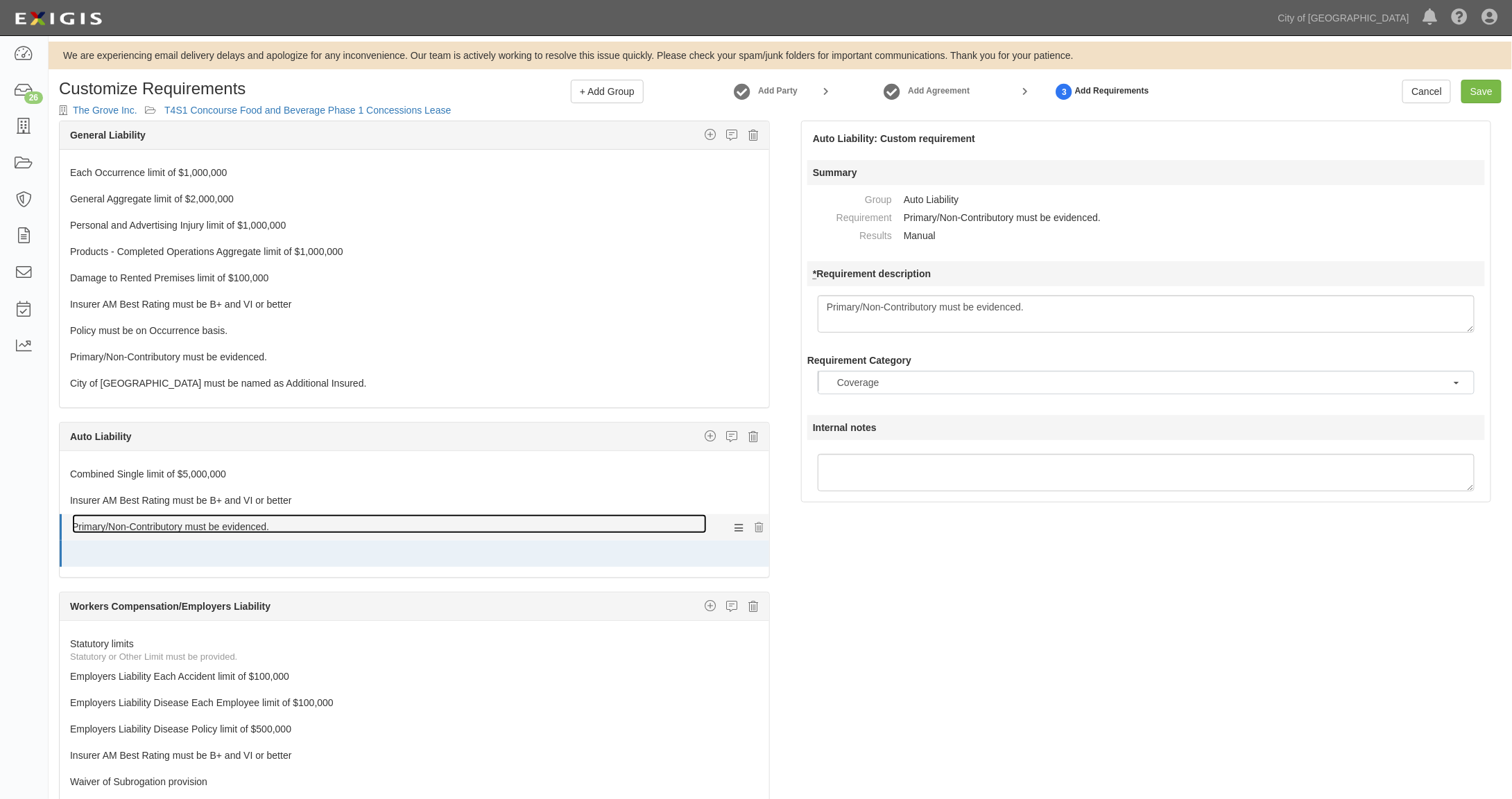
click at [496, 515] on link "Primary/Non-Contributory must be evidenced." at bounding box center [389, 524] width 635 height 19
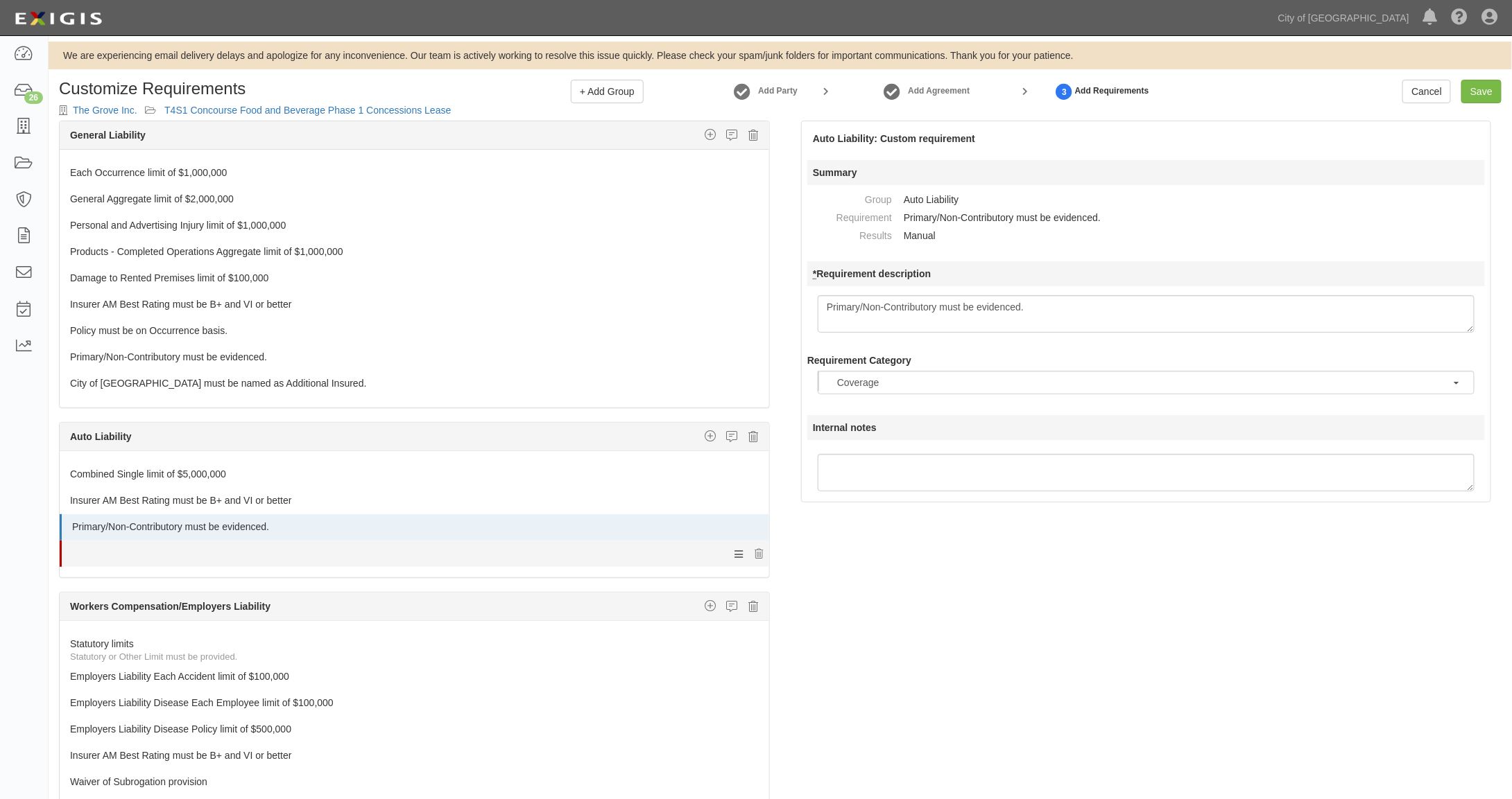
click at [492, 560] on div at bounding box center [415, 563] width 708 height 7
click at [755, 550] on icon at bounding box center [758, 555] width 8 height 10
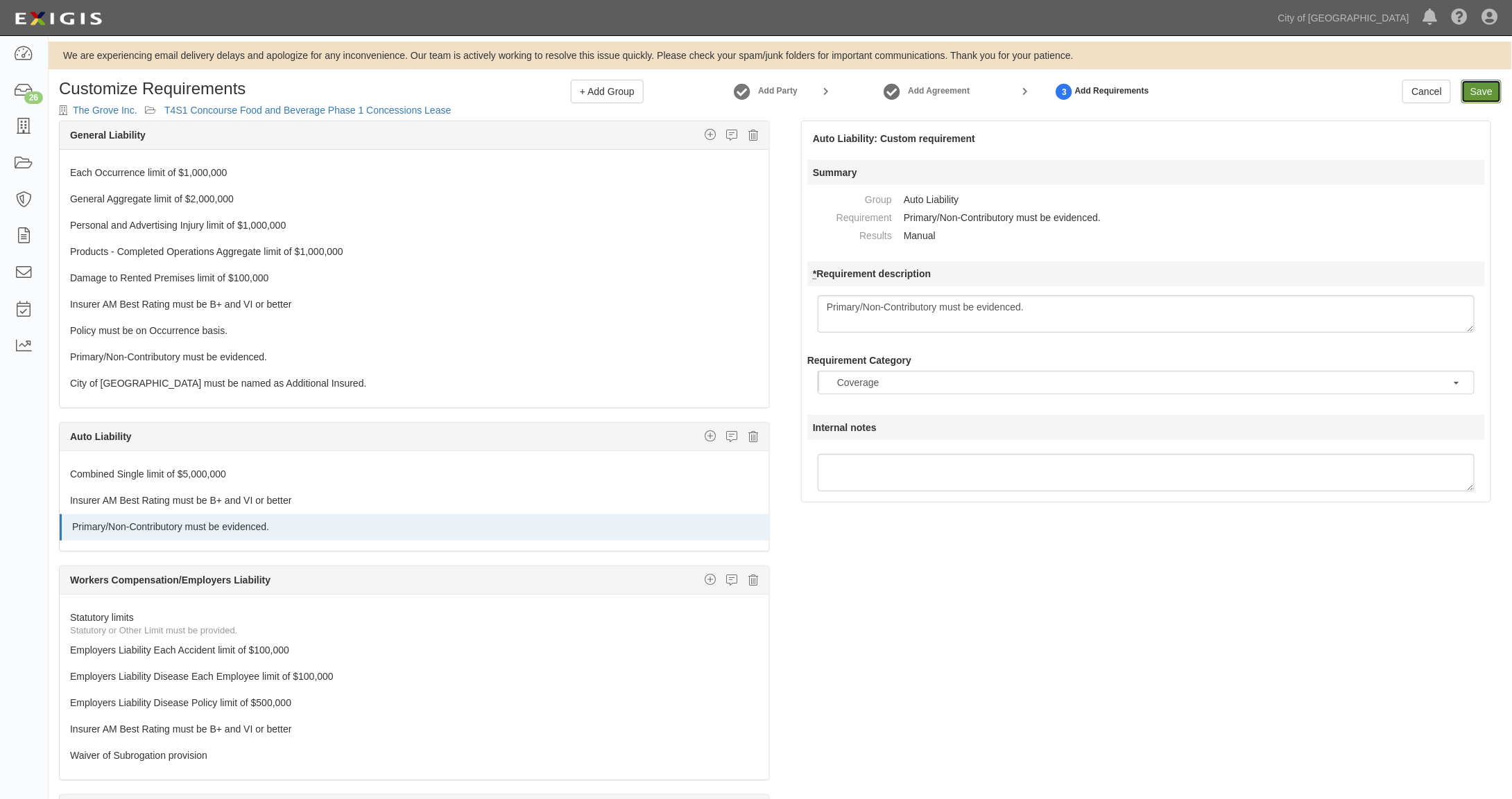
click at [1485, 93] on link "Save" at bounding box center [1481, 92] width 40 height 24
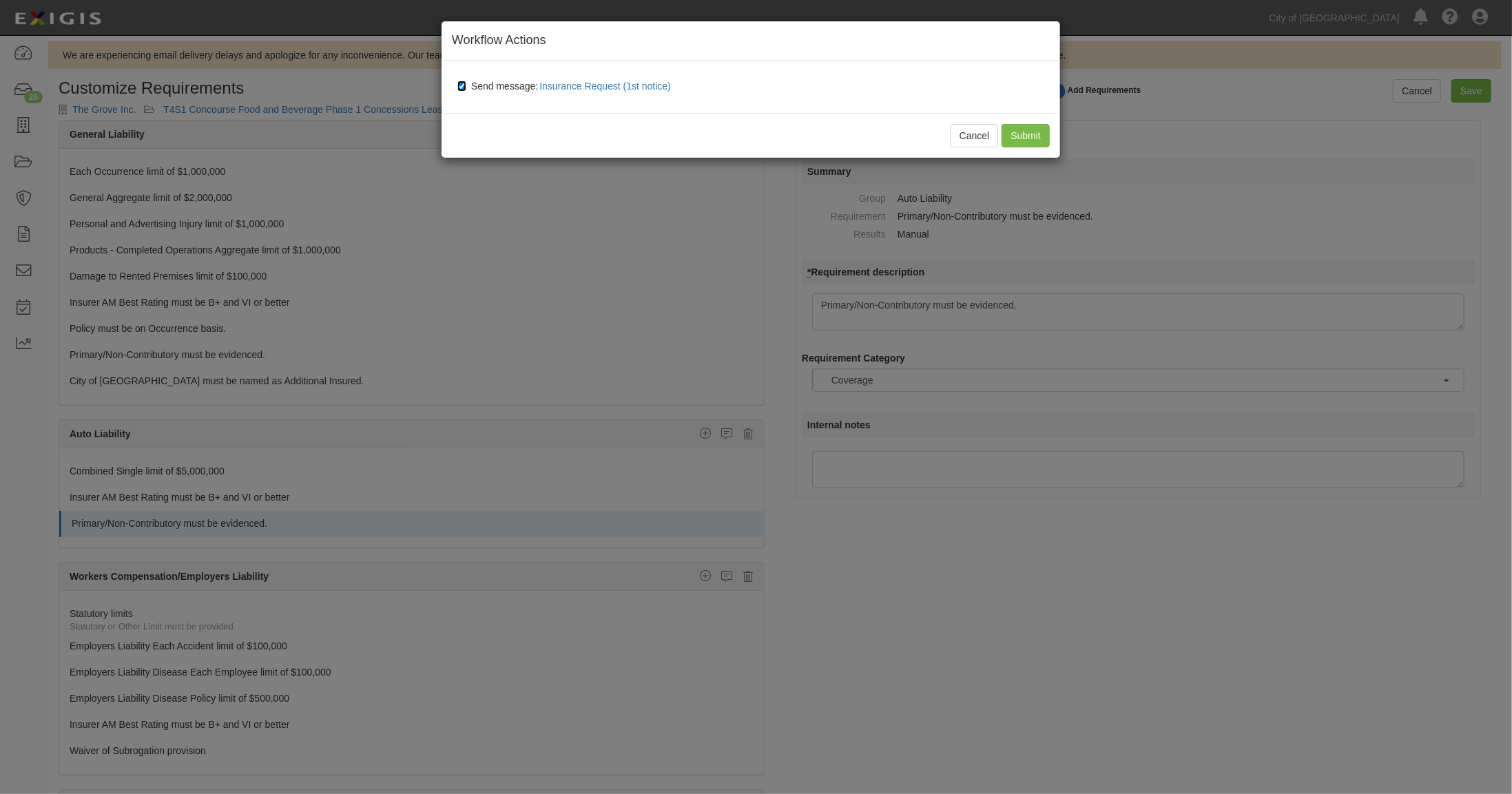
click at [458, 85] on input "Send message: Insurance Request (1st notice)" at bounding box center [461, 85] width 9 height 11
checkbox input "false"
click at [1030, 131] on input "Submit" at bounding box center [1025, 136] width 49 height 24
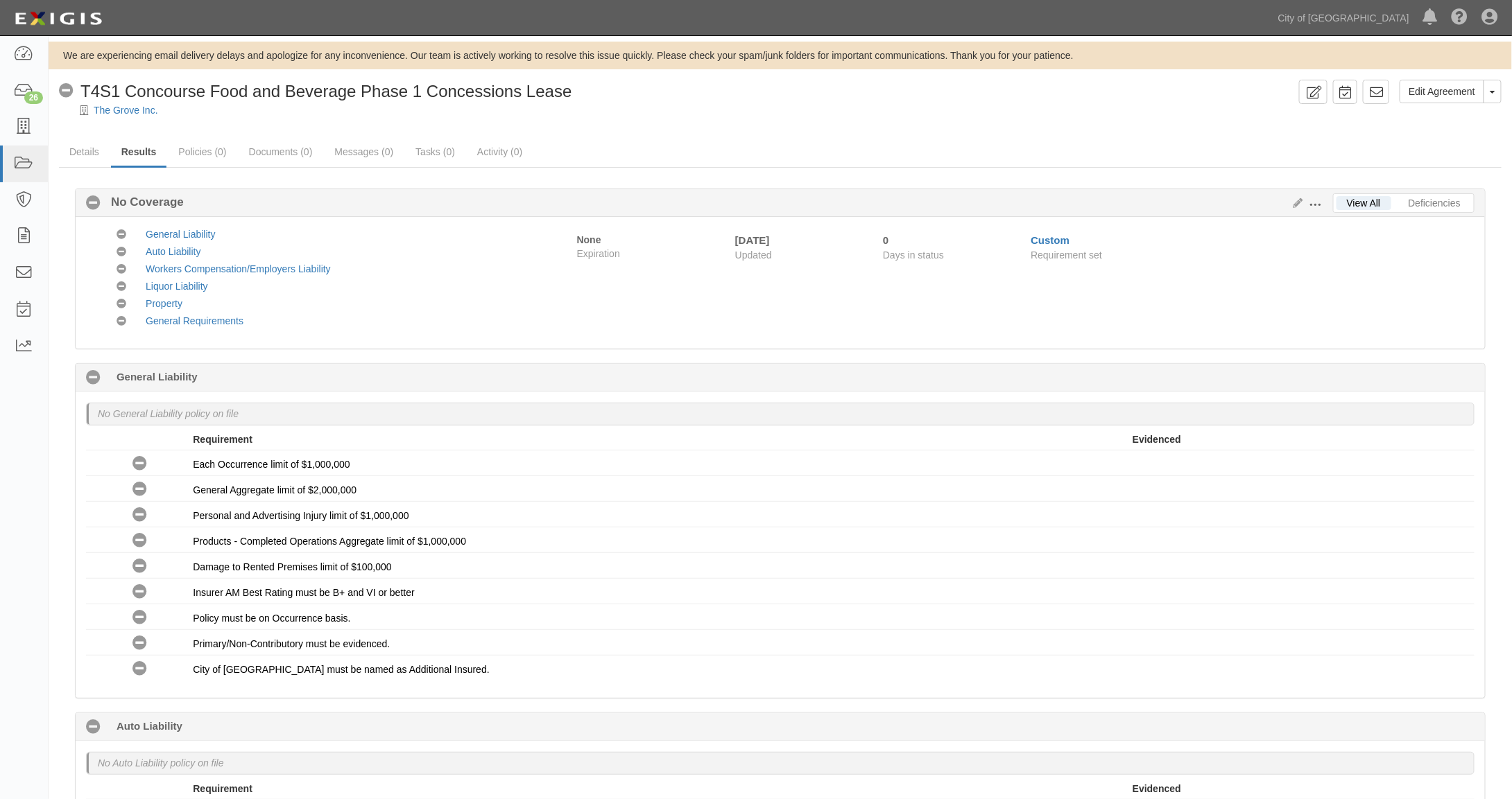
click at [1318, 203] on span at bounding box center [1315, 204] width 13 height 13
click at [1339, 200] on link "Edit Requirements" at bounding box center [1379, 201] width 110 height 25
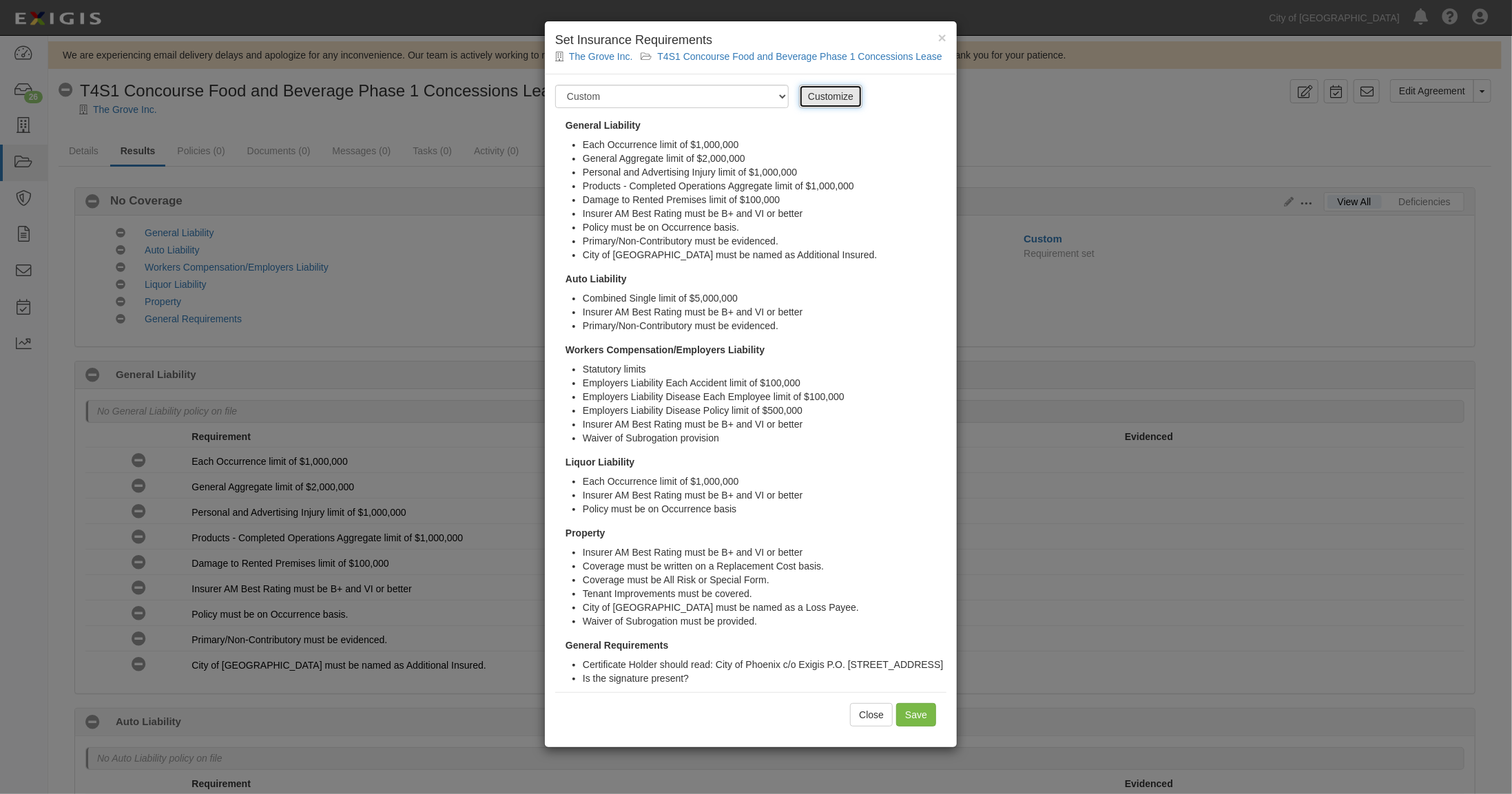
click at [808, 98] on link "Customize" at bounding box center [831, 96] width 63 height 24
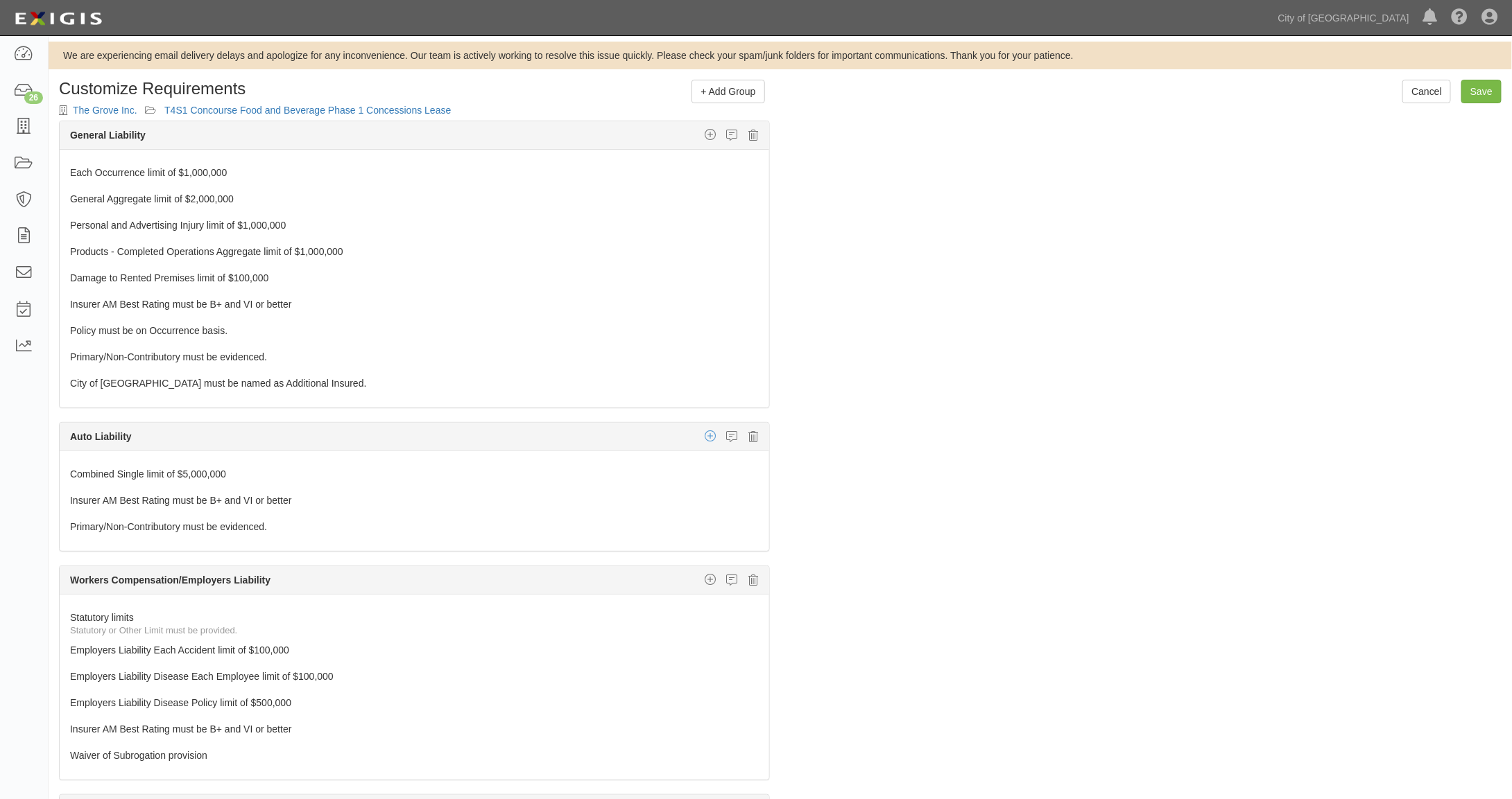
click at [705, 430] on icon "button" at bounding box center [710, 436] width 11 height 13
click at [685, 458] on link "Additional Insured coverage" at bounding box center [694, 464] width 149 height 18
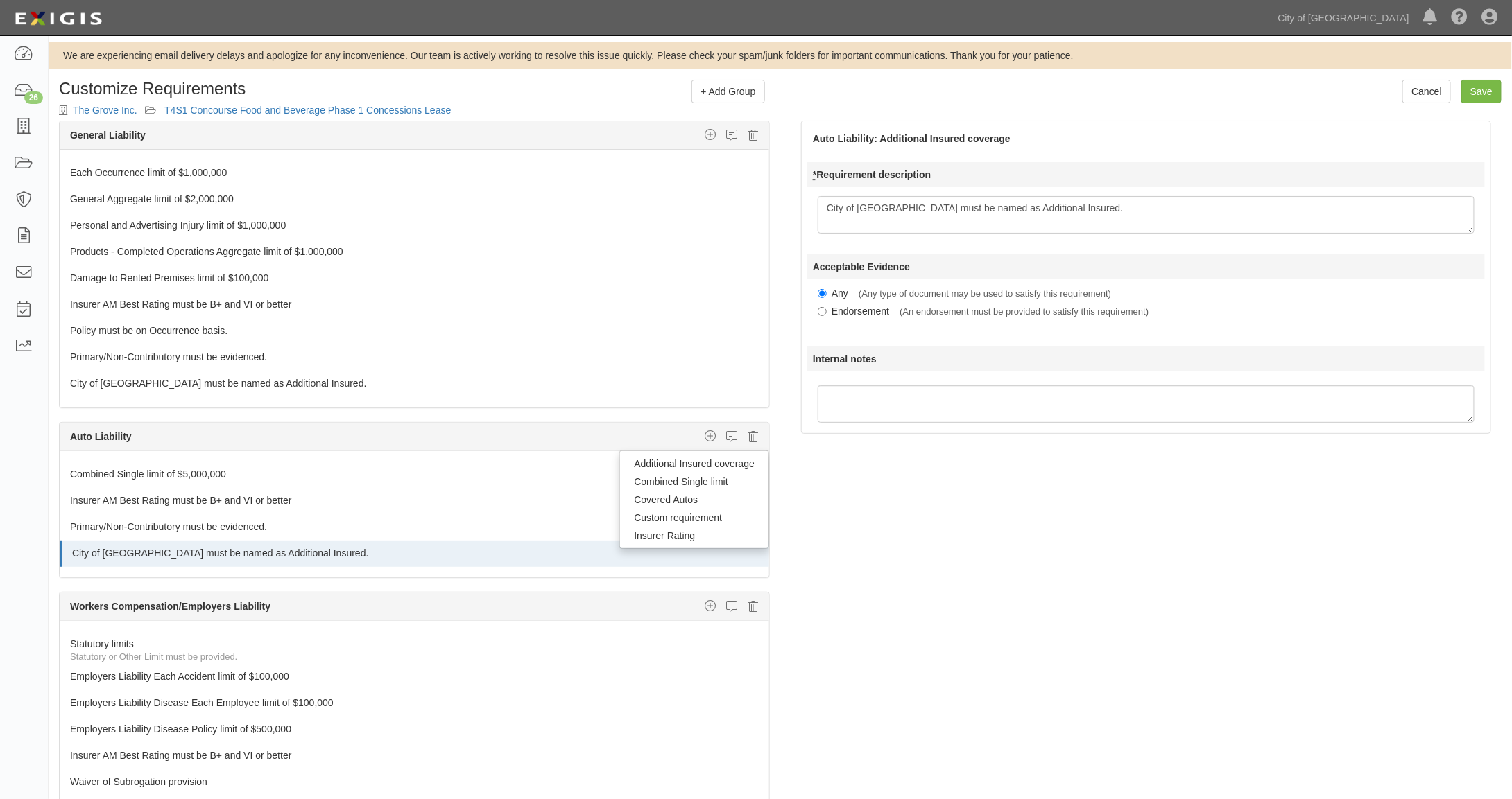
type textarea "City of [GEOGRAPHIC_DATA] must be named as Additional Insured."
click at [885, 403] on textarea "Internal notes" at bounding box center [1146, 404] width 657 height 38
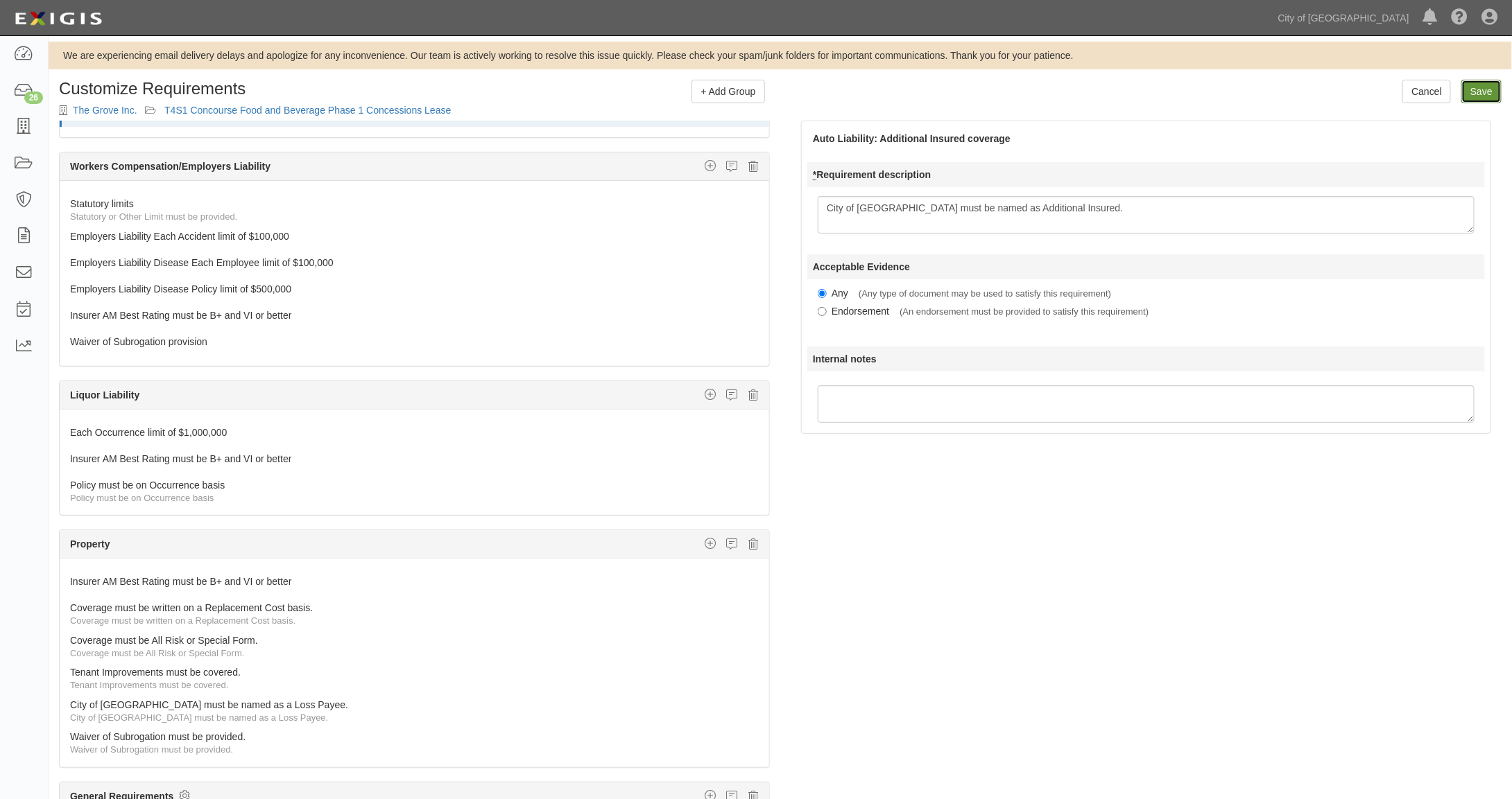
click at [1487, 88] on input "Save" at bounding box center [1481, 92] width 40 height 24
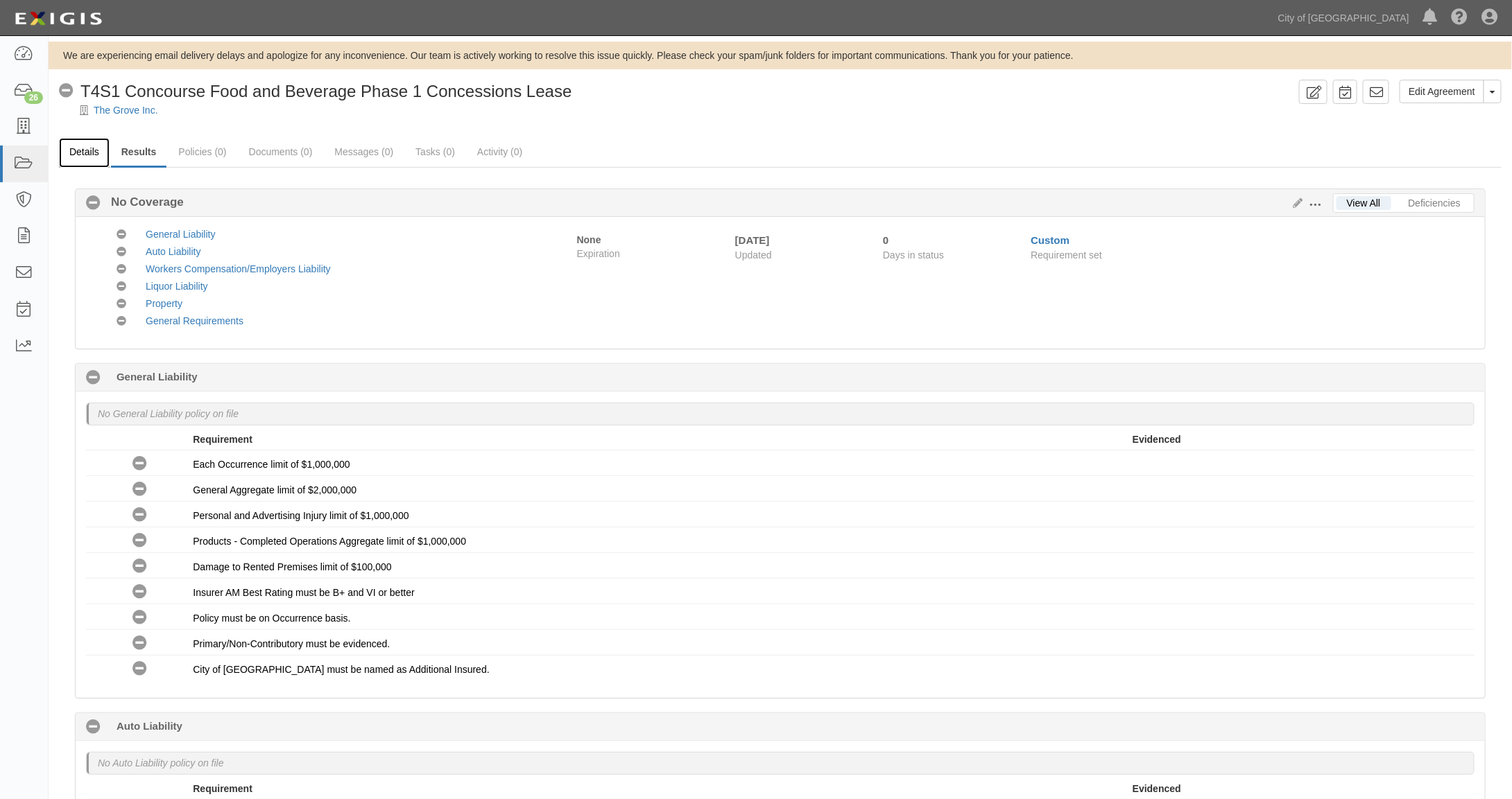
click at [91, 154] on link "Details" at bounding box center [84, 153] width 51 height 30
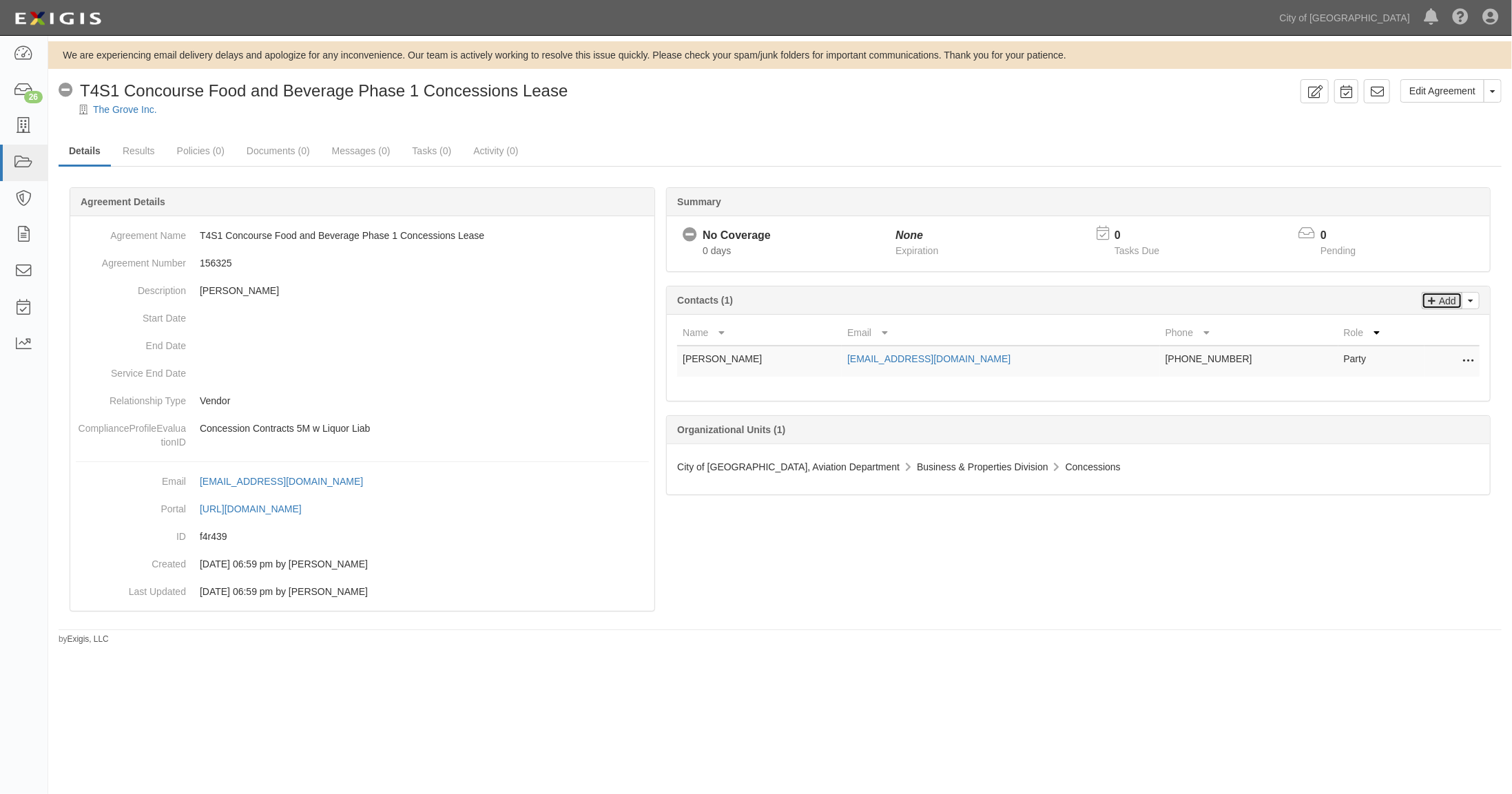
click at [1448, 301] on p "Add" at bounding box center [1446, 300] width 21 height 16
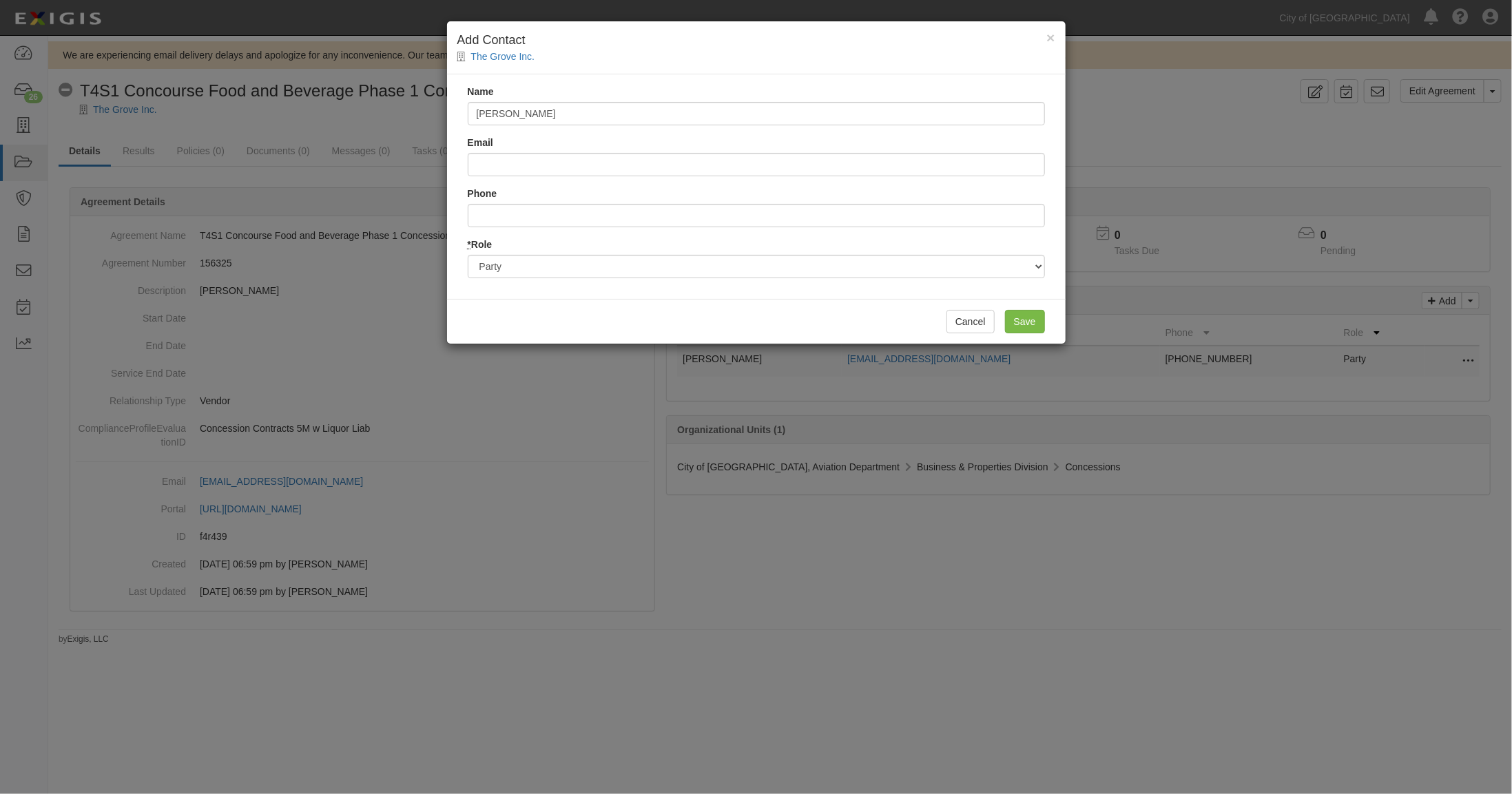
type input "[PERSON_NAME]"
type input "[PERSON_NAME][EMAIL_ADDRESS][PERSON_NAME][DOMAIN_NAME]"
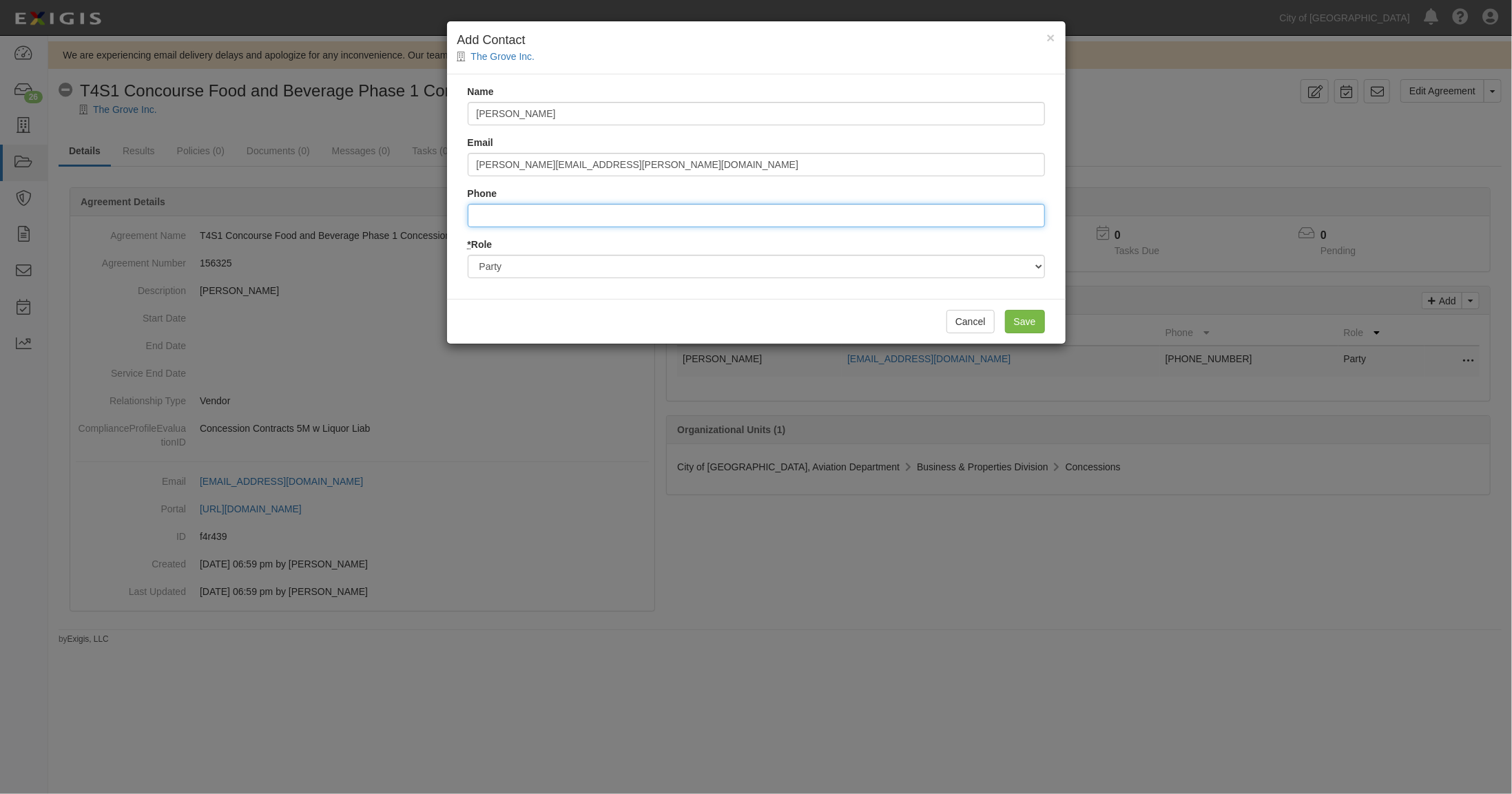
type input "6022921746"
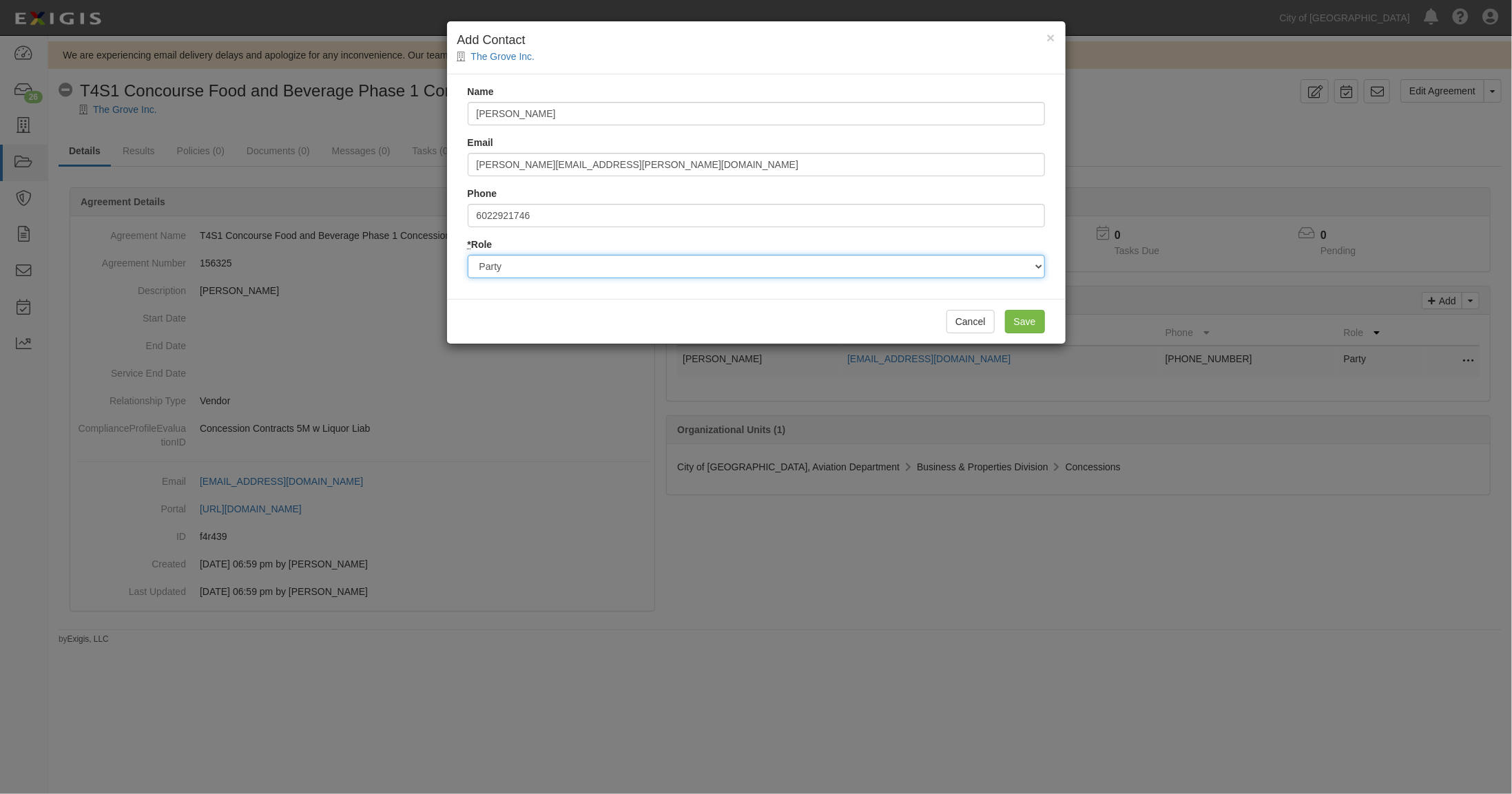
click at [509, 269] on select "Party Broker Other" at bounding box center [756, 267] width 577 height 24
select select "Other"
click at [468, 255] on select "Party Broker Other" at bounding box center [756, 267] width 577 height 24
click at [1017, 316] on input "Save" at bounding box center [1025, 322] width 40 height 24
